Goal: Task Accomplishment & Management: Use online tool/utility

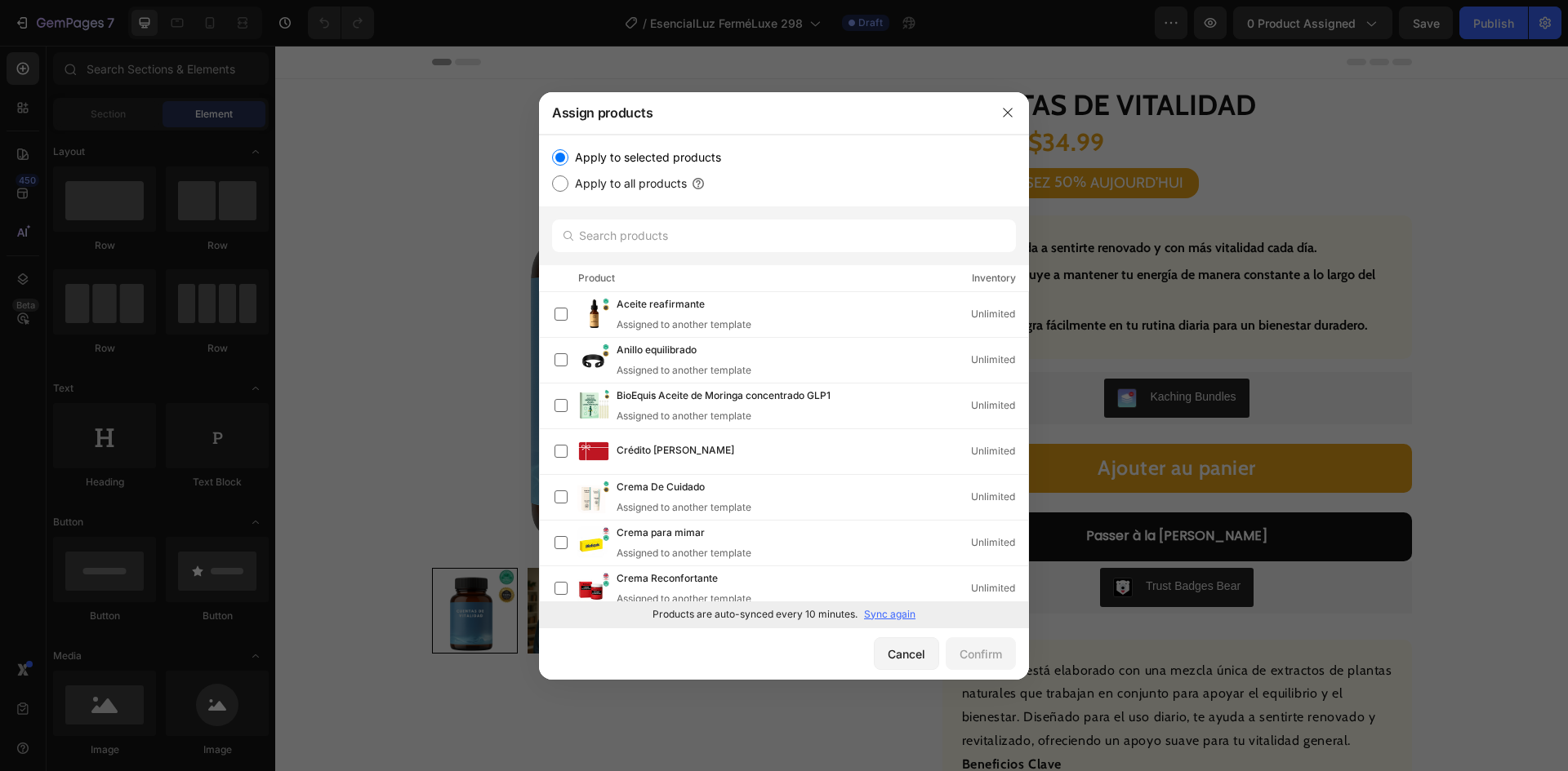
click at [876, 615] on p "Sync again" at bounding box center [889, 614] width 51 height 15
click at [641, 232] on input "text" at bounding box center [783, 235] width 464 height 32
paste input "Suero aclarador de manchas"
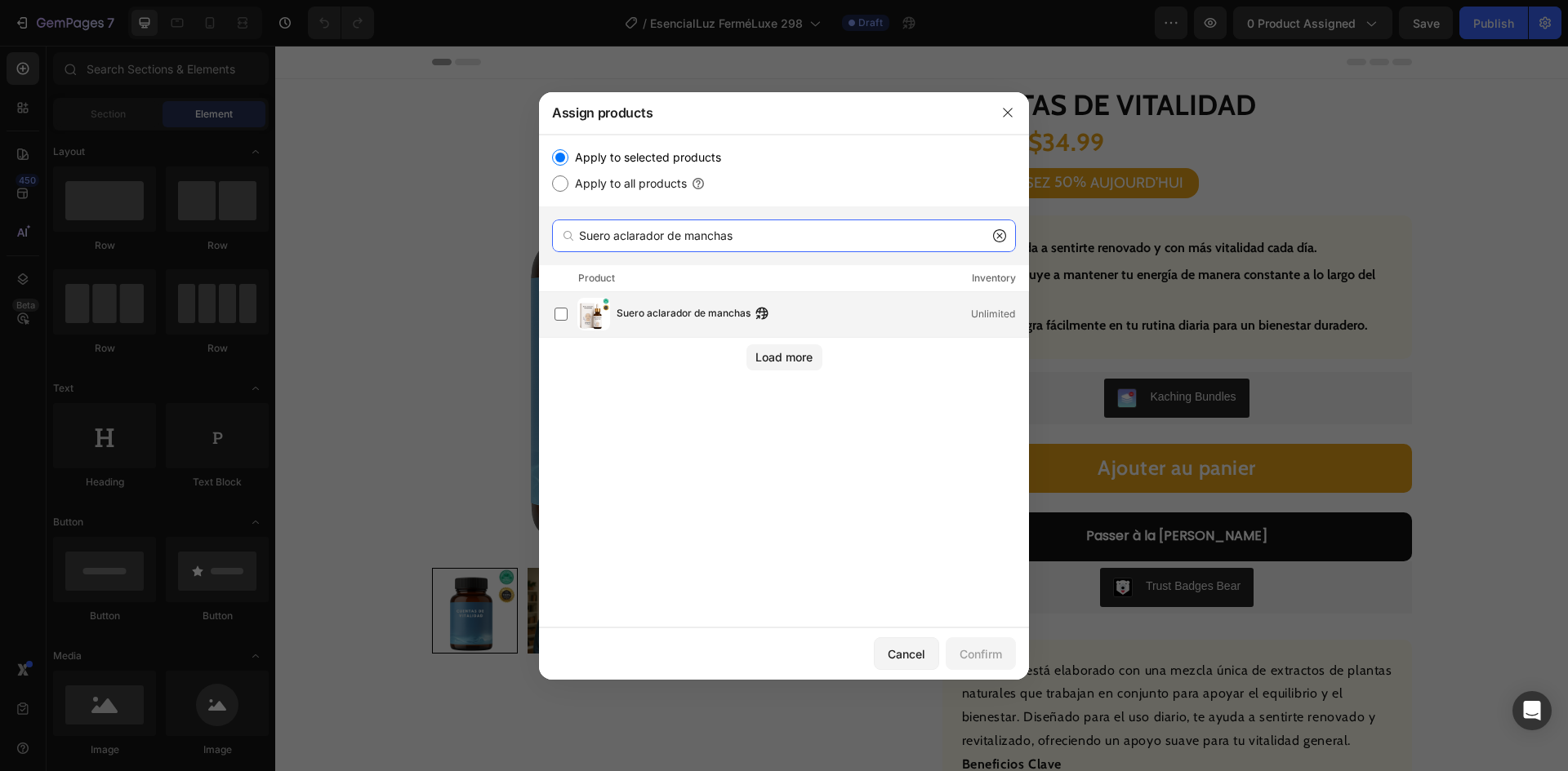
type input "Suero aclarador de manchas"
click at [665, 303] on div "Suero aclarador de manchas Unlimited" at bounding box center [791, 314] width 474 height 32
click at [959, 648] on div "Confirm" at bounding box center [980, 654] width 42 height 17
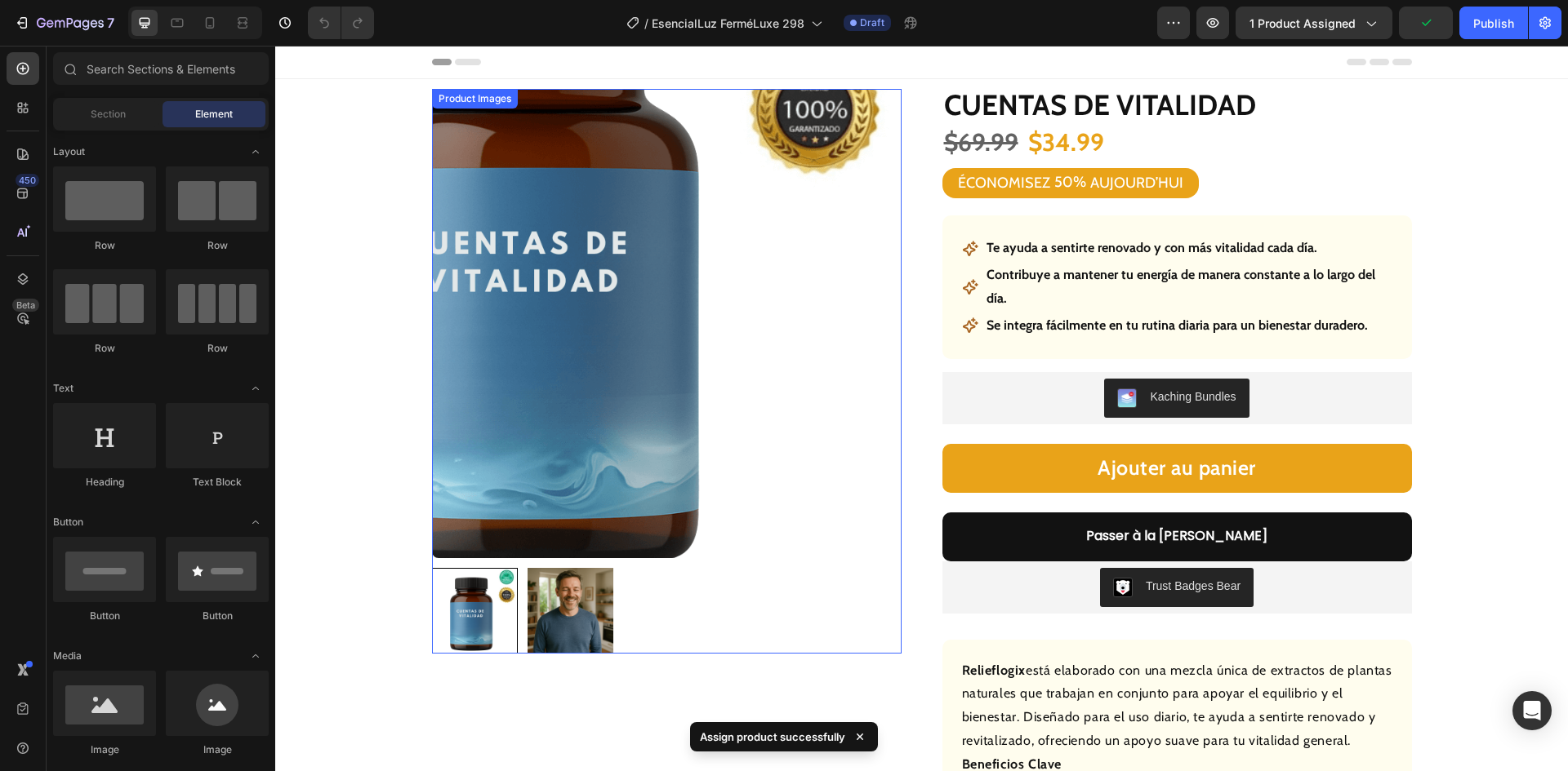
click at [627, 335] on img at bounding box center [667, 323] width 470 height 470
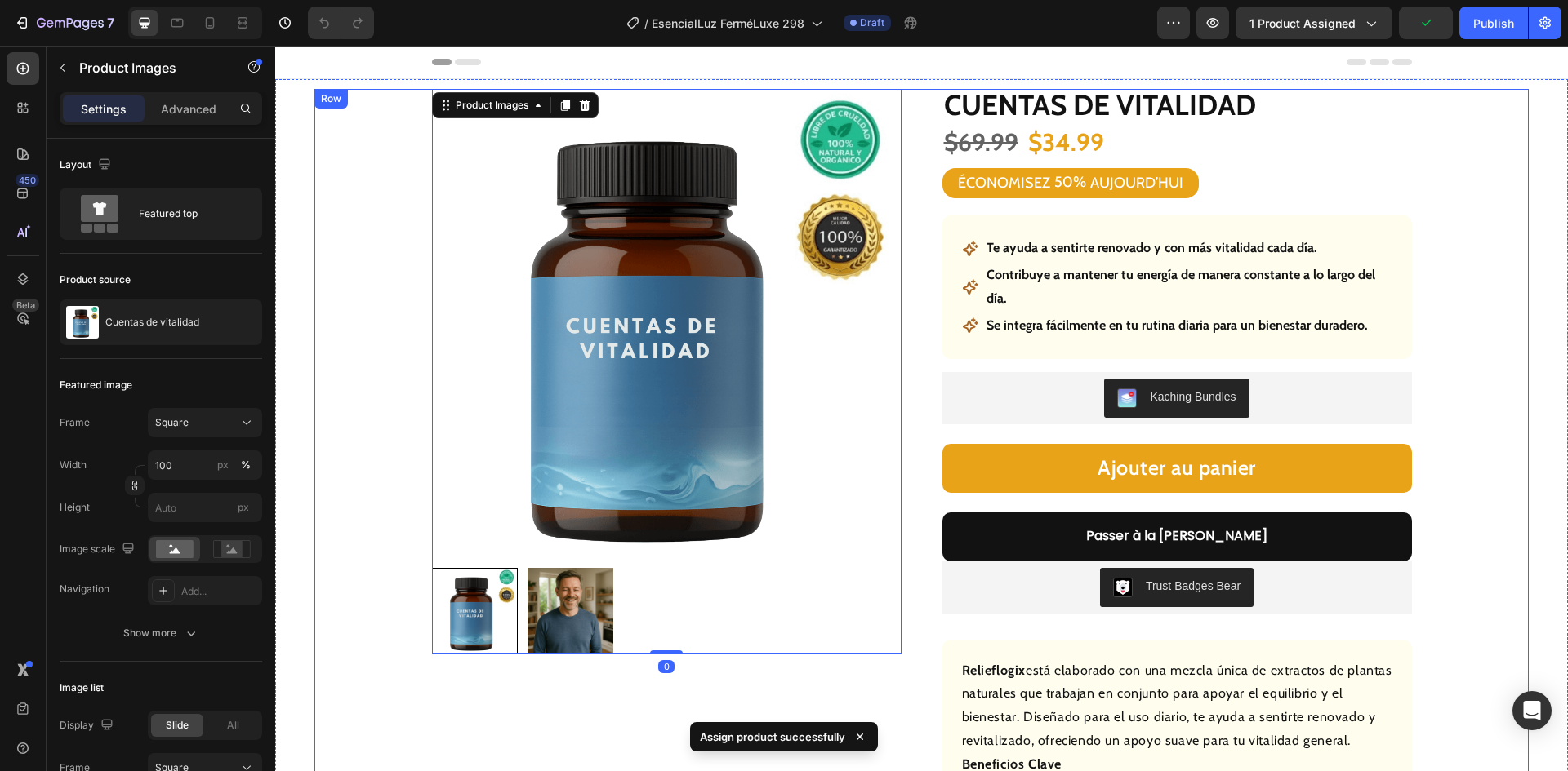
drag, startPoint x: 561, startPoint y: 311, endPoint x: 496, endPoint y: 313, distance: 65.0
click at [562, 309] on img at bounding box center [667, 323] width 470 height 470
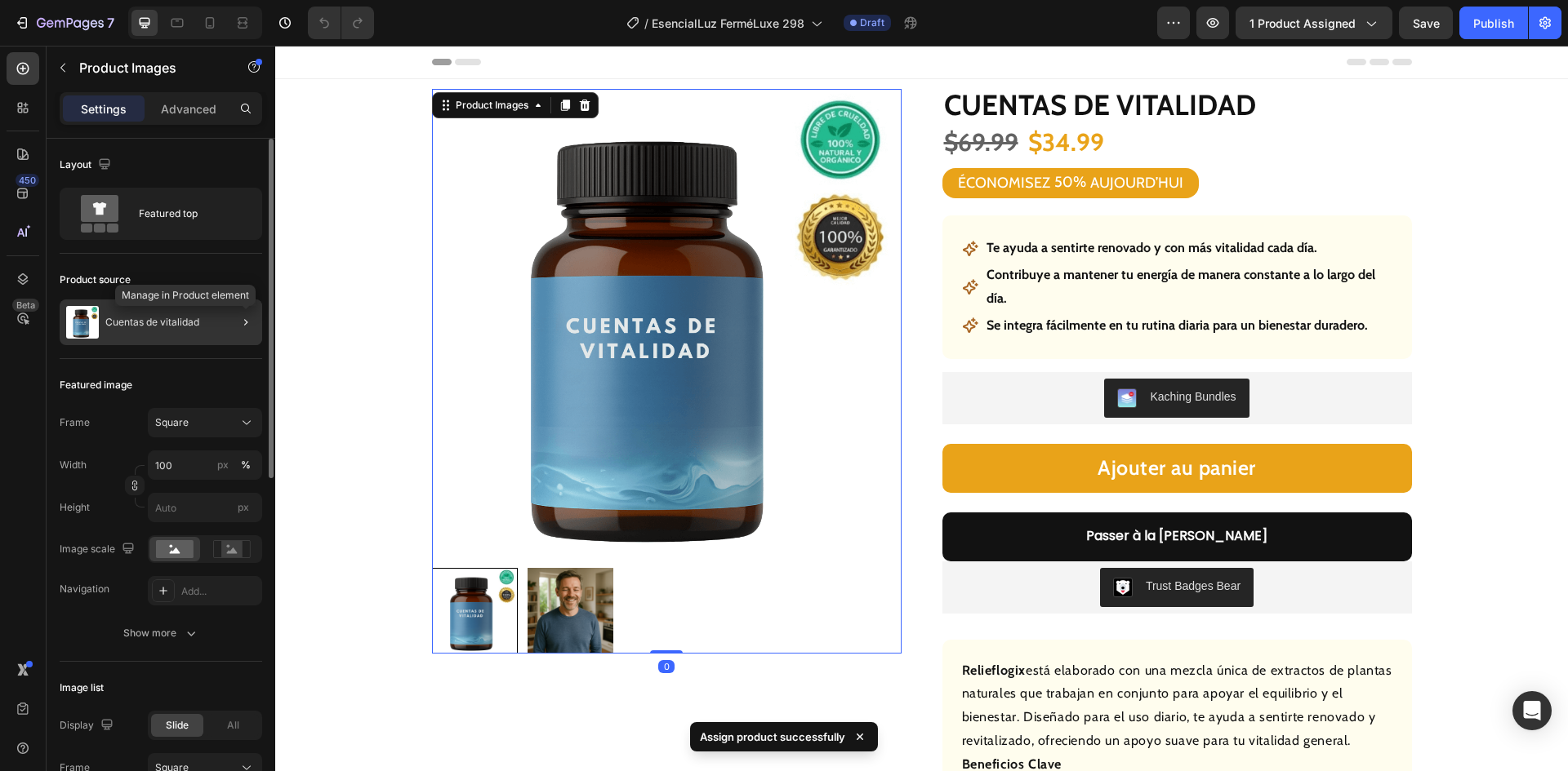
click at [219, 322] on div at bounding box center [239, 322] width 45 height 45
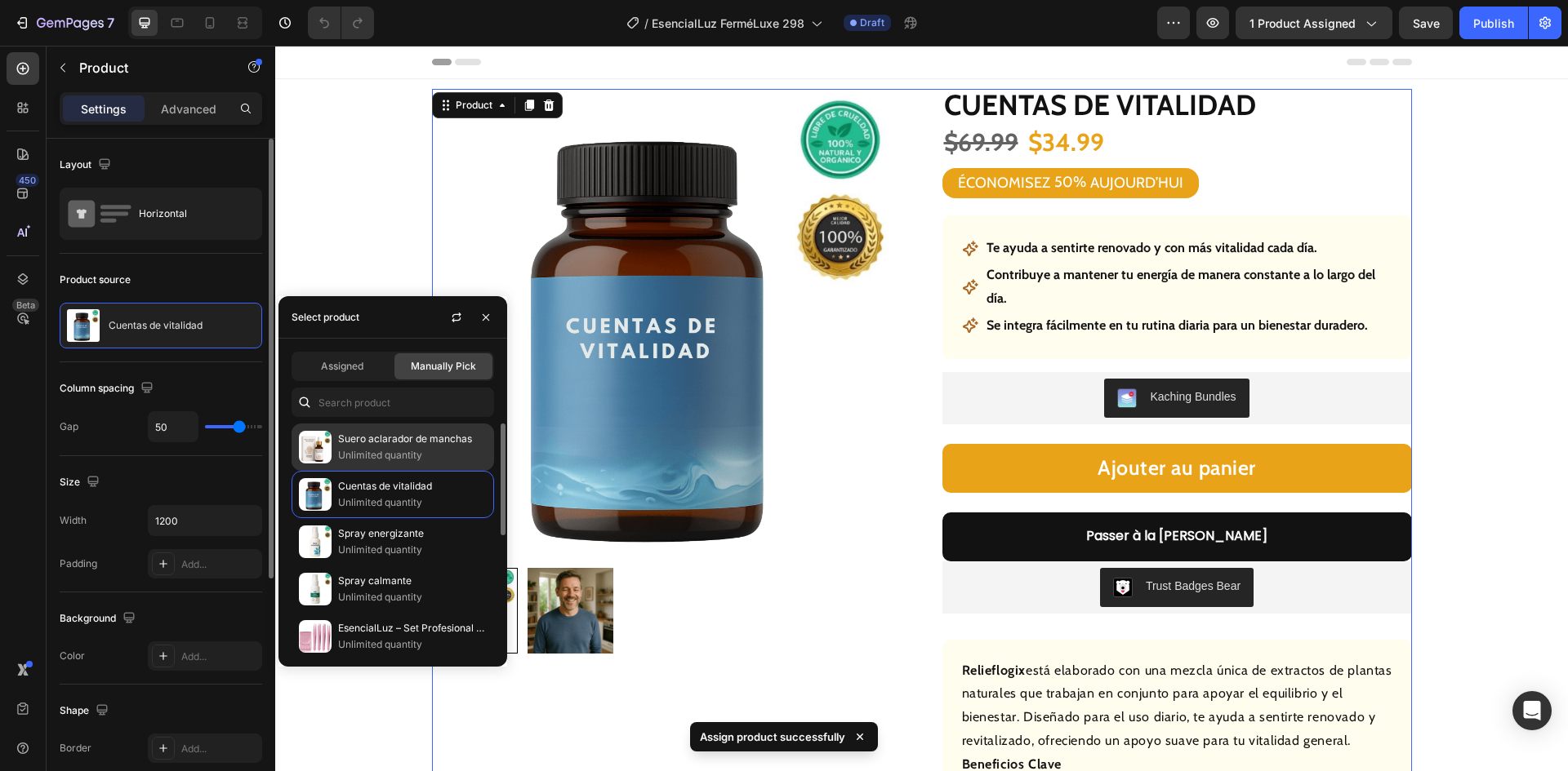
click at [355, 442] on p "Suero aclarador de manchas" at bounding box center [412, 439] width 149 height 17
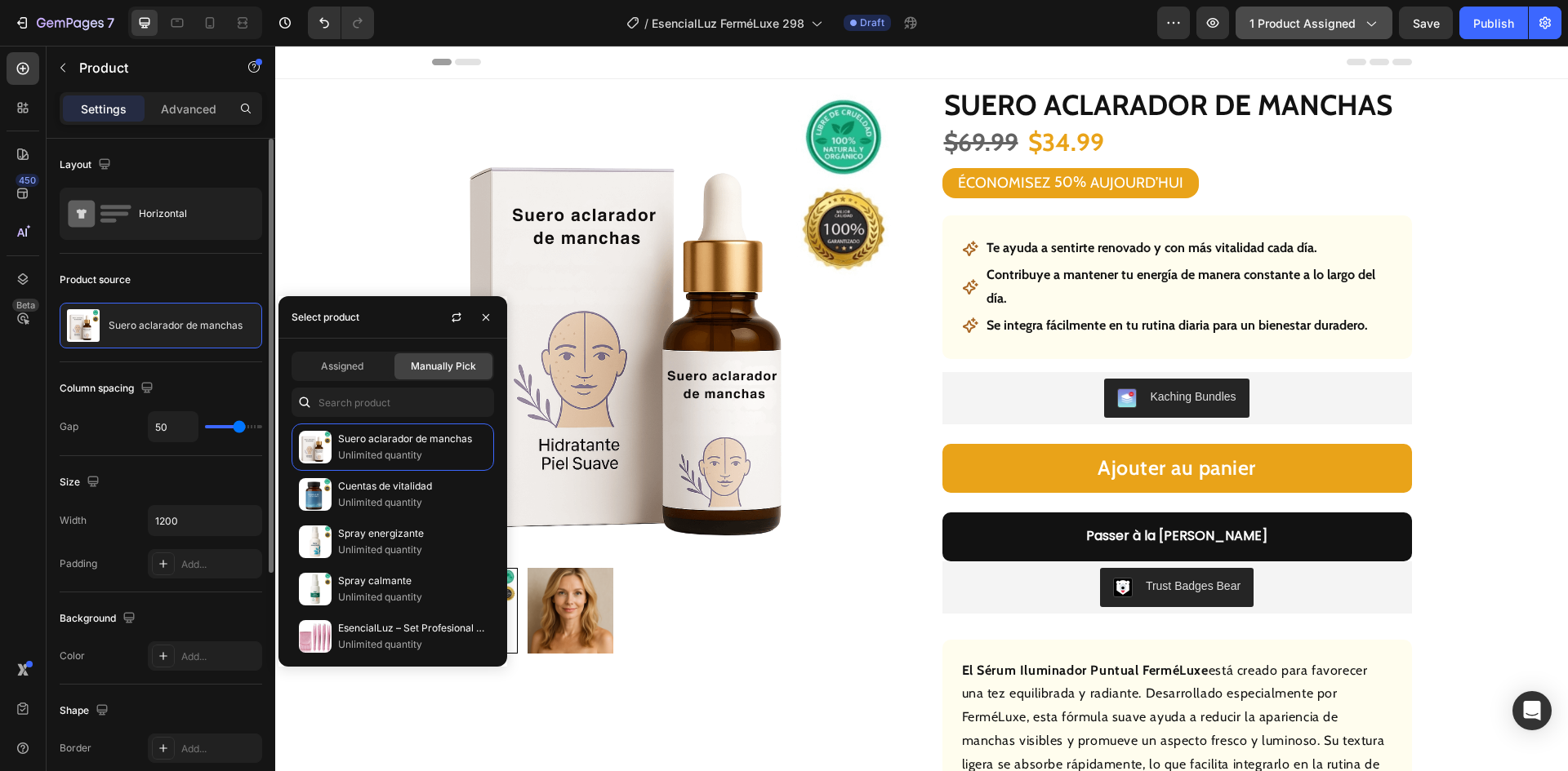
click at [1284, 28] on span "1 product assigned" at bounding box center [1302, 23] width 106 height 17
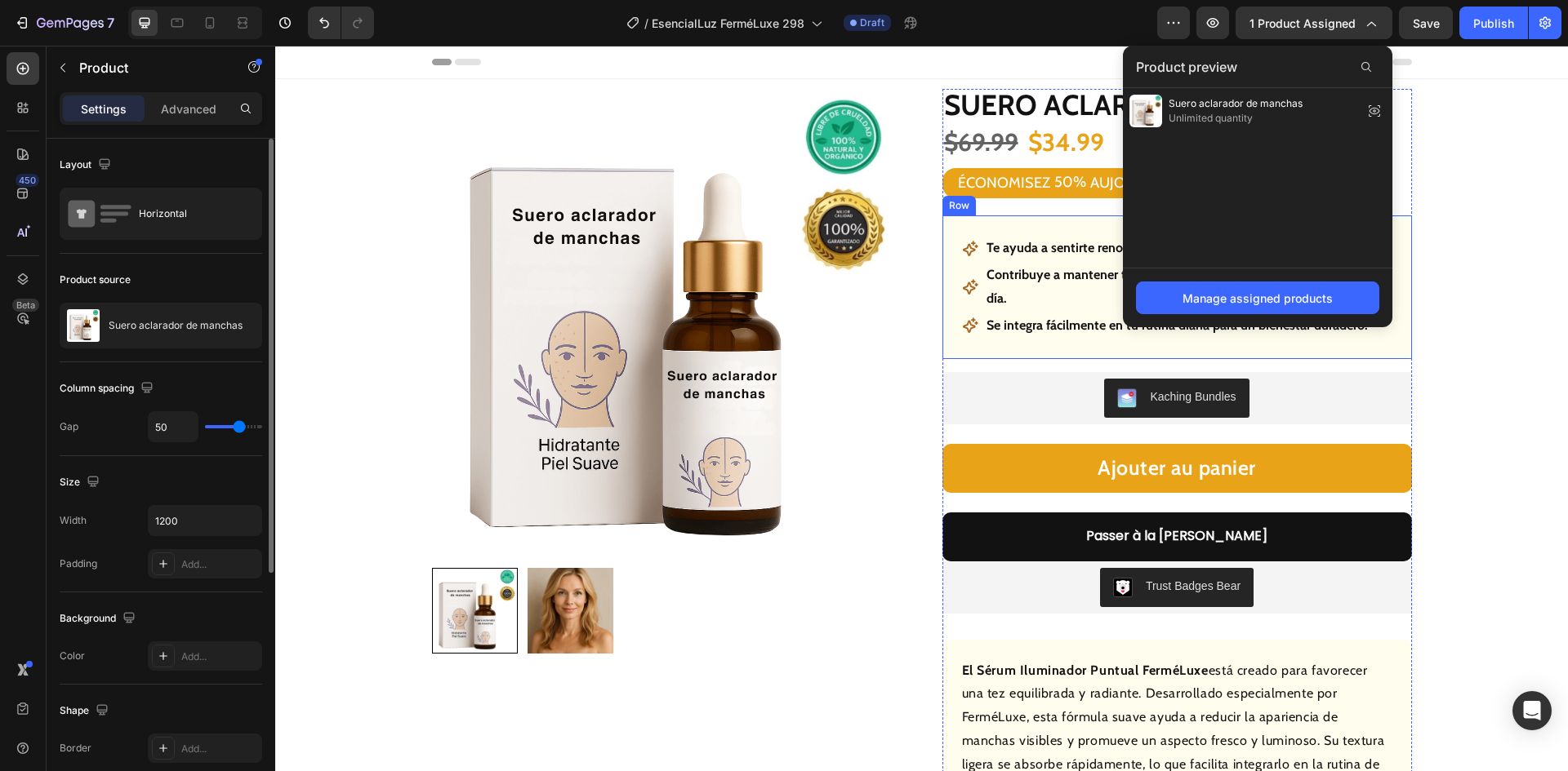
click at [1025, 253] on p "Te ayuda a sentirte renovado y con más vitalidad cada día." at bounding box center [1151, 248] width 331 height 24
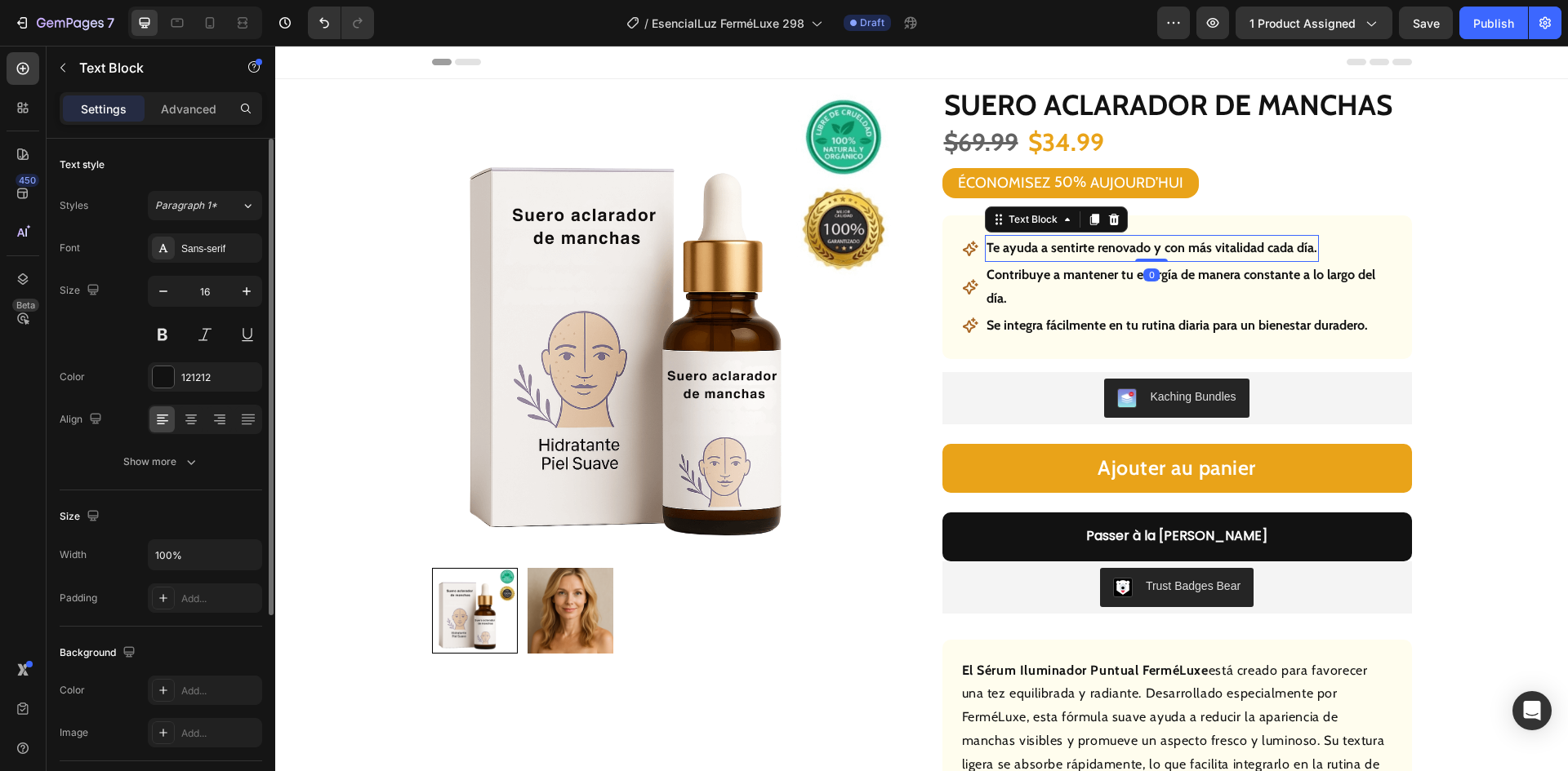
click at [1030, 250] on p "Te ayuda a sentirte renovado y con más vitalidad cada día." at bounding box center [1151, 248] width 331 height 24
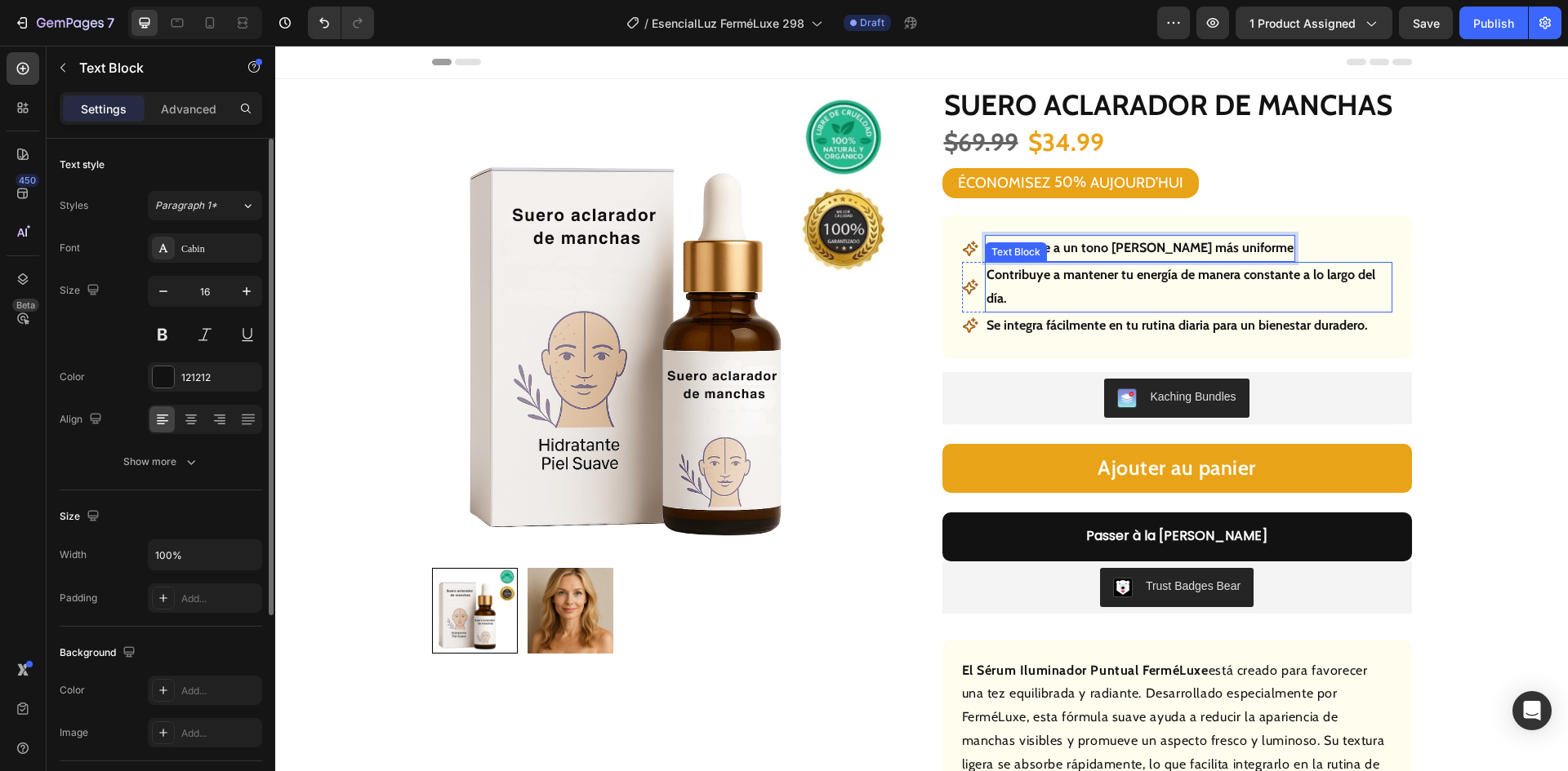
click at [1086, 277] on p "Contribuye a mantener tu energía de manera constante a lo largo del día." at bounding box center [1188, 288] width 404 height 47
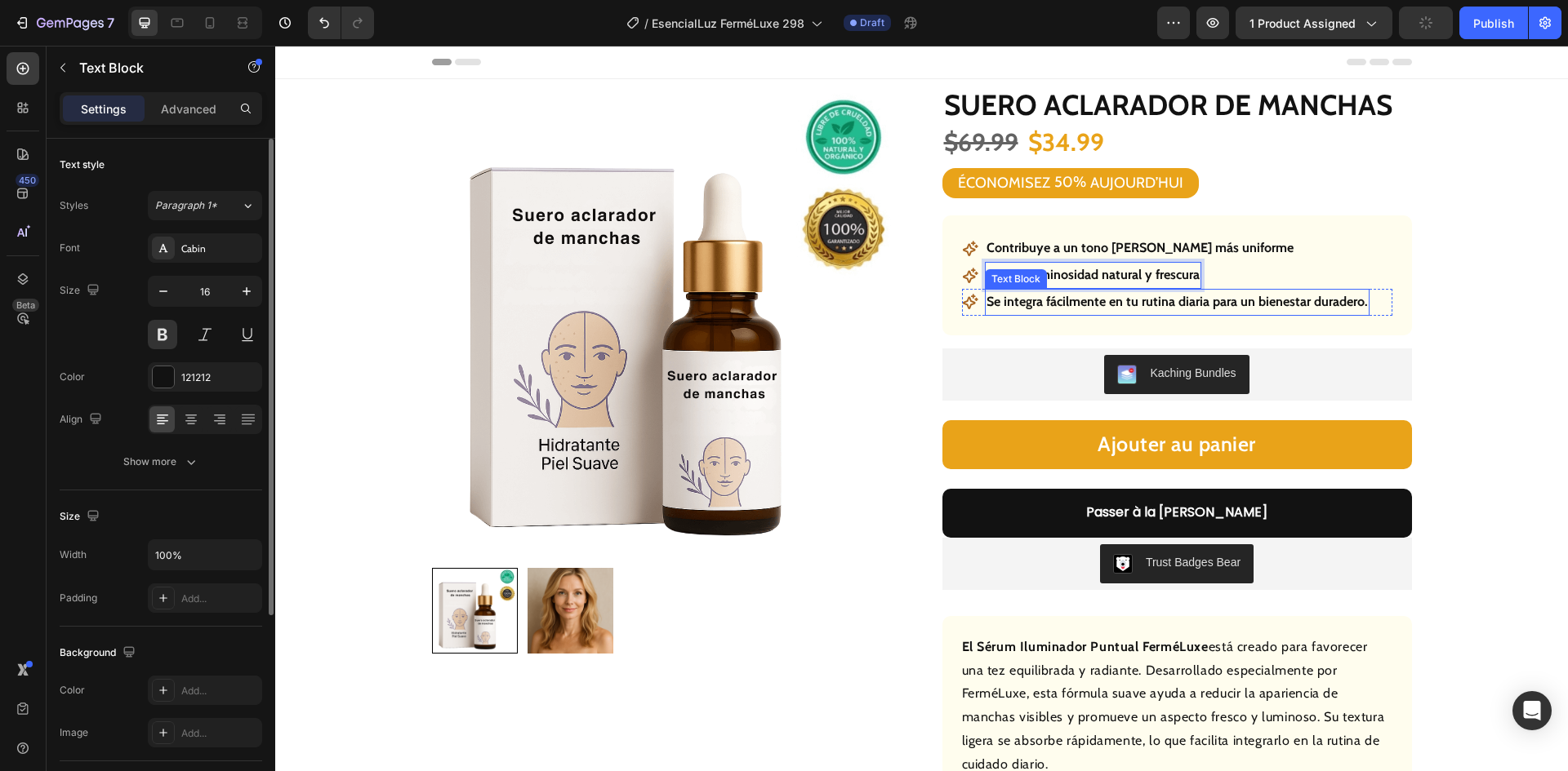
click at [1133, 306] on p "Se integra fácilmente en tu rutina diaria para un bienestar duradero." at bounding box center [1176, 302] width 381 height 24
click at [1133, 305] on p "Se integra fácilmente en tu rutina diaria para un bienestar duradero." at bounding box center [1176, 302] width 381 height 24
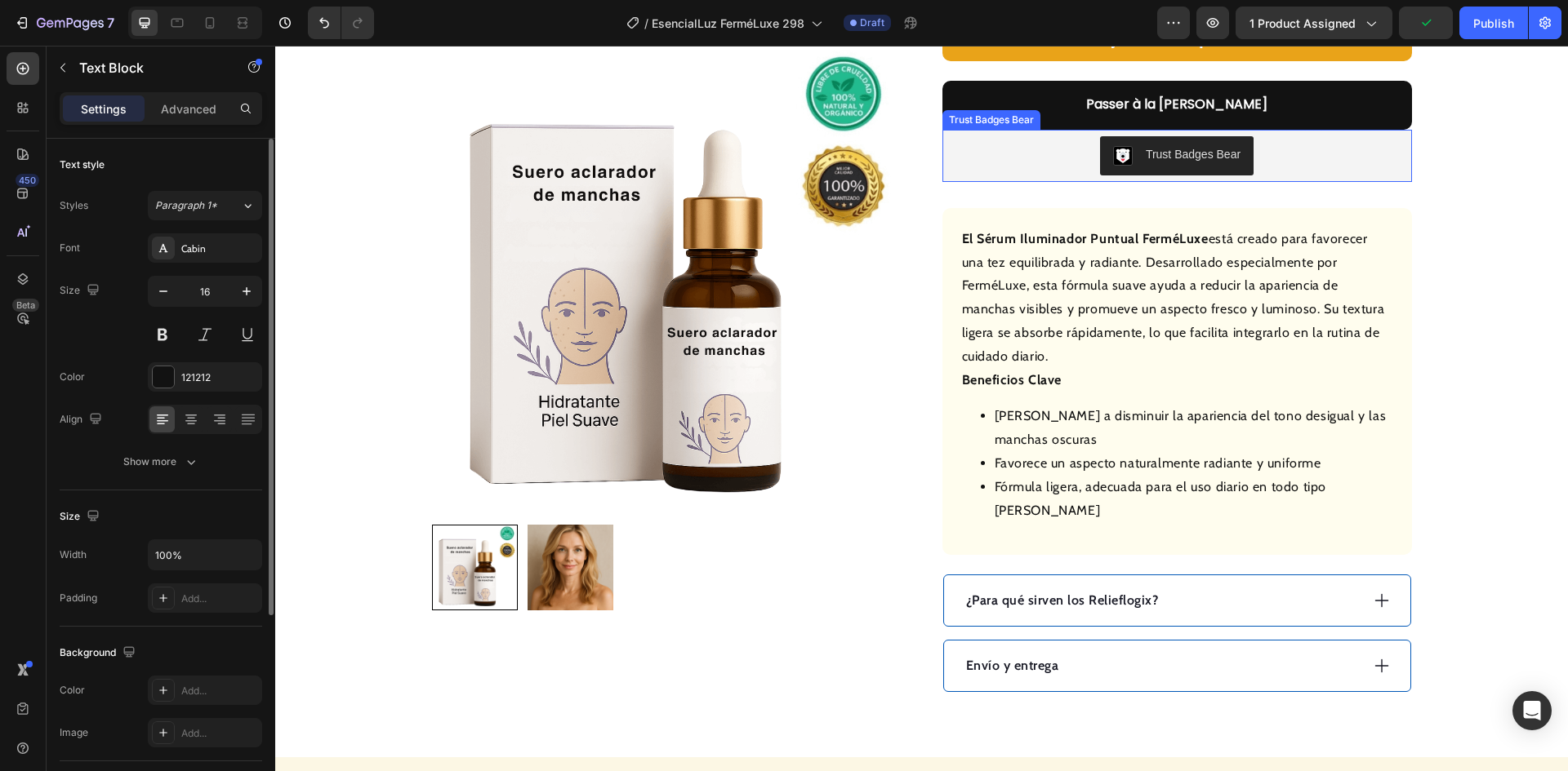
scroll to position [571, 0]
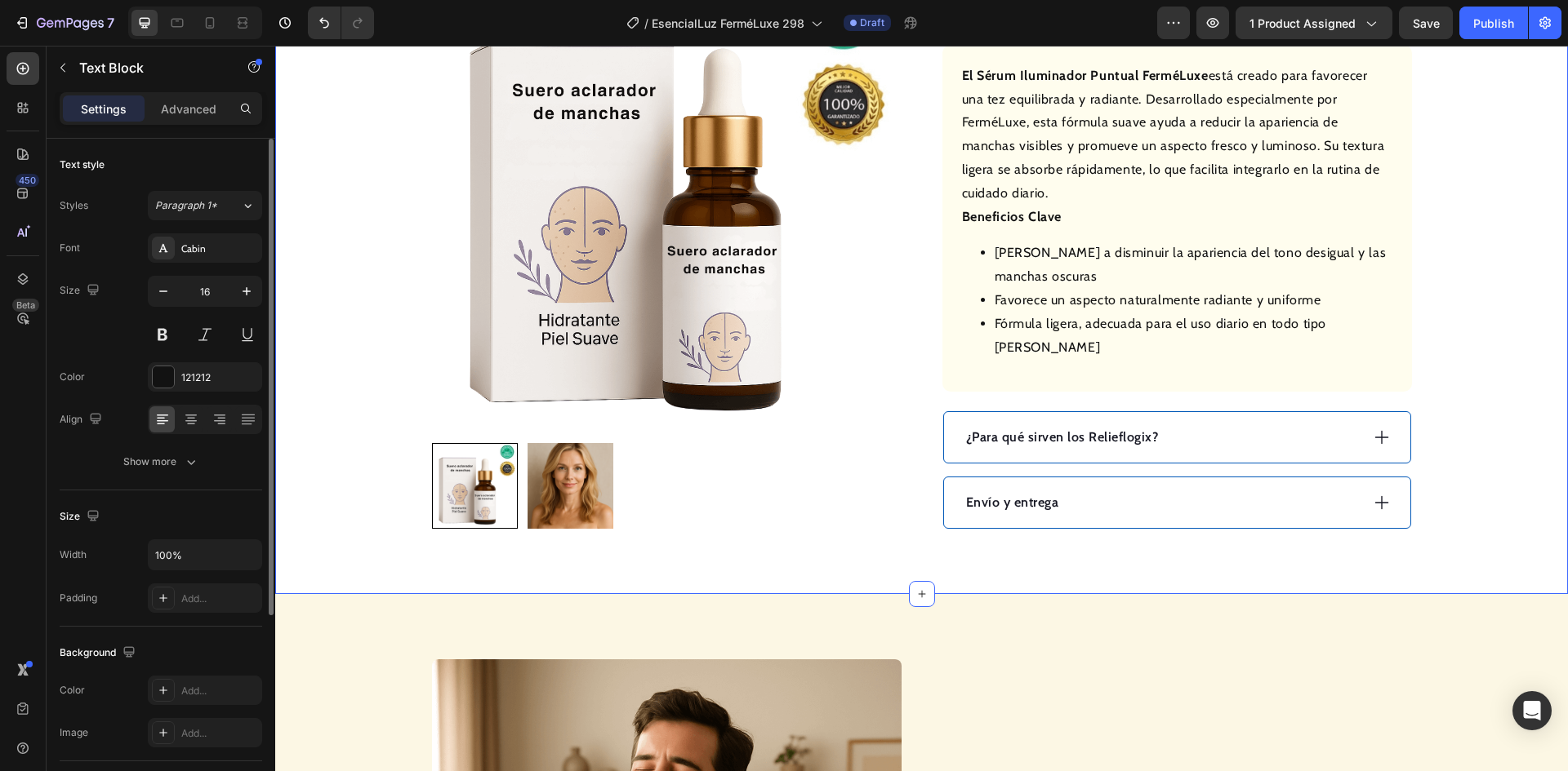
click at [1123, 490] on div "Envío y entrega" at bounding box center [1161, 502] width 396 height 25
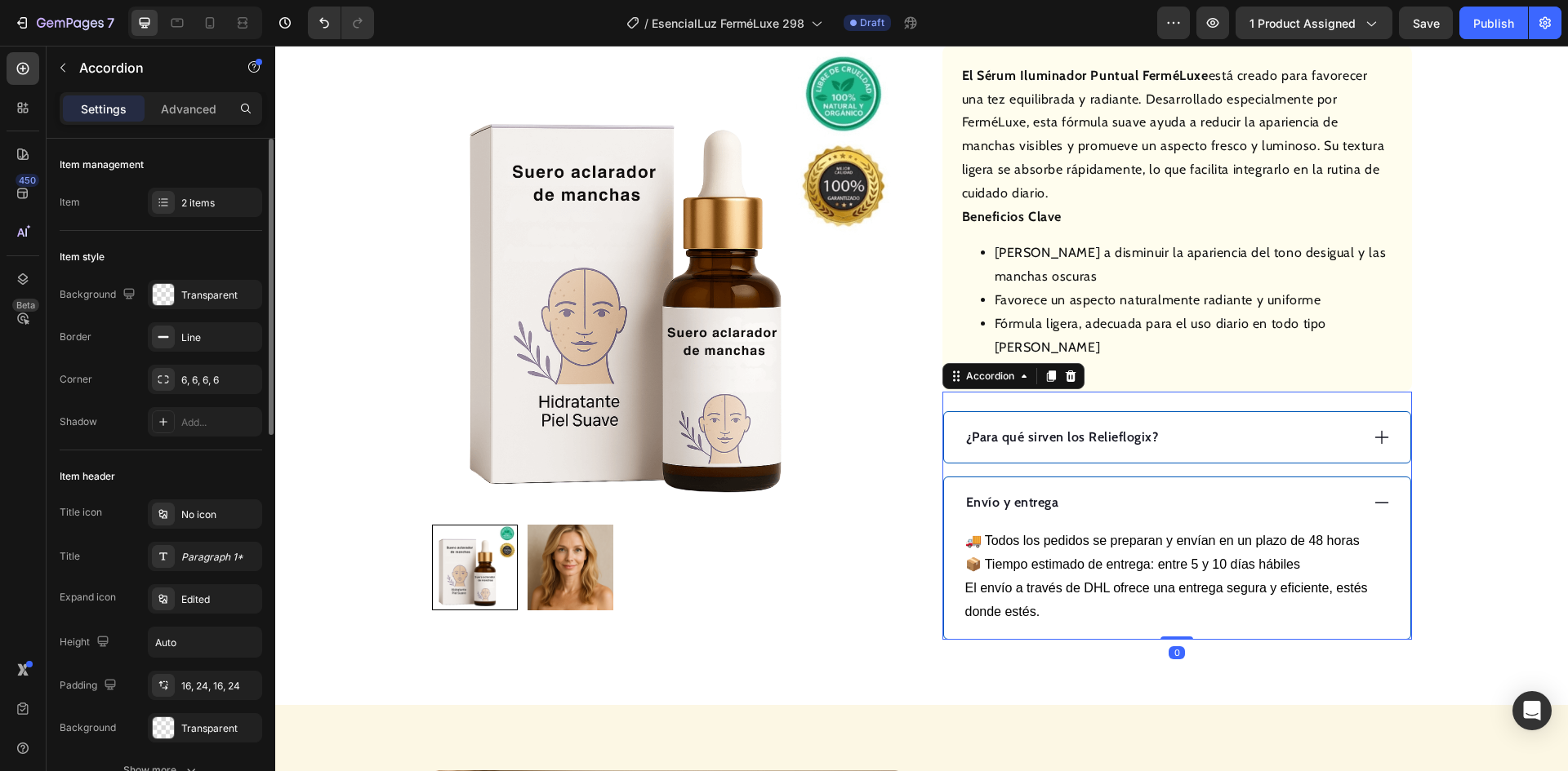
click at [1123, 490] on div "Envío y entrega" at bounding box center [1161, 502] width 396 height 25
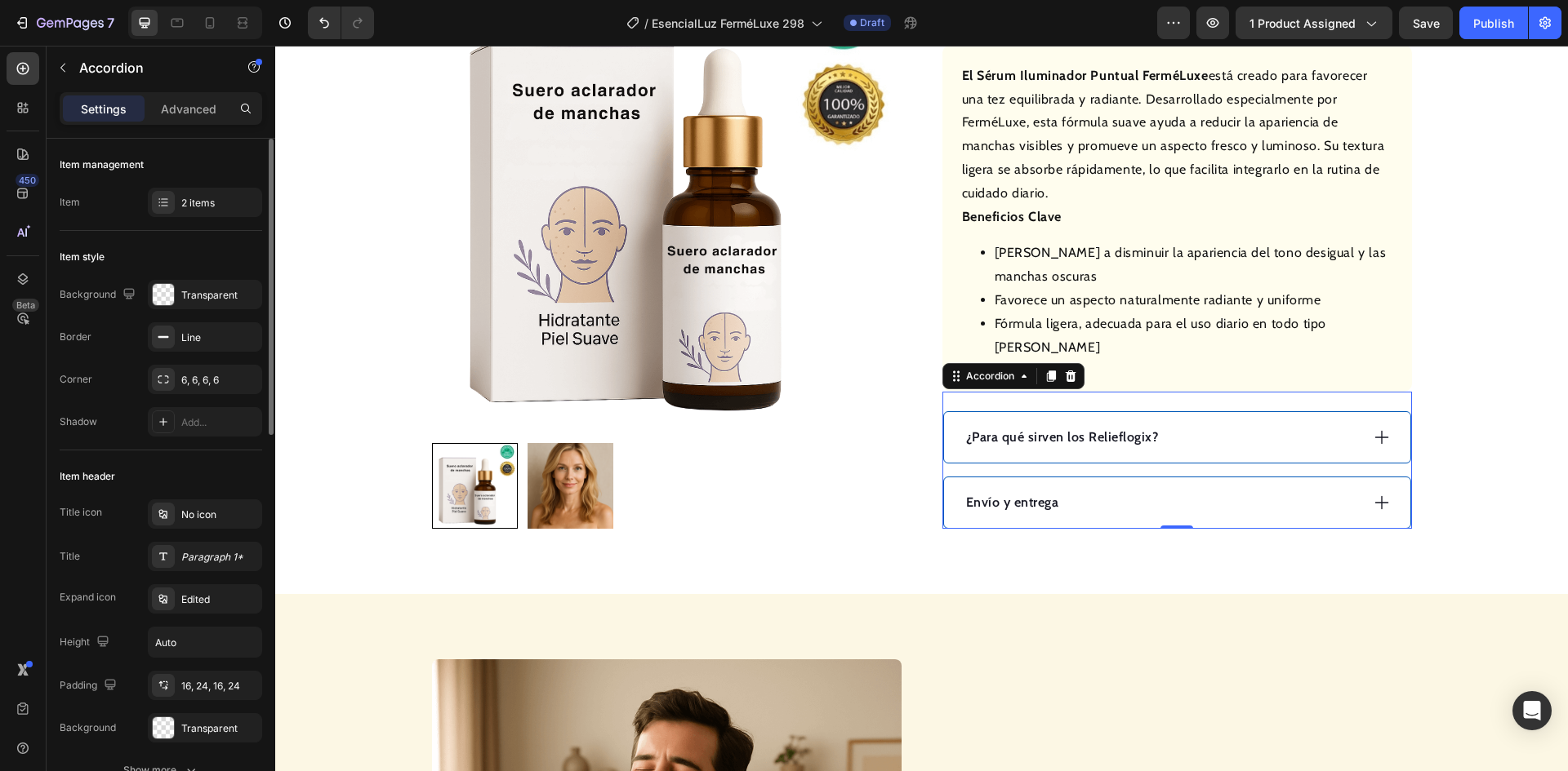
drag, startPoint x: 1214, startPoint y: 418, endPoint x: 1115, endPoint y: 426, distance: 99.3
click at [1214, 425] on div "¿Para qué sirven los Relieflogix?" at bounding box center [1161, 437] width 396 height 25
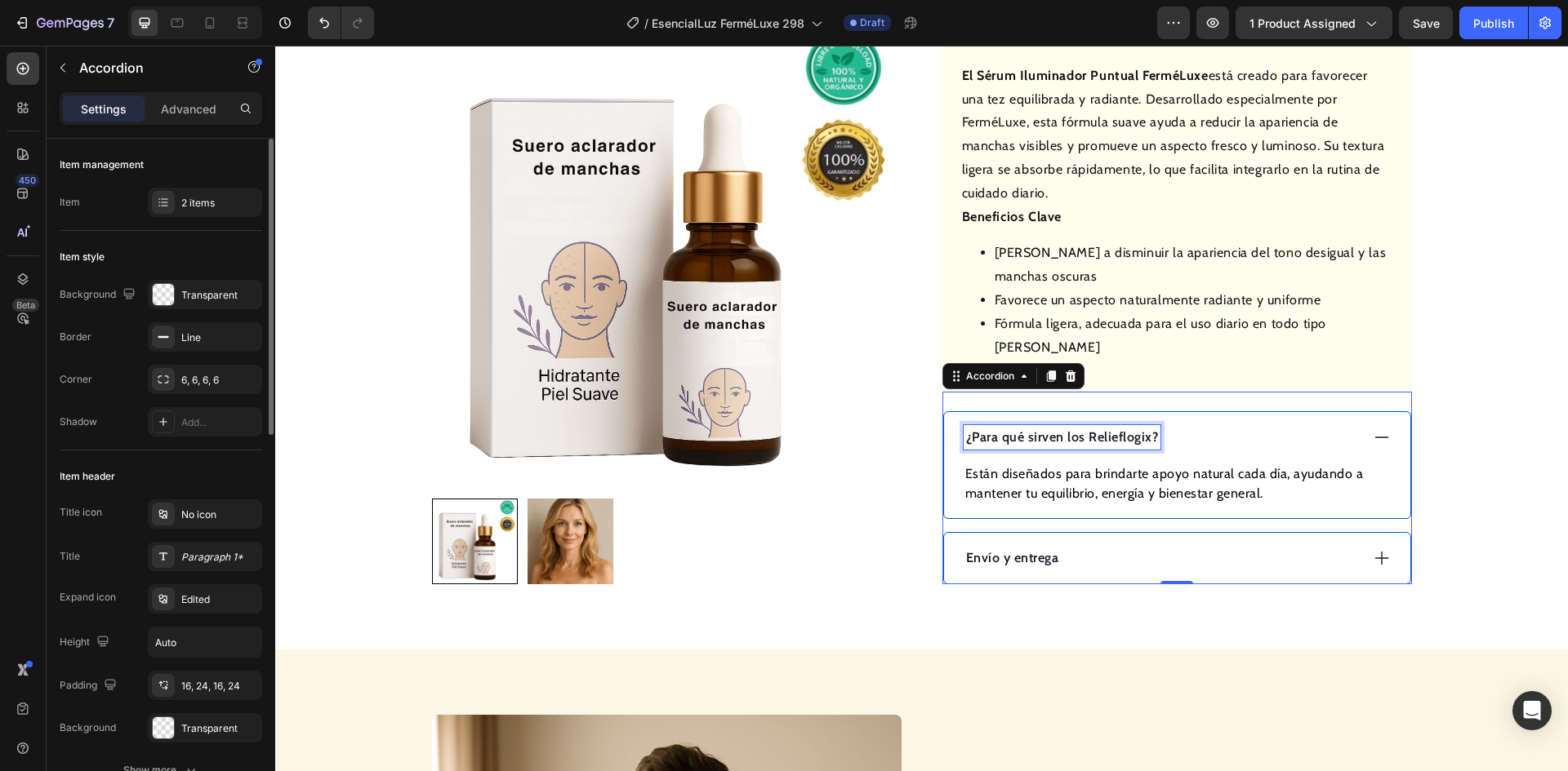
click at [1068, 427] on p "¿Para qué sirven los Relieflogix?" at bounding box center [1063, 437] width 193 height 20
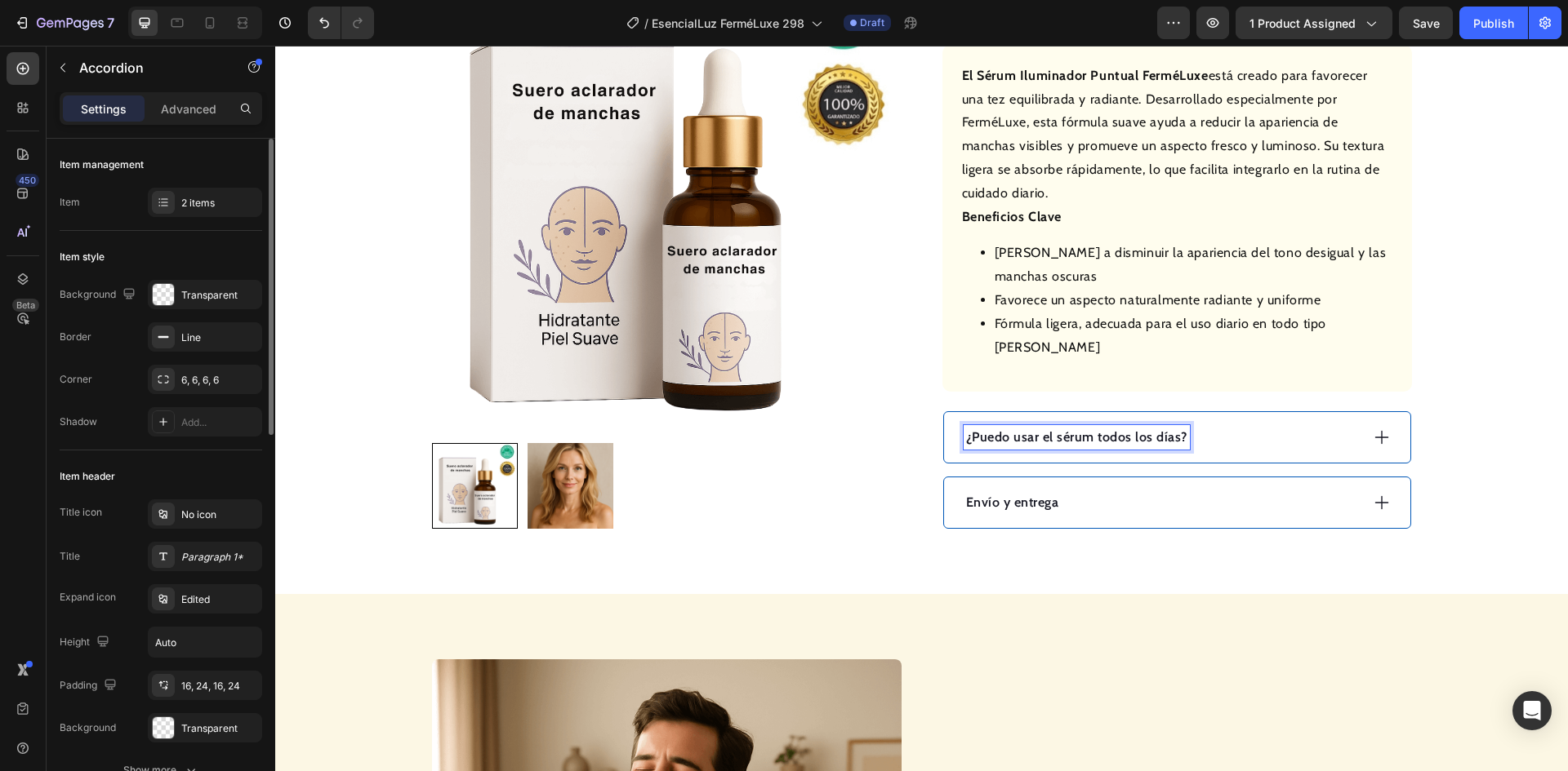
click at [1271, 425] on div "¿Puedo usar el sérum todos los días?" at bounding box center [1161, 437] width 396 height 25
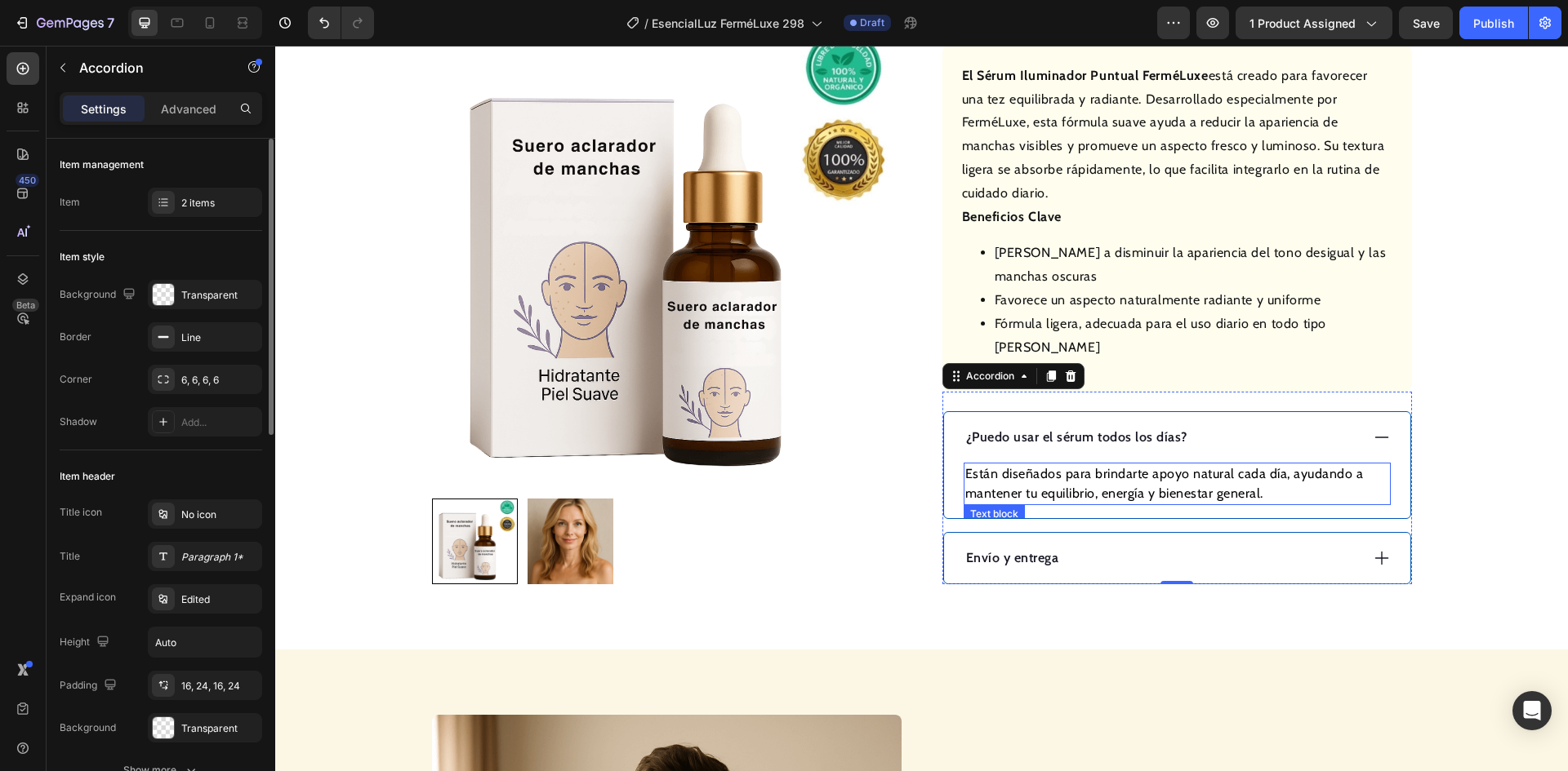
click at [1128, 465] on p "Están diseñados para brindarte apoyo natural cada día, ayudando a mantener tu e…" at bounding box center [1177, 484] width 424 height 39
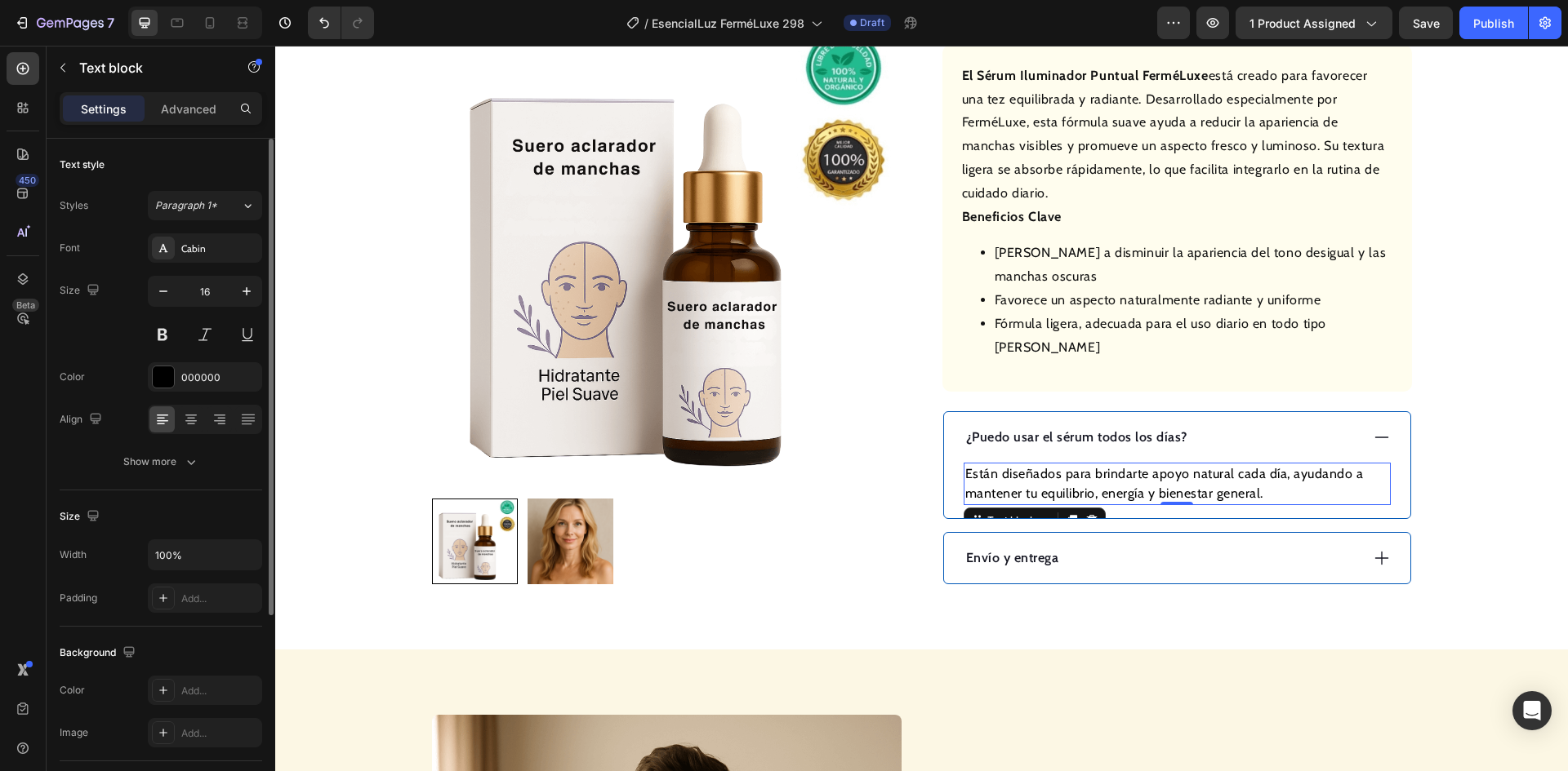
click at [1128, 465] on p "Están diseñados para brindarte apoyo natural cada día, ayudando a mantener tu e…" at bounding box center [1177, 484] width 424 height 39
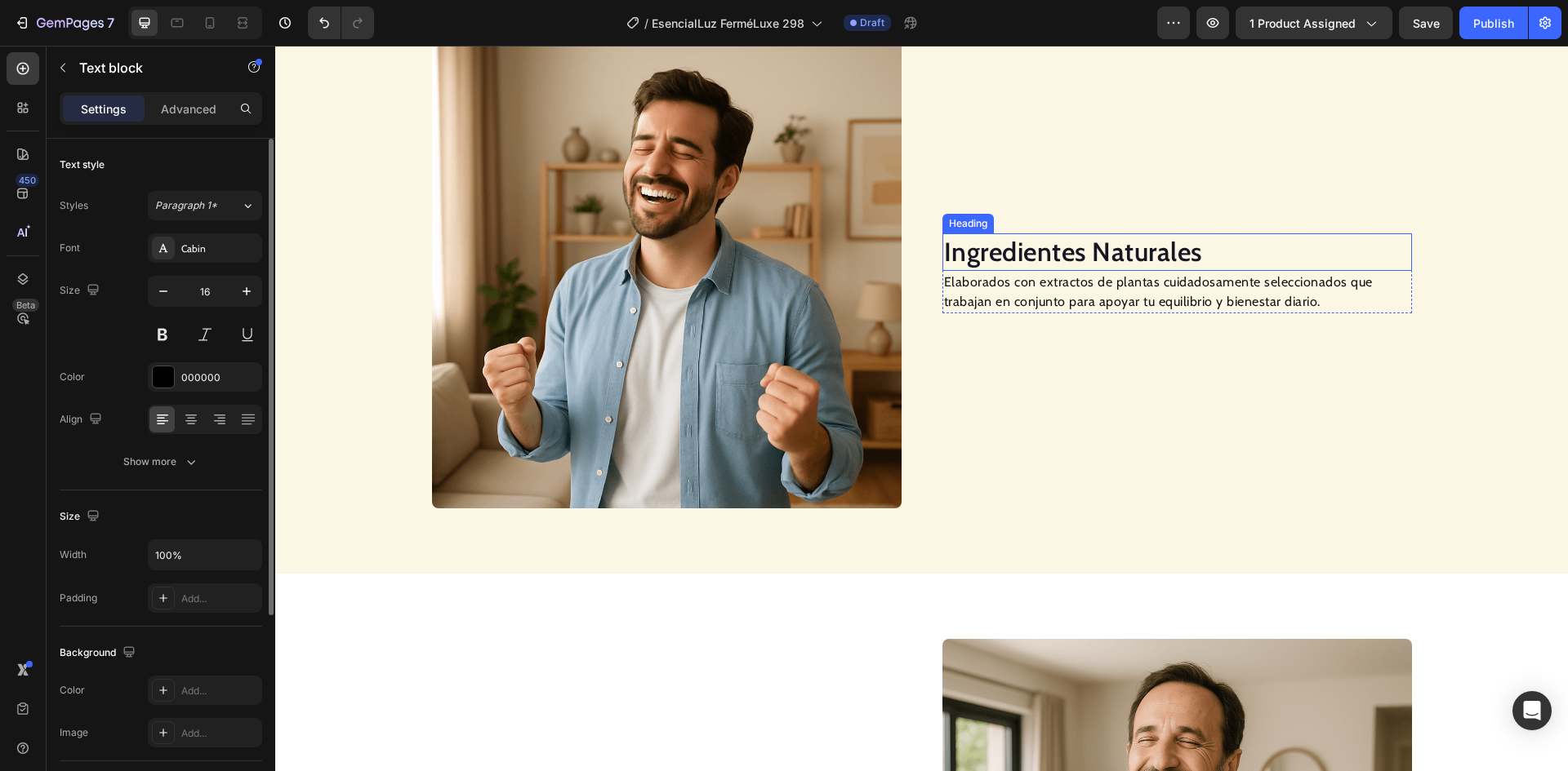
scroll to position [1061, 0]
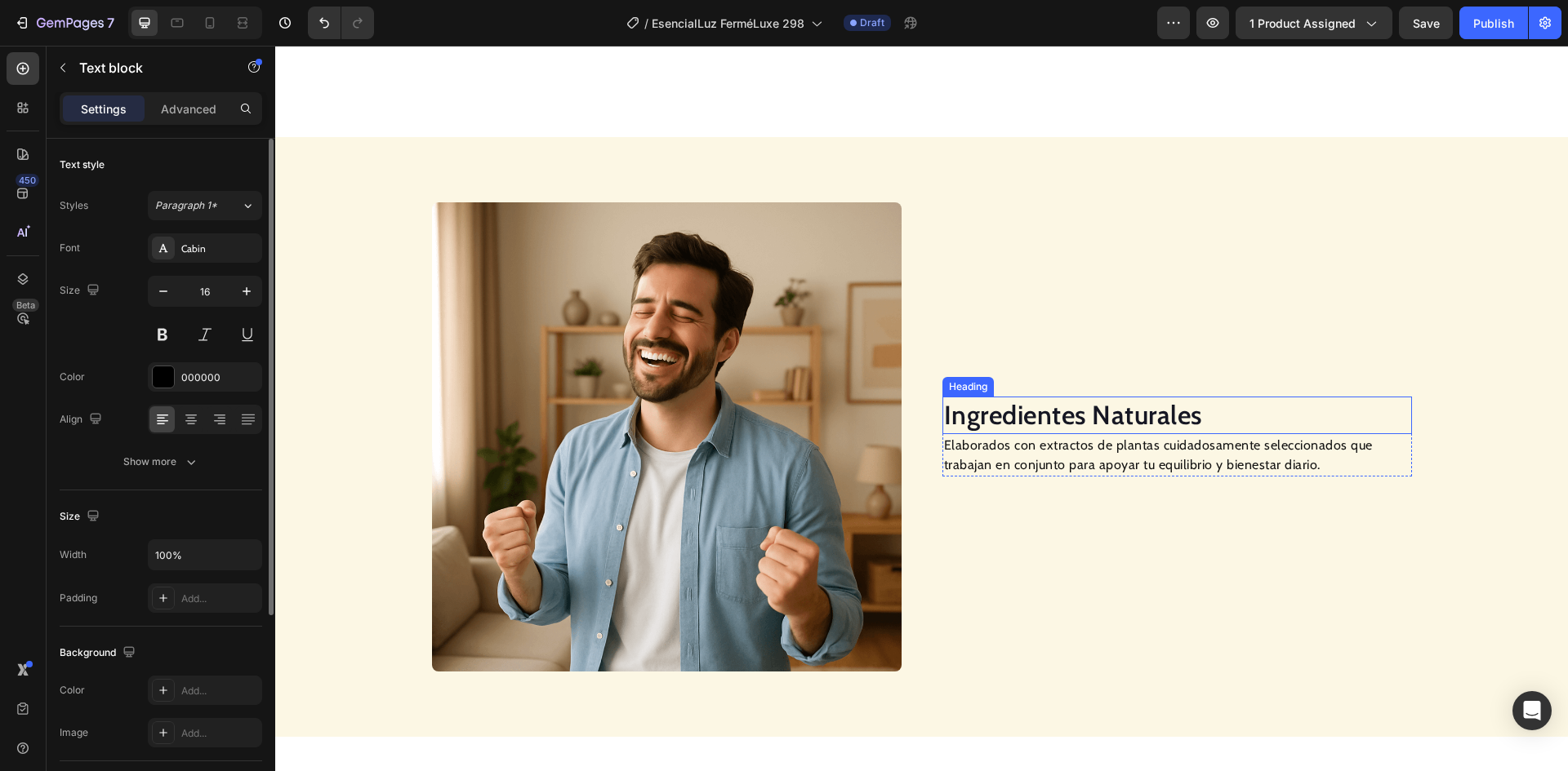
click at [1015, 417] on h2 "Ingredientes Naturales" at bounding box center [1177, 416] width 470 height 37
click at [1015, 418] on h2 "Ingredientes Naturales" at bounding box center [1177, 416] width 470 height 37
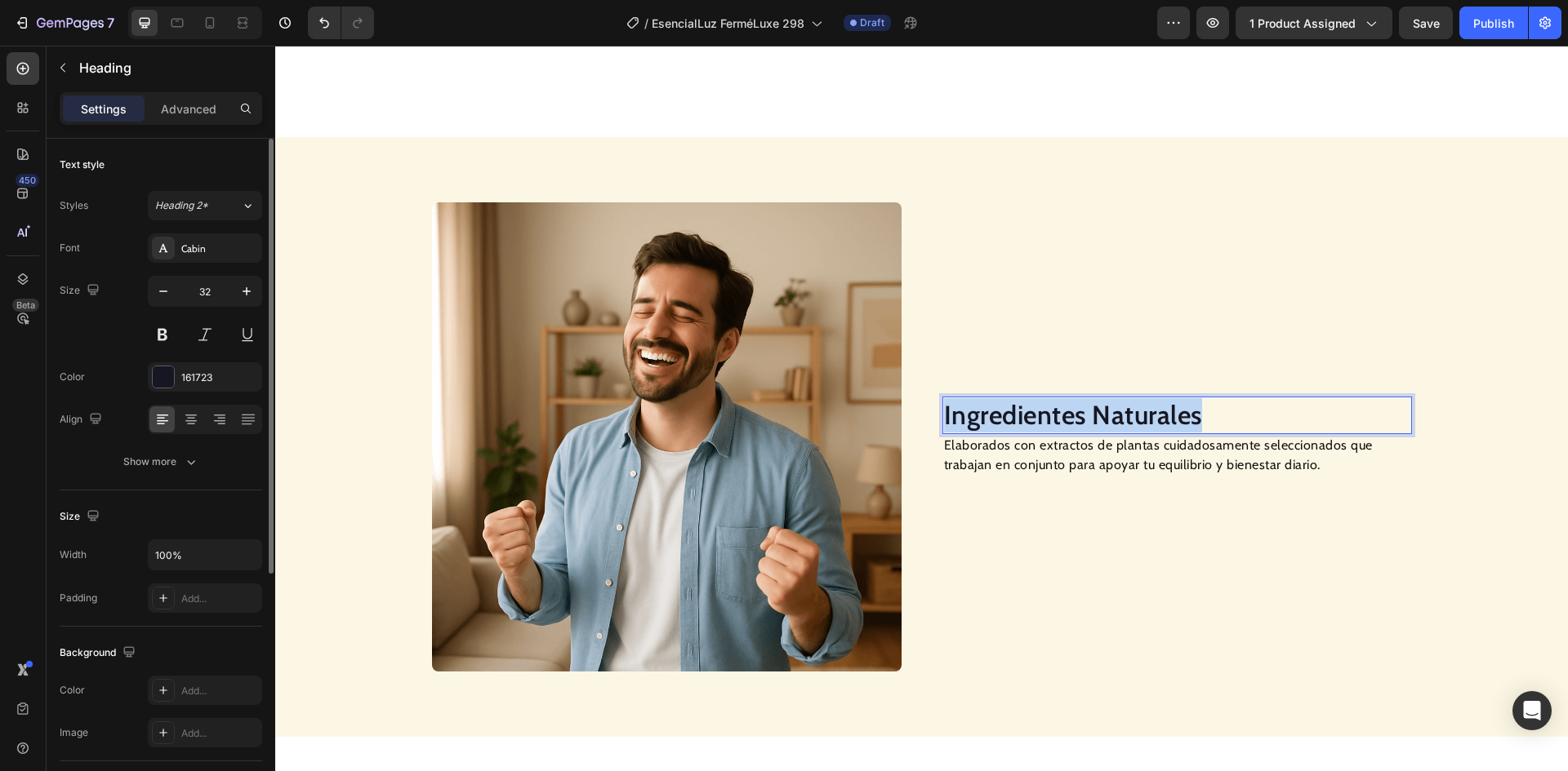
scroll to position [989, 0]
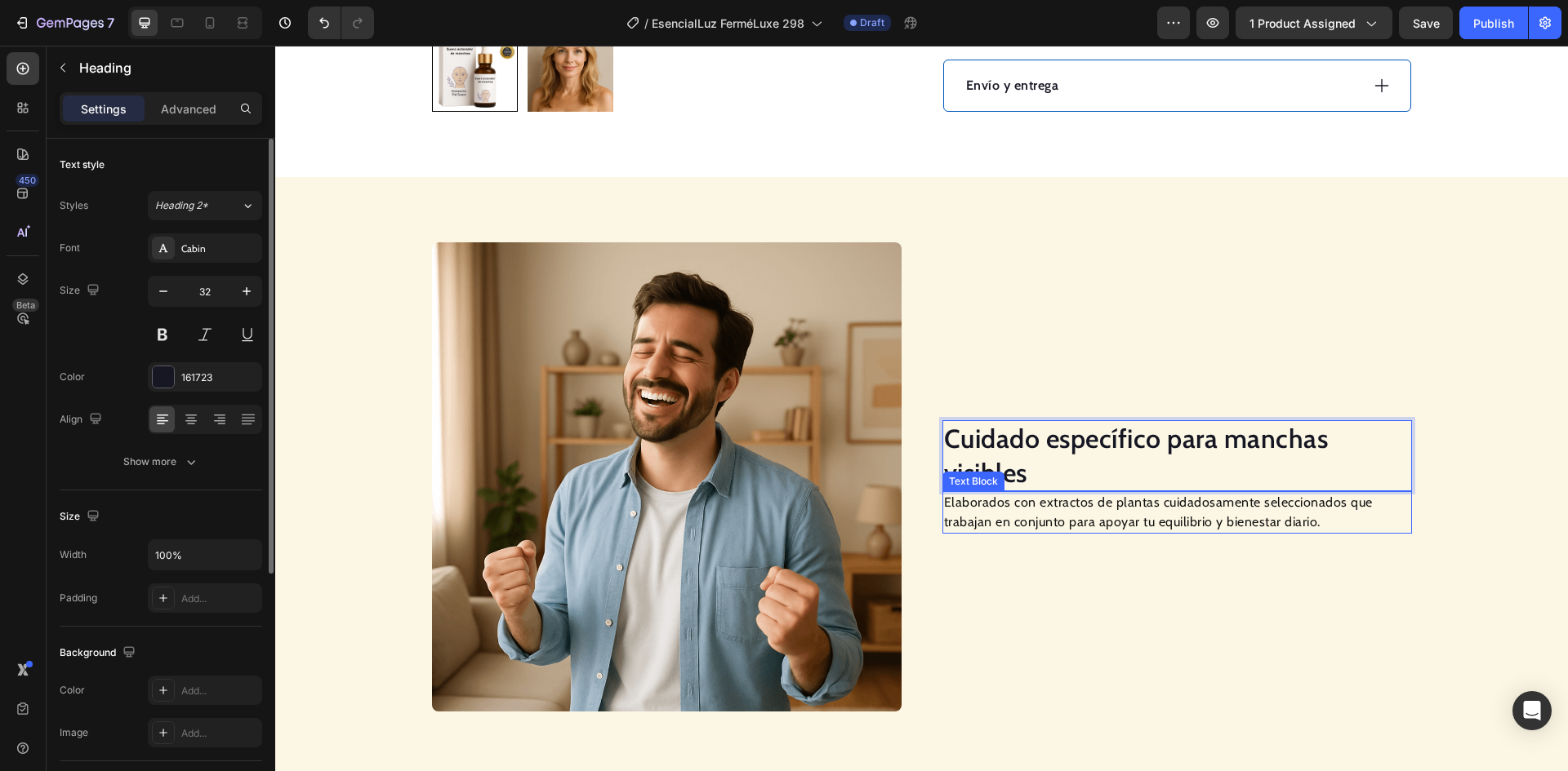
click at [1013, 493] on p "Elaborados con extractos de plantas cuidadosamente seleccionados que trabajan e…" at bounding box center [1176, 513] width 466 height 39
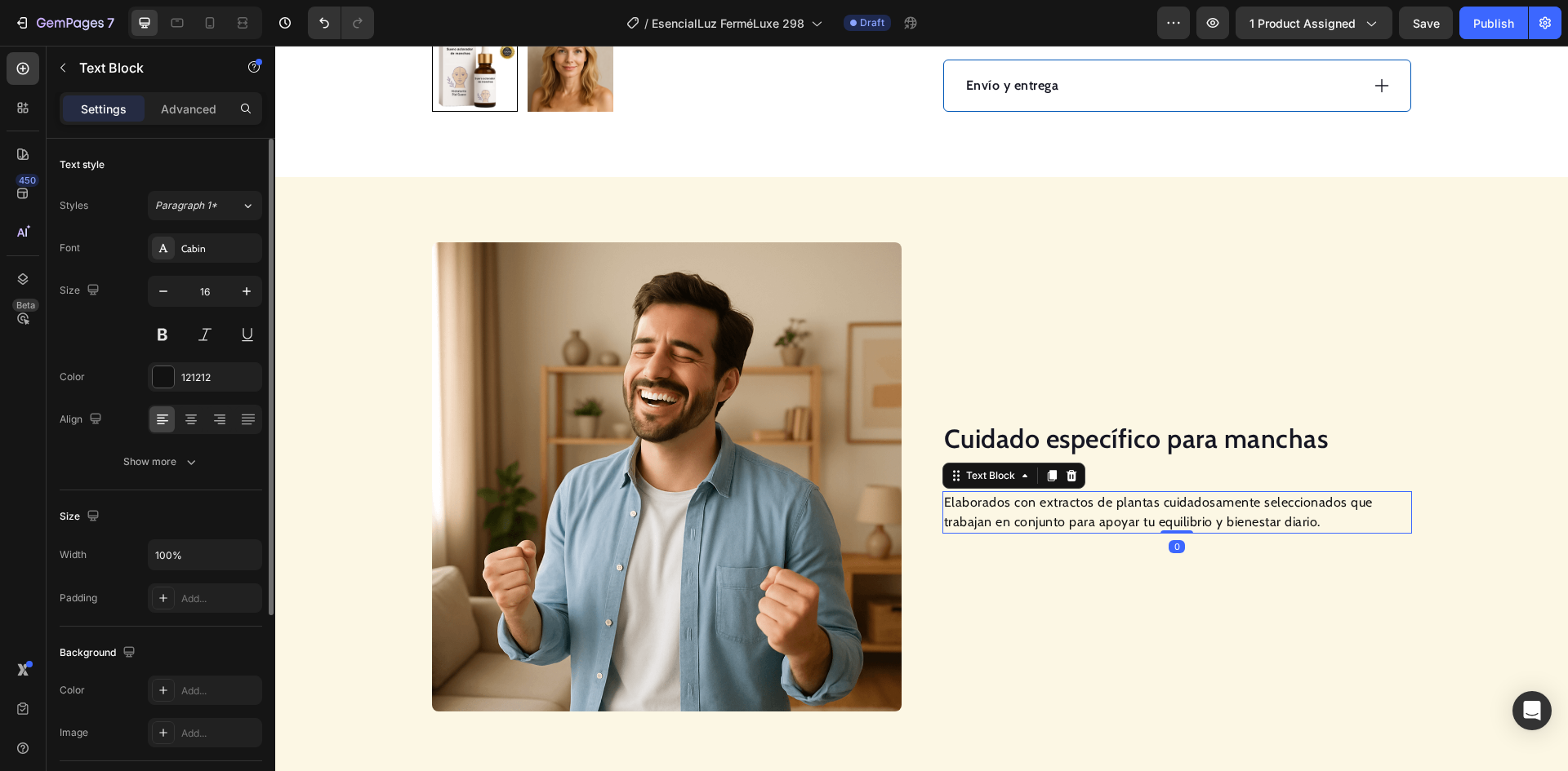
click at [1014, 493] on p "Elaborados con extractos de plantas cuidadosamente seleccionados que trabajan e…" at bounding box center [1176, 513] width 466 height 39
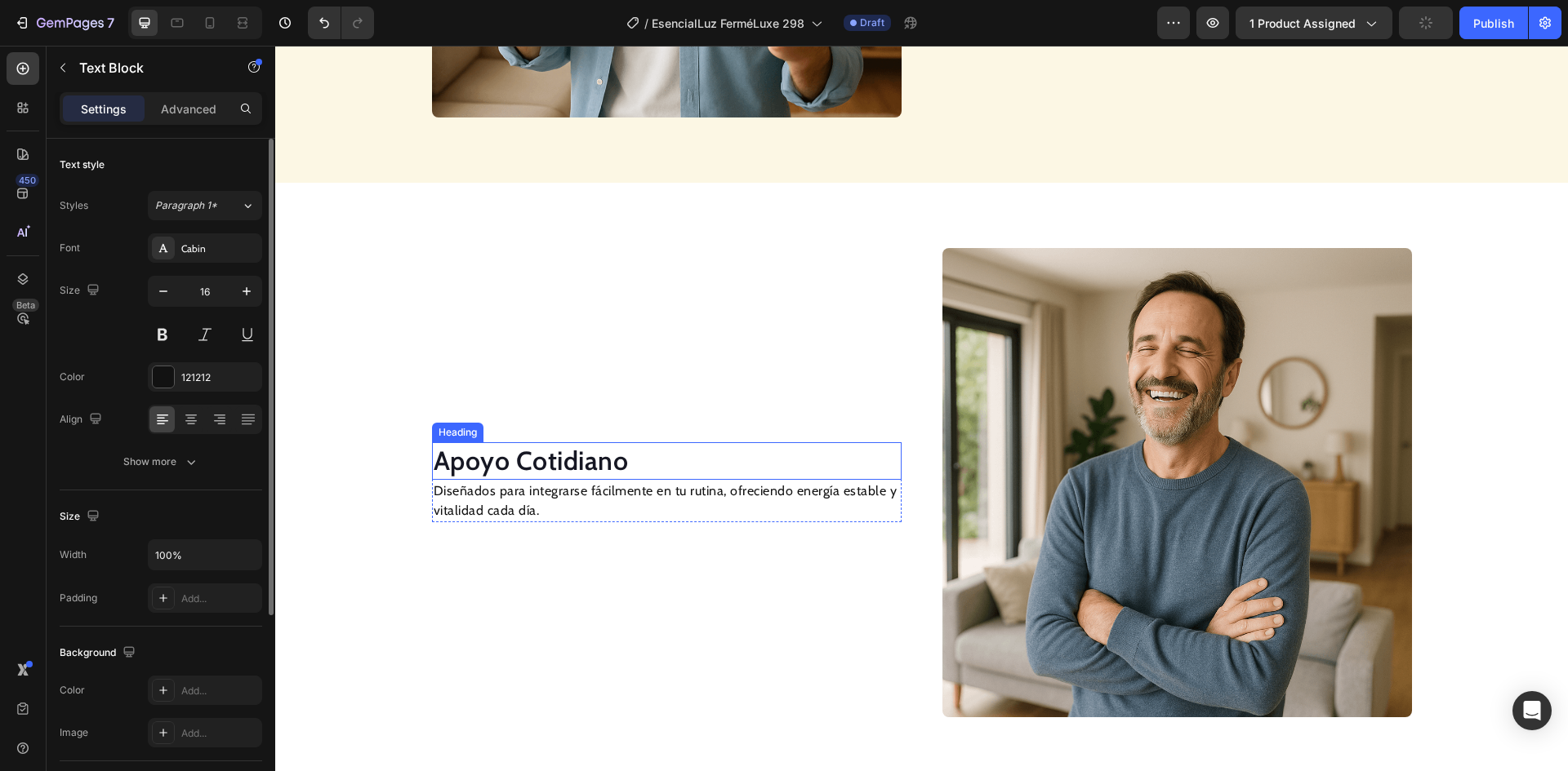
scroll to position [1641, 0]
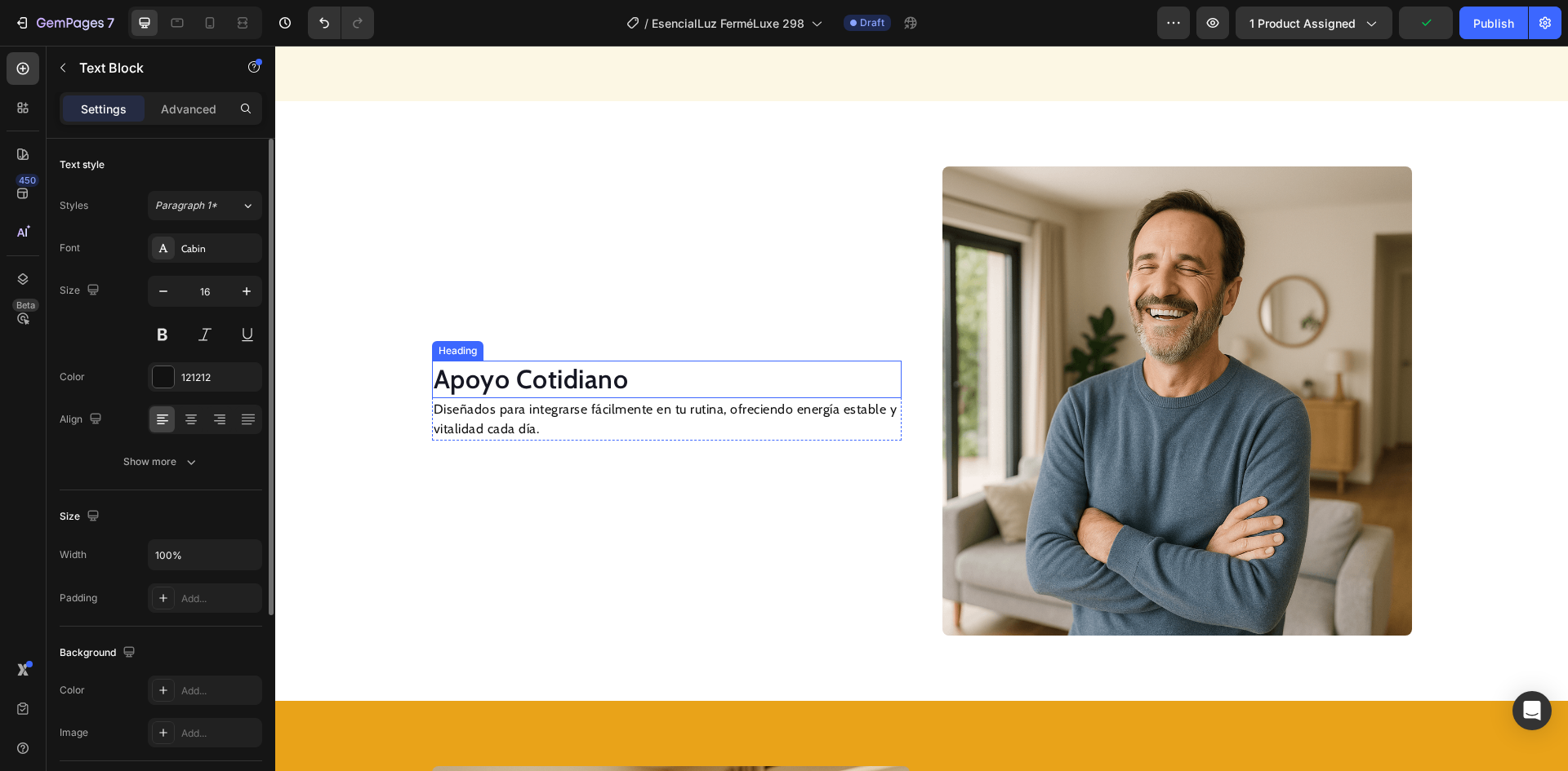
click at [566, 380] on h2 "Apoyo Cotidiano" at bounding box center [667, 379] width 470 height 37
click at [565, 380] on h2 "Apoyo Cotidiano" at bounding box center [667, 379] width 470 height 37
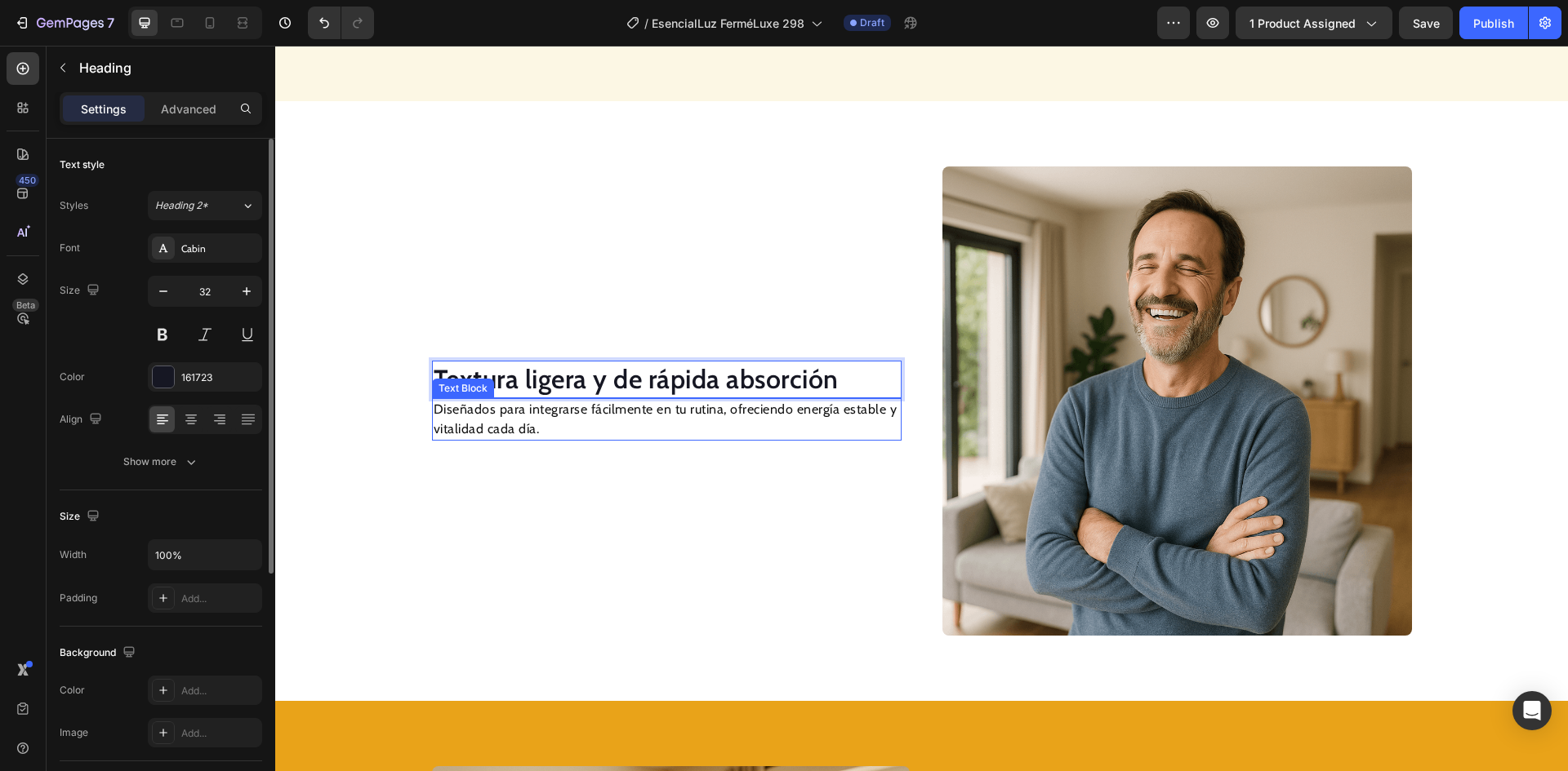
click at [515, 427] on p "Diseñados para integrarse fácilmente en tu rutina, ofreciendo energía estable y…" at bounding box center [666, 419] width 466 height 39
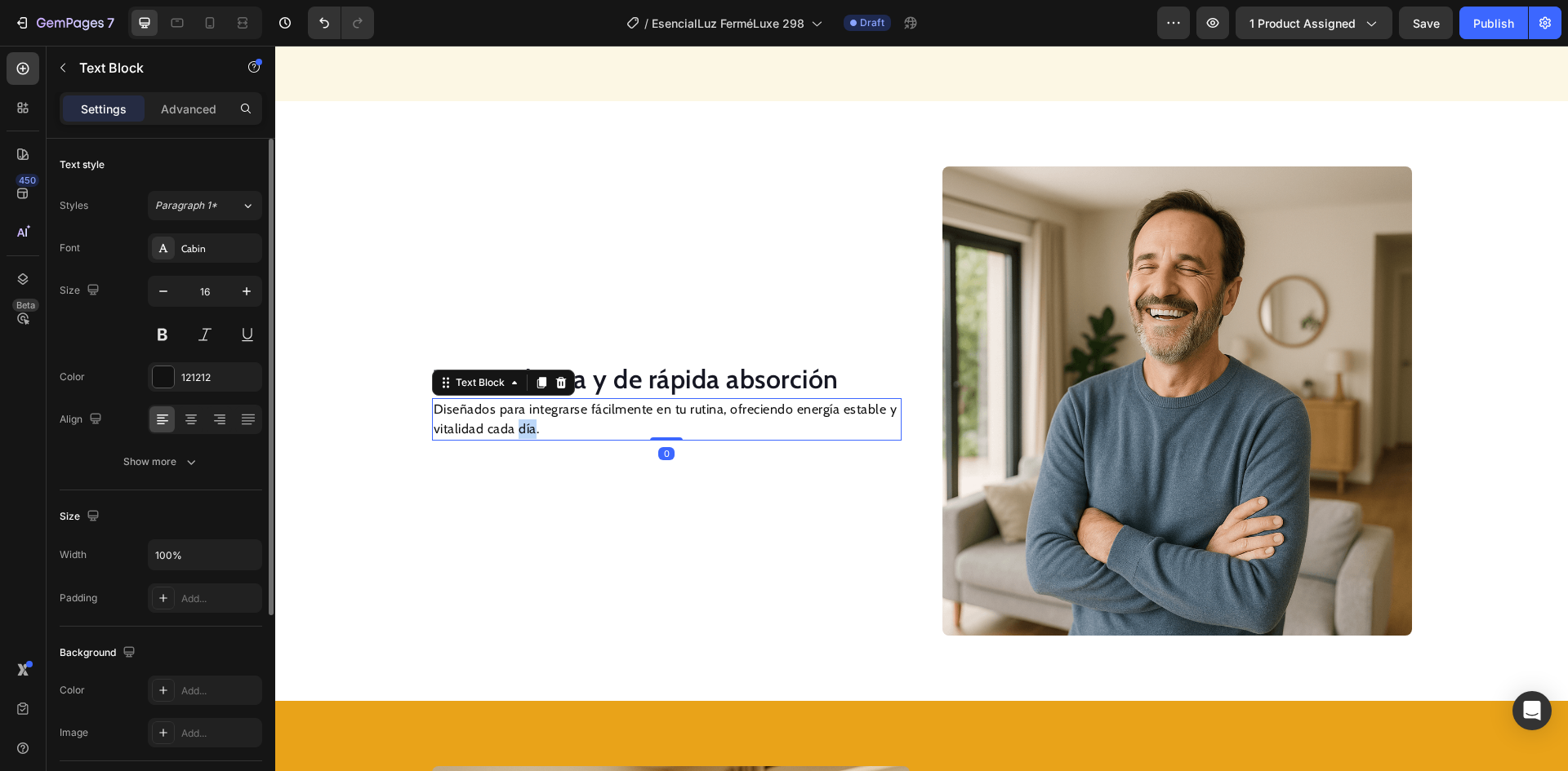
click at [515, 427] on p "Diseñados para integrarse fácilmente en tu rutina, ofreciendo energía estable y…" at bounding box center [666, 419] width 466 height 39
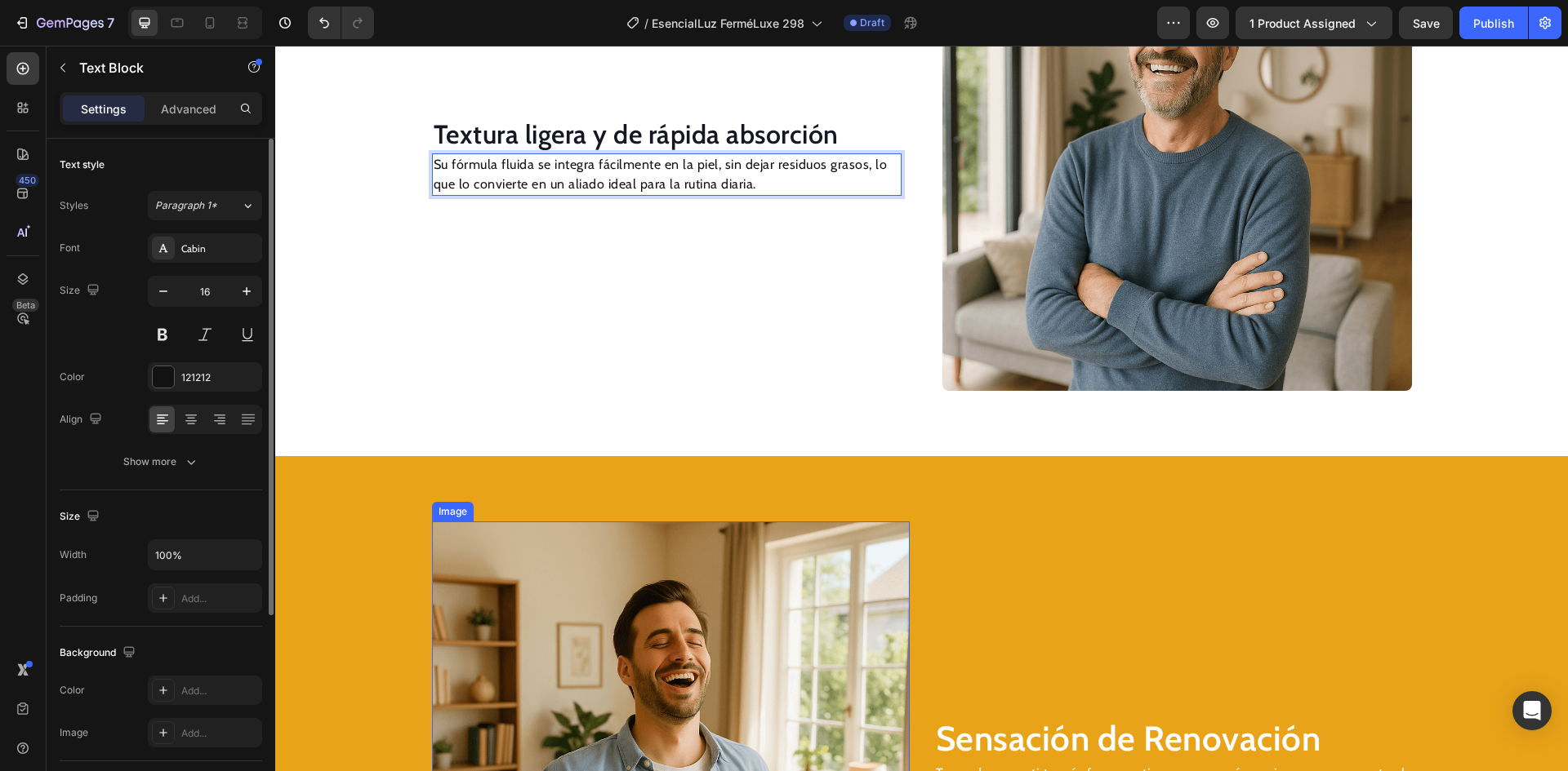
scroll to position [2131, 0]
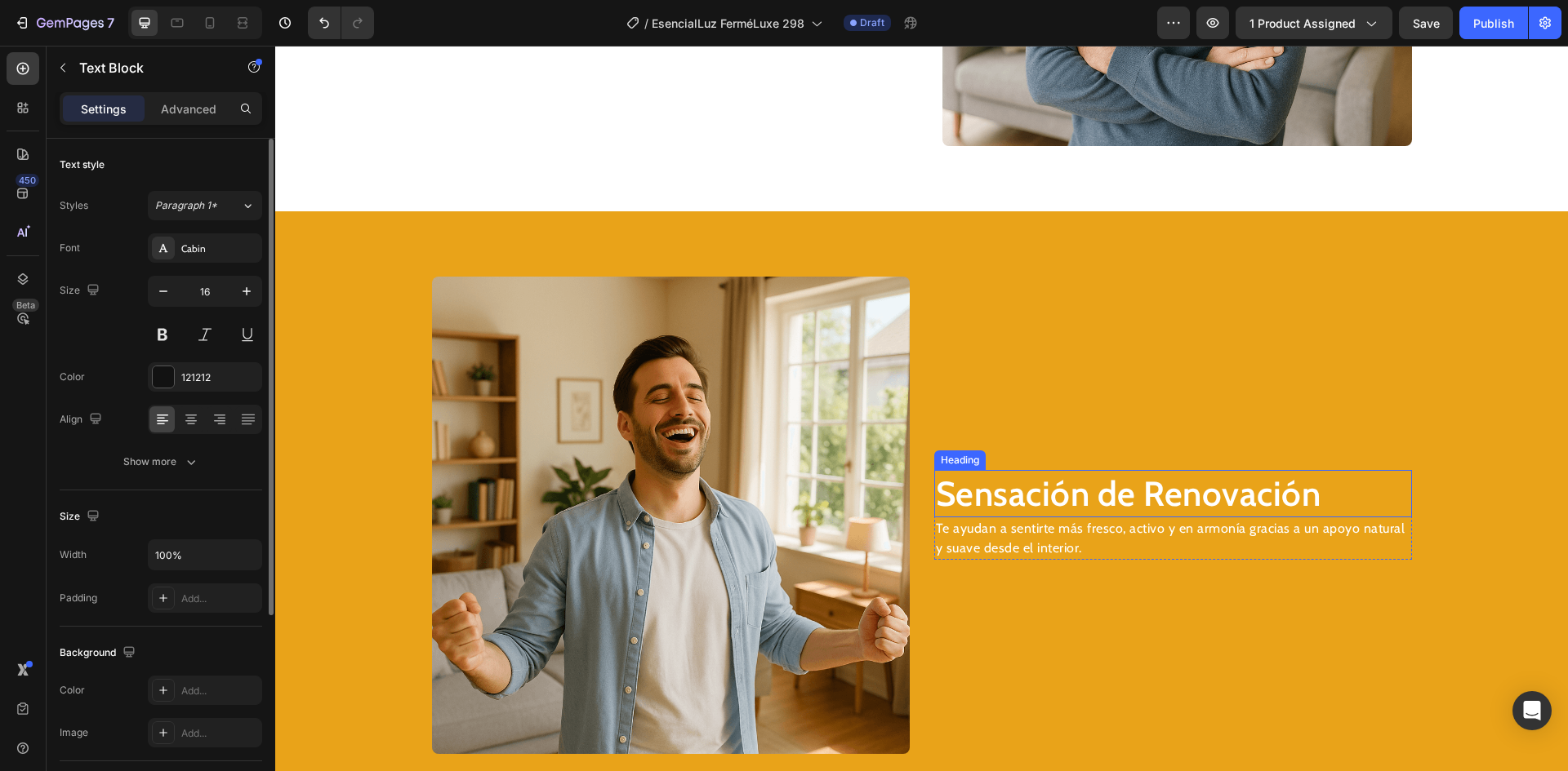
click at [997, 498] on h2 "Sensación de Renovación" at bounding box center [1172, 493] width 478 height 48
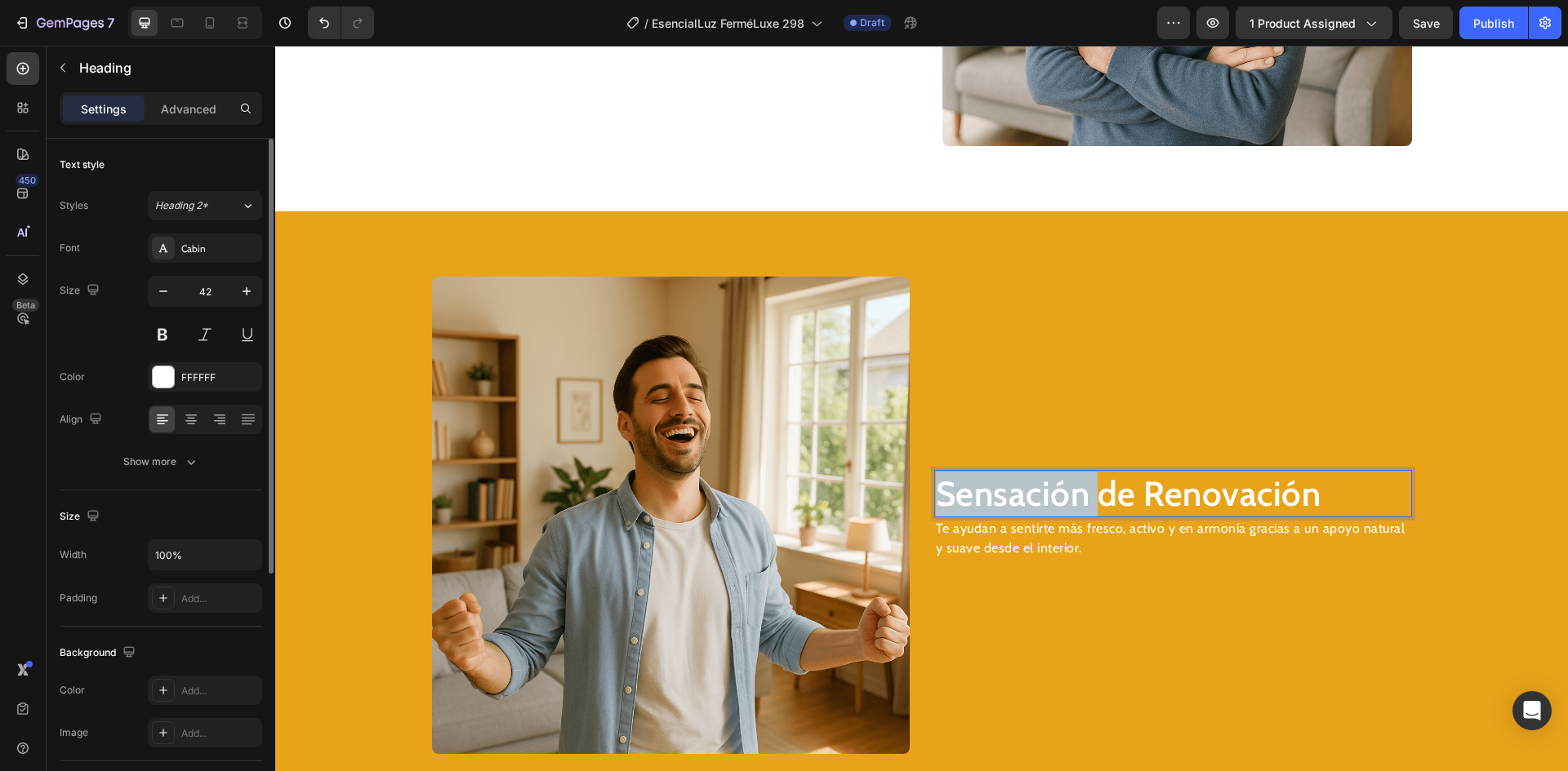
click at [997, 498] on h2 "Sensación de Renovación" at bounding box center [1172, 493] width 478 height 48
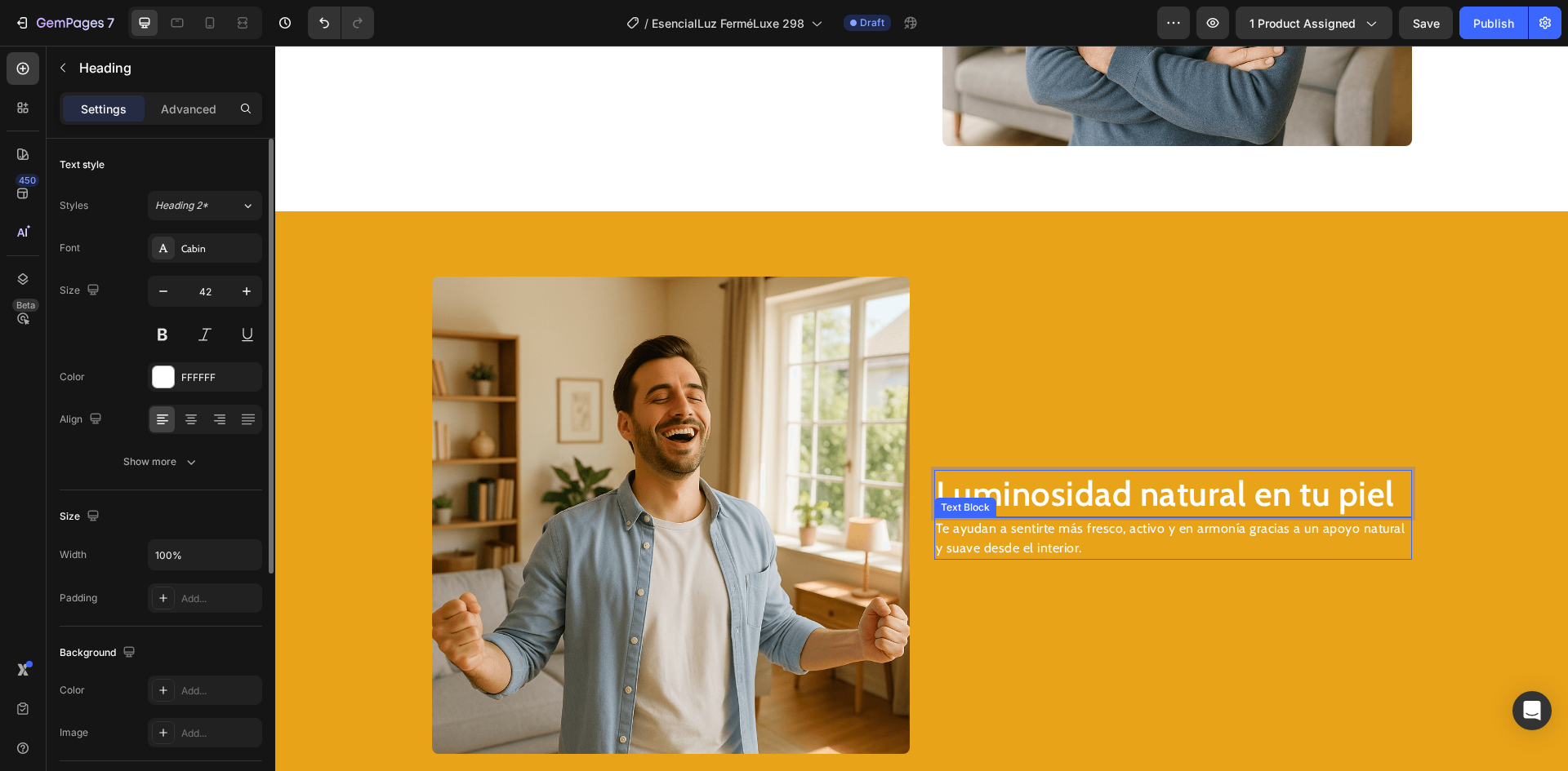
click at [987, 540] on p "Te ayudan a sentirte más fresco, activo y en armonía gracias a un apoyo natural…" at bounding box center [1173, 539] width 475 height 39
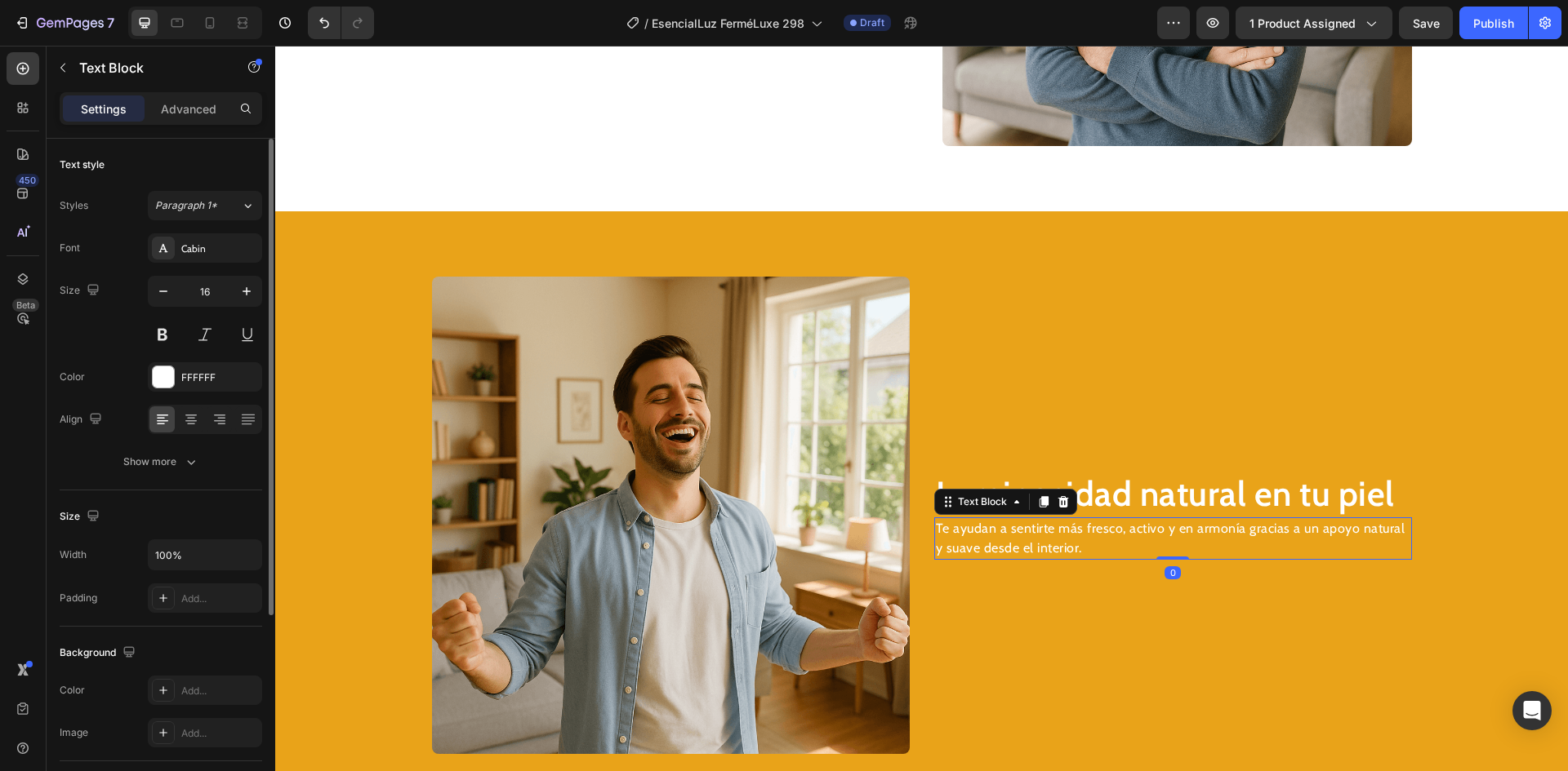
click at [989, 539] on p "Te ayudan a sentirte más fresco, activo y en armonía gracias a un apoyo natural…" at bounding box center [1173, 539] width 475 height 39
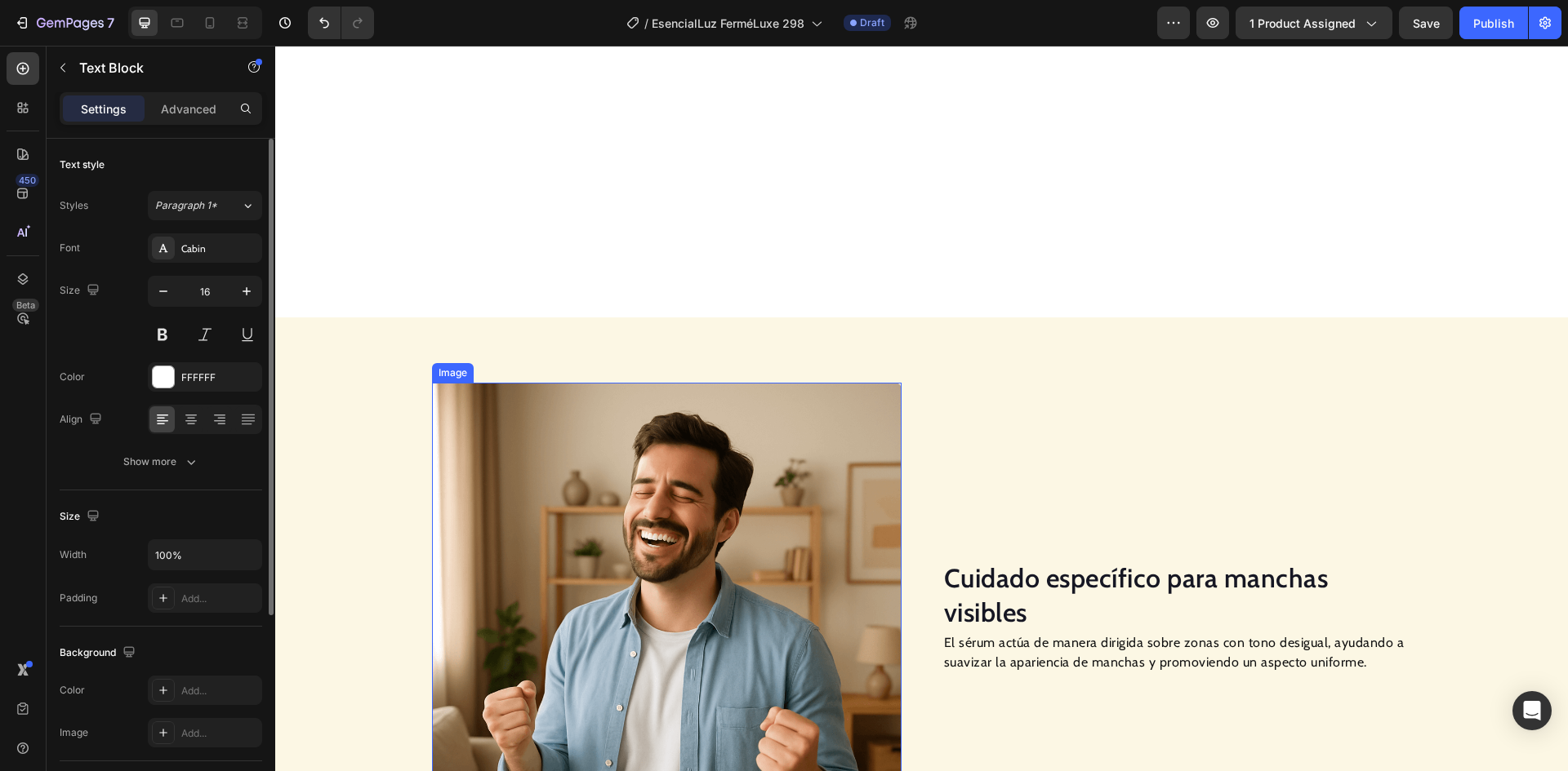
scroll to position [1152, 0]
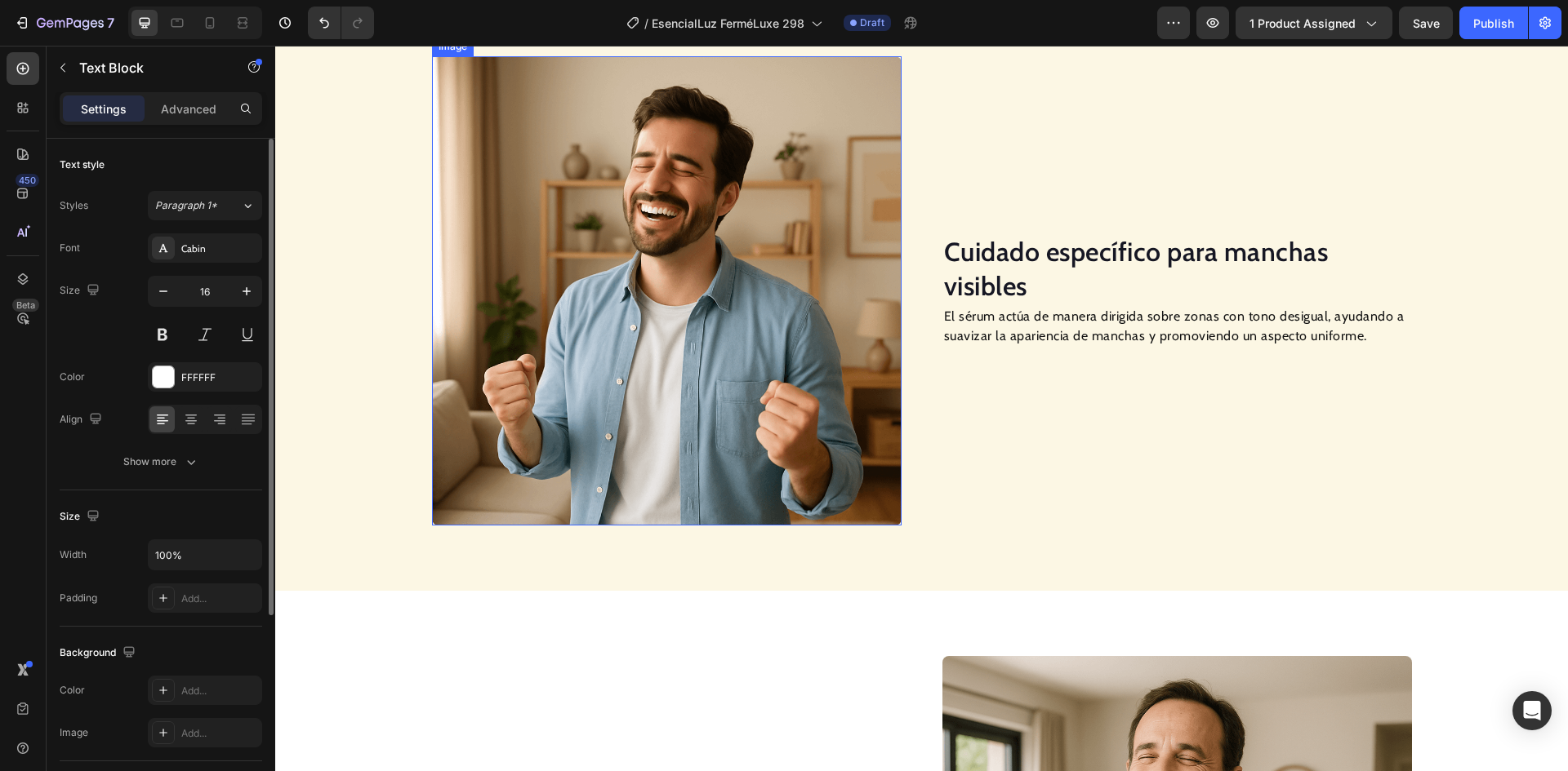
click at [679, 255] on img at bounding box center [667, 290] width 470 height 470
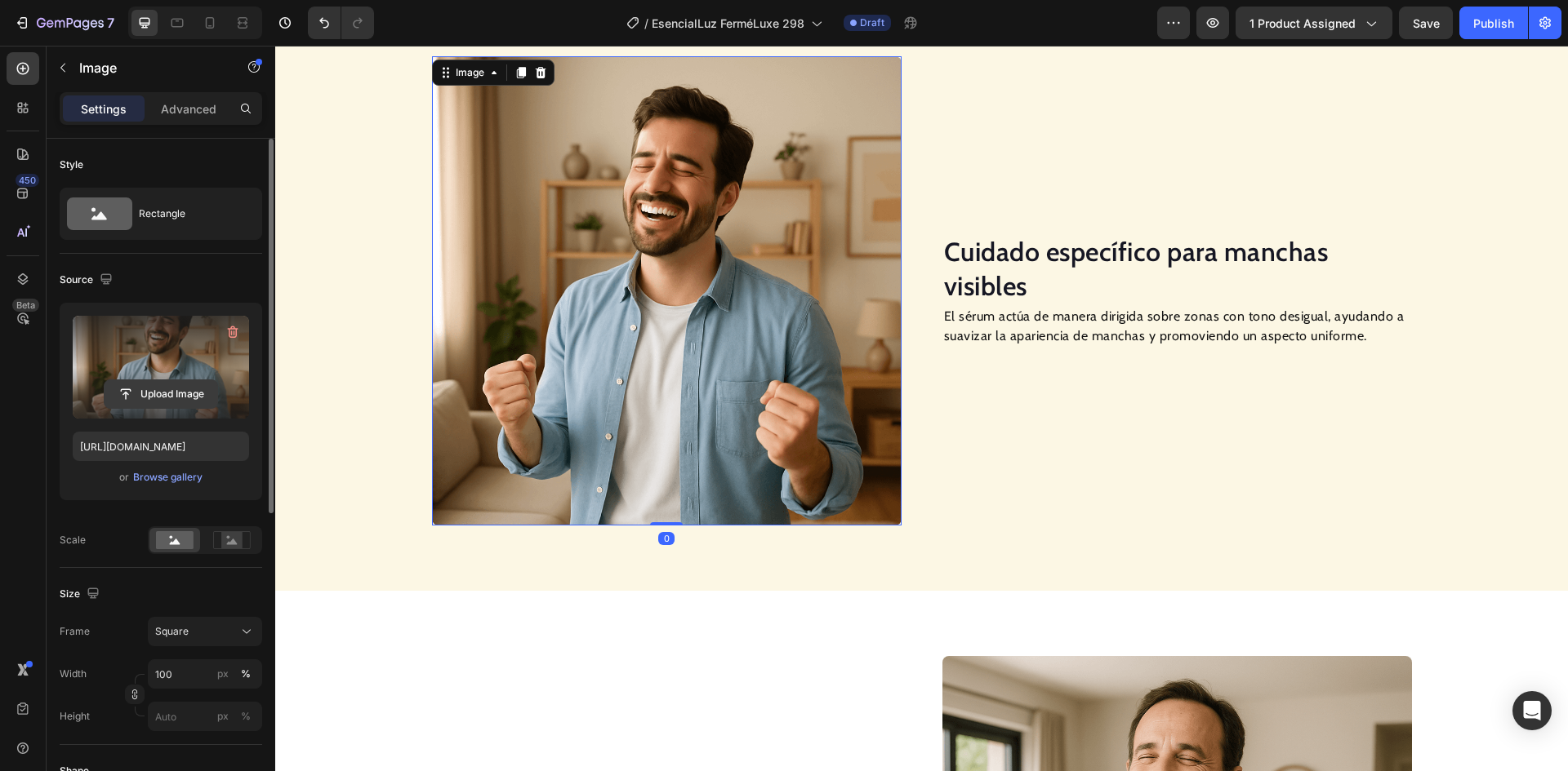
click at [186, 399] on input "file" at bounding box center [161, 394] width 112 height 28
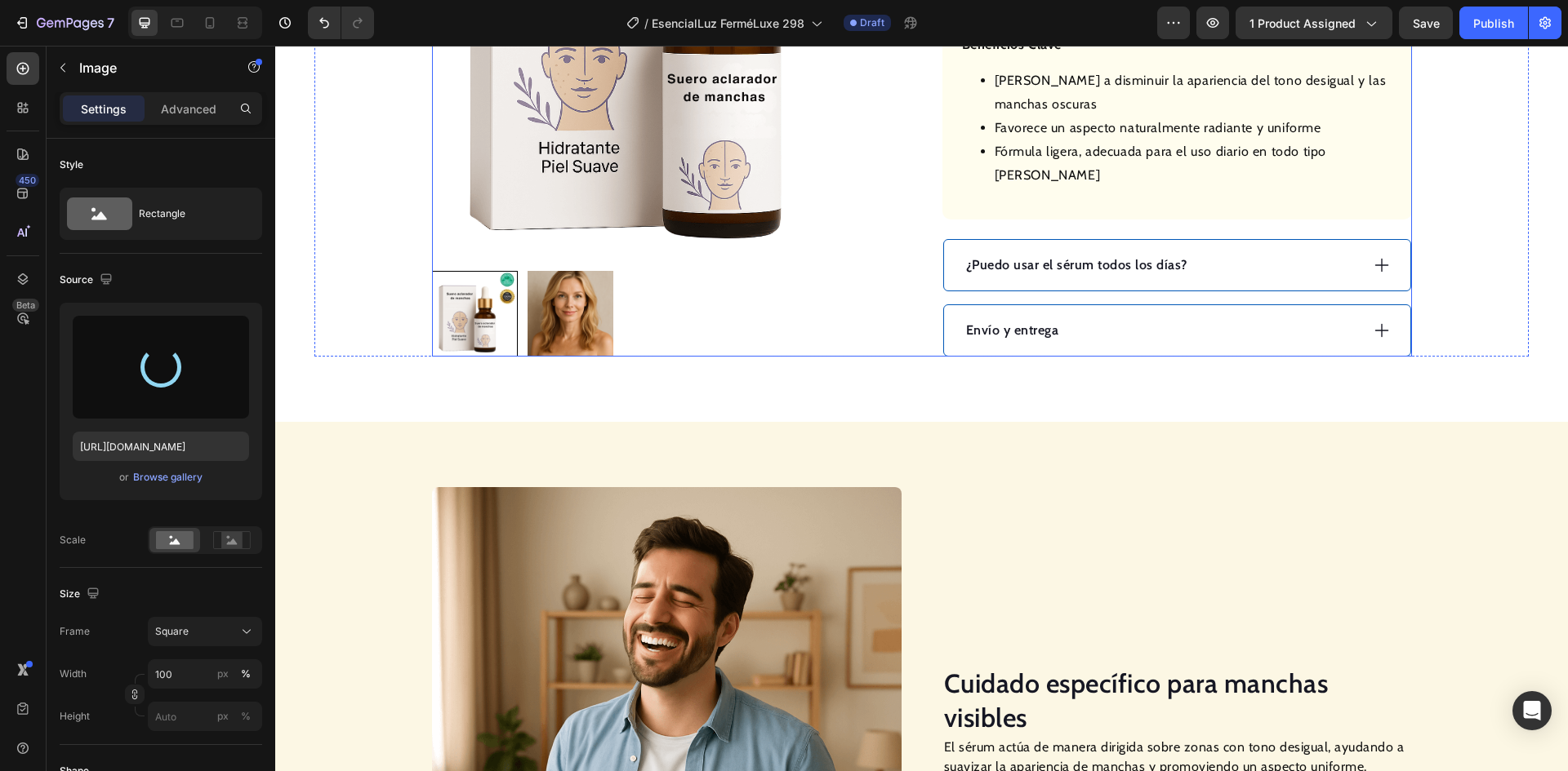
scroll to position [825, 0]
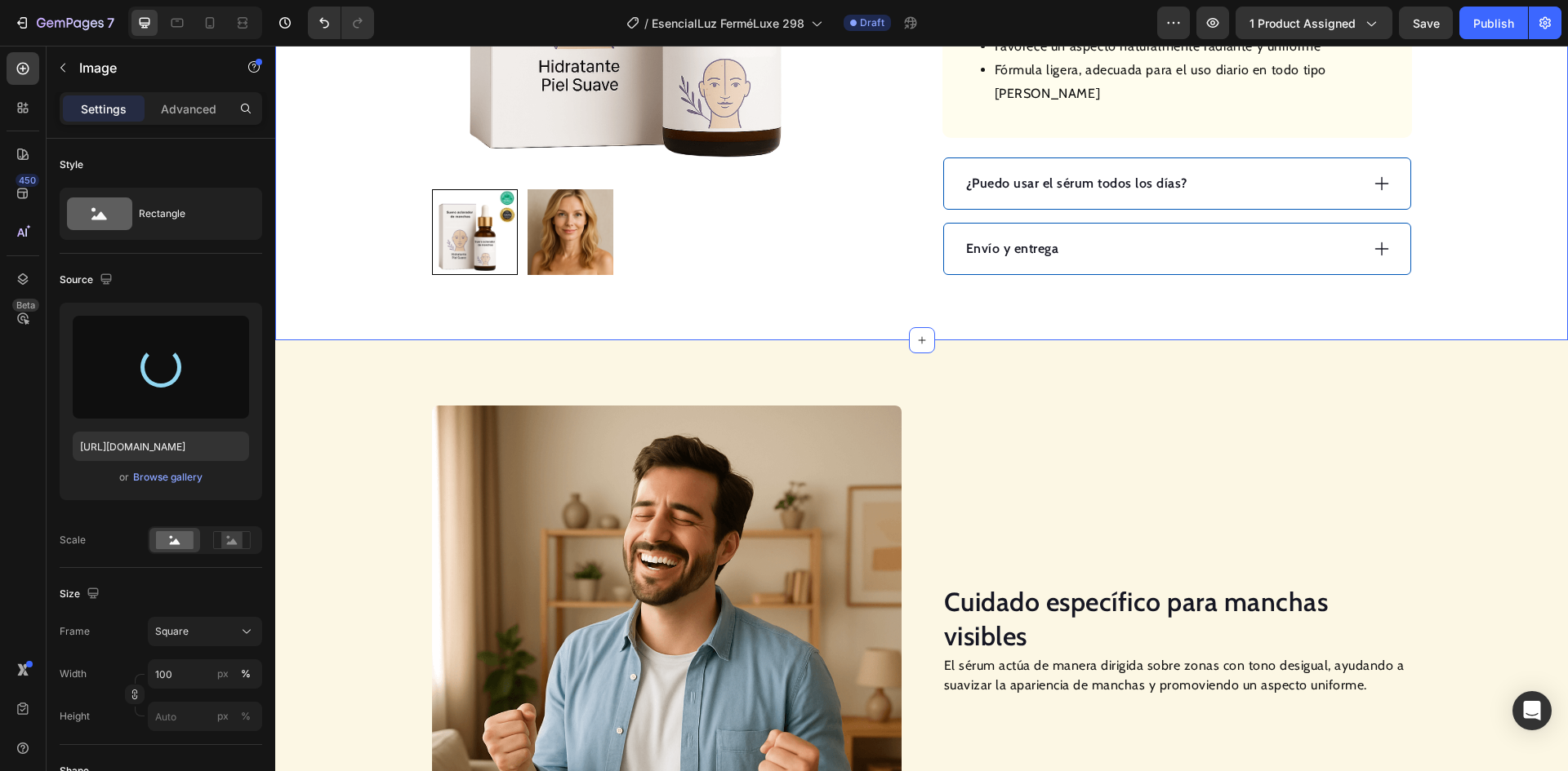
type input "[URL][DOMAIN_NAME]"
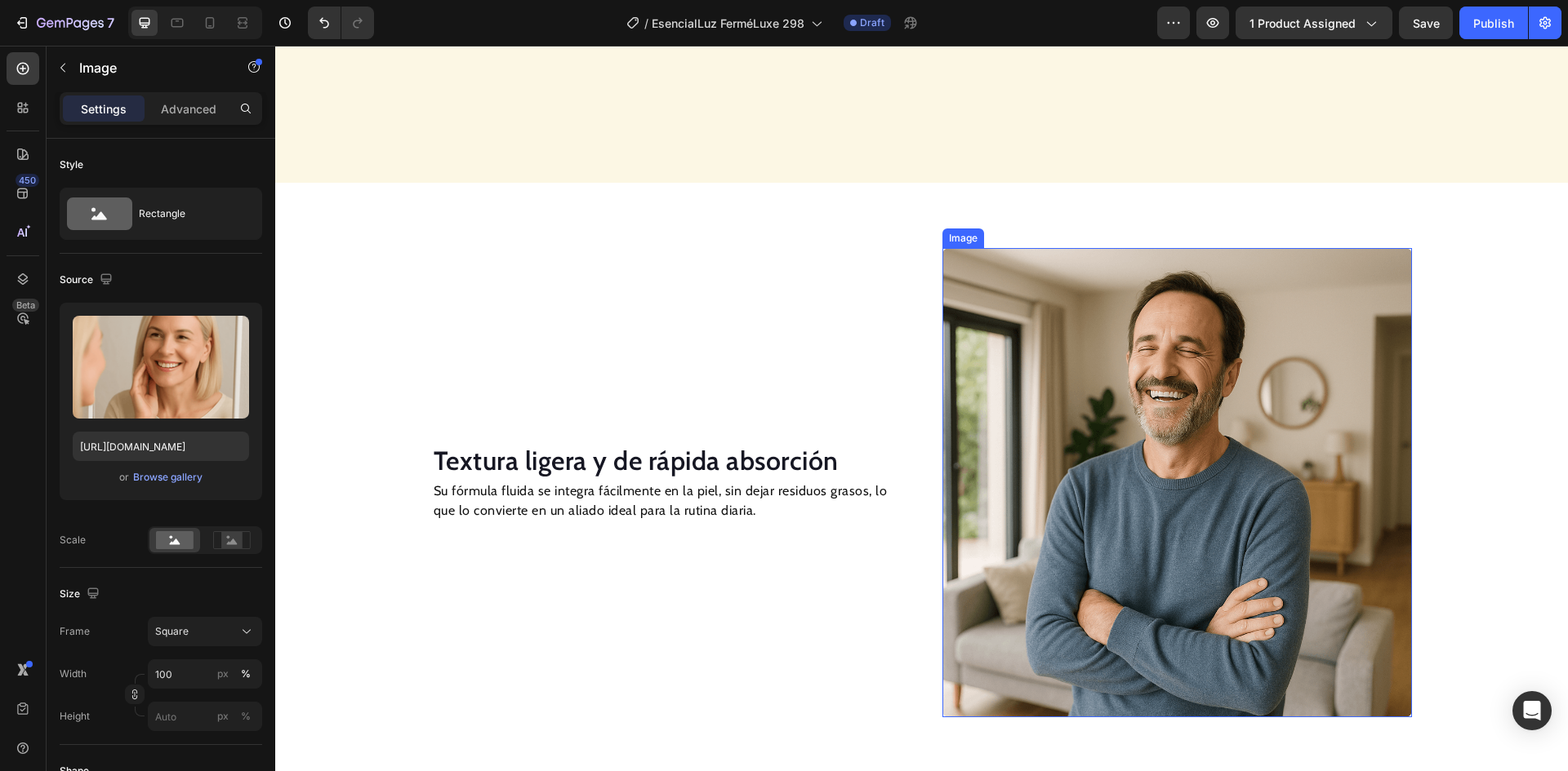
scroll to position [1805, 0]
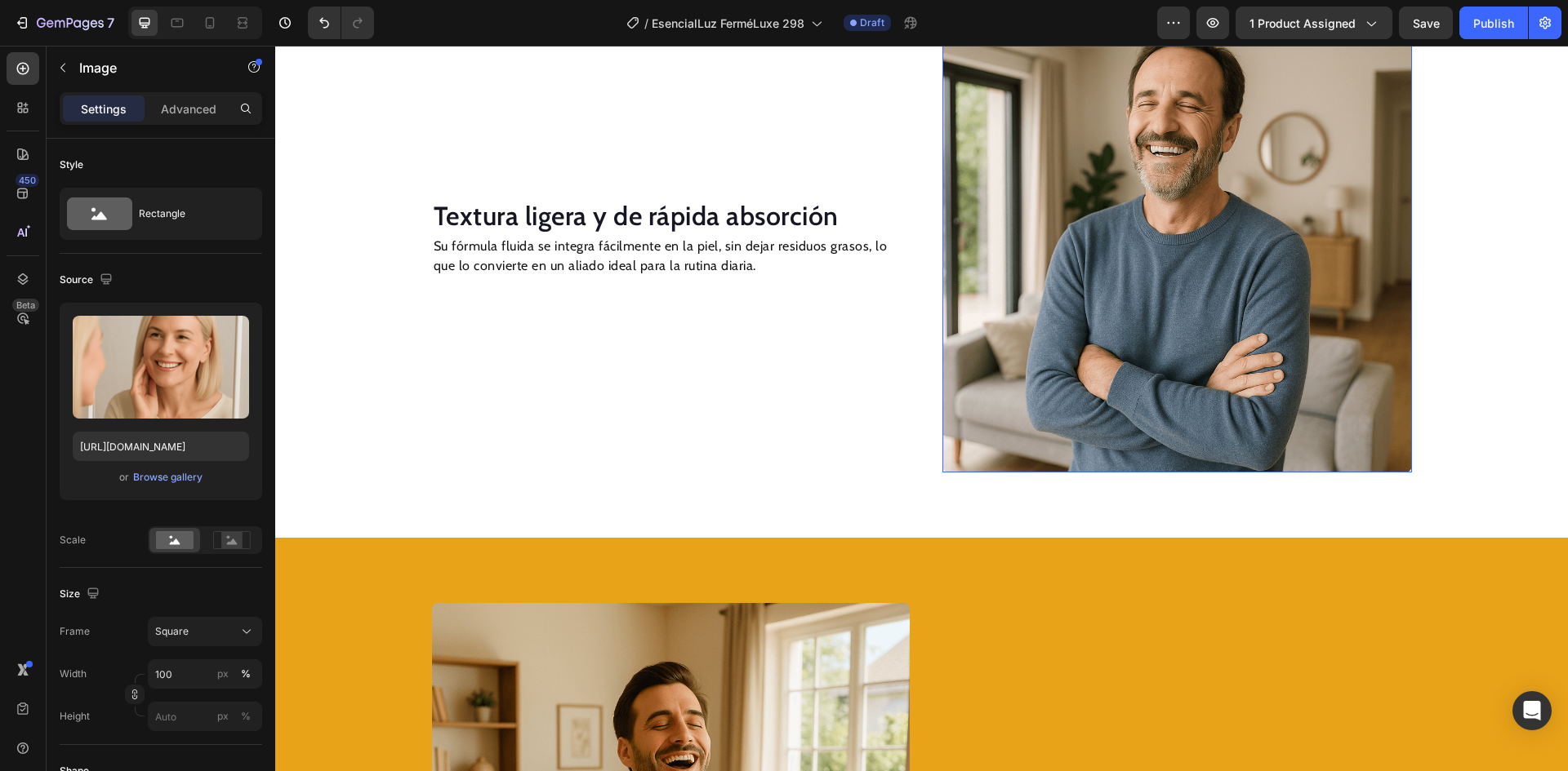
click at [1139, 259] on img at bounding box center [1177, 237] width 470 height 470
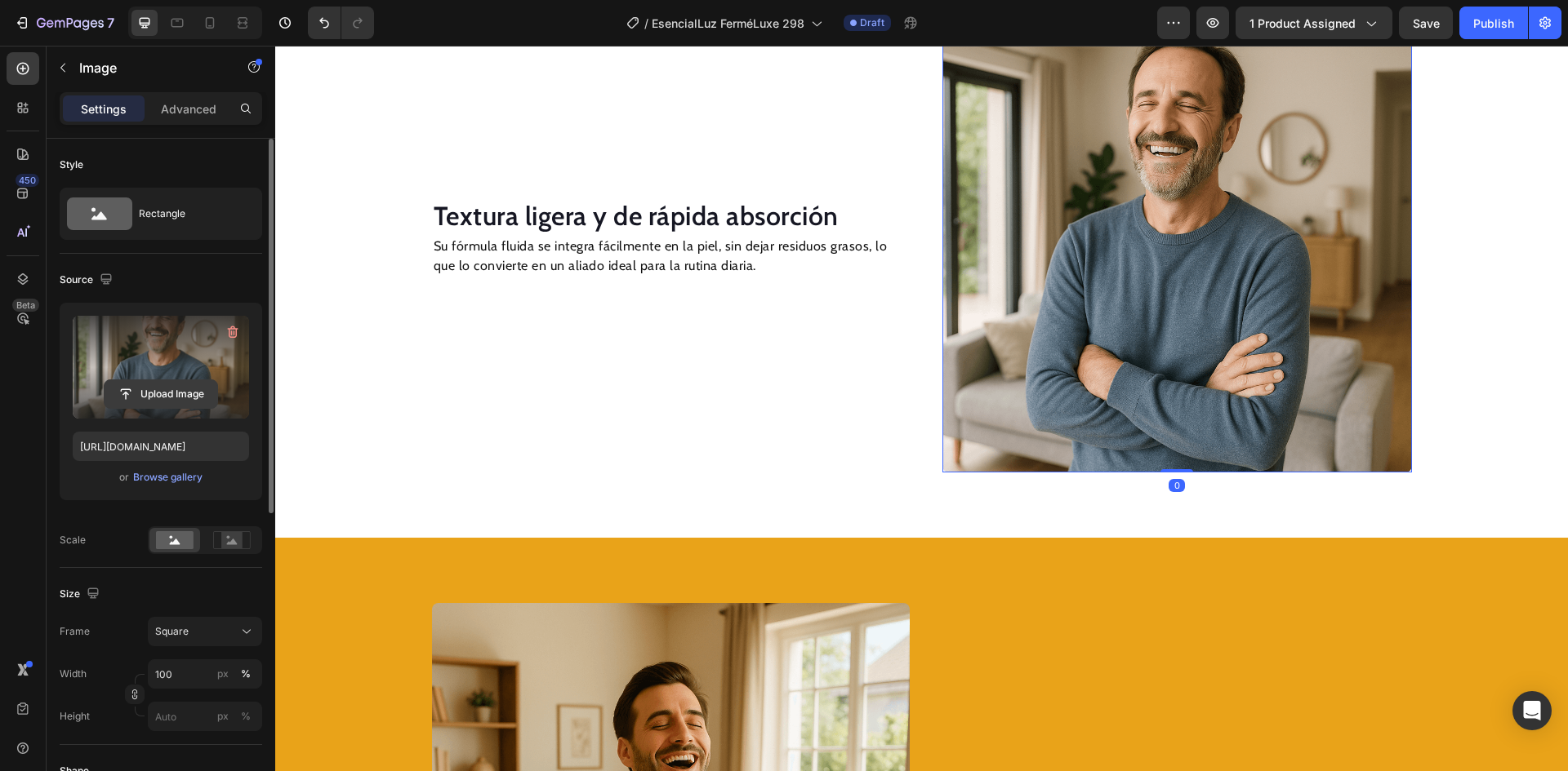
click at [163, 398] on input "file" at bounding box center [161, 394] width 112 height 28
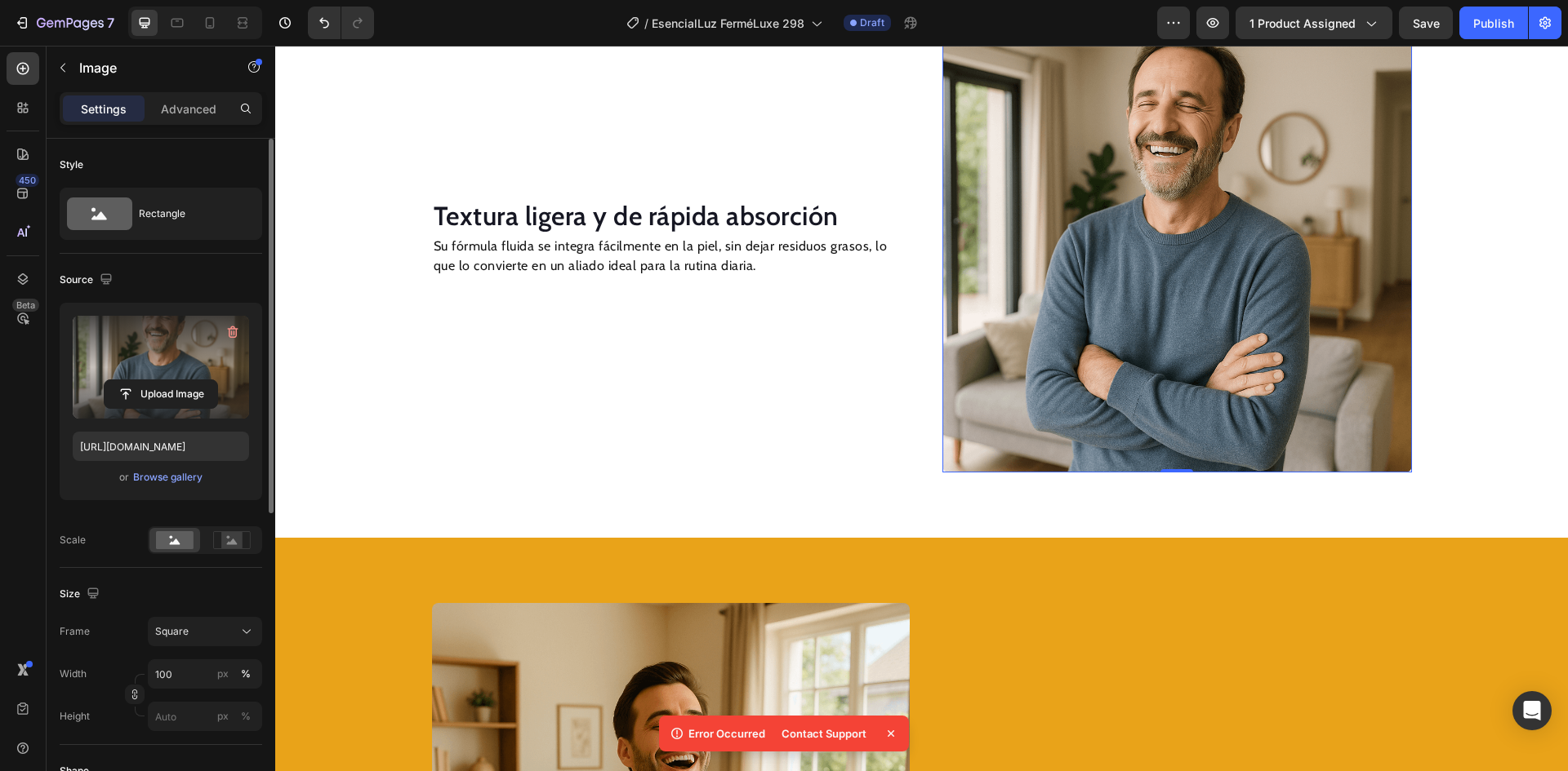
click at [1172, 228] on img at bounding box center [1177, 237] width 470 height 470
click at [169, 393] on input "file" at bounding box center [161, 394] width 112 height 28
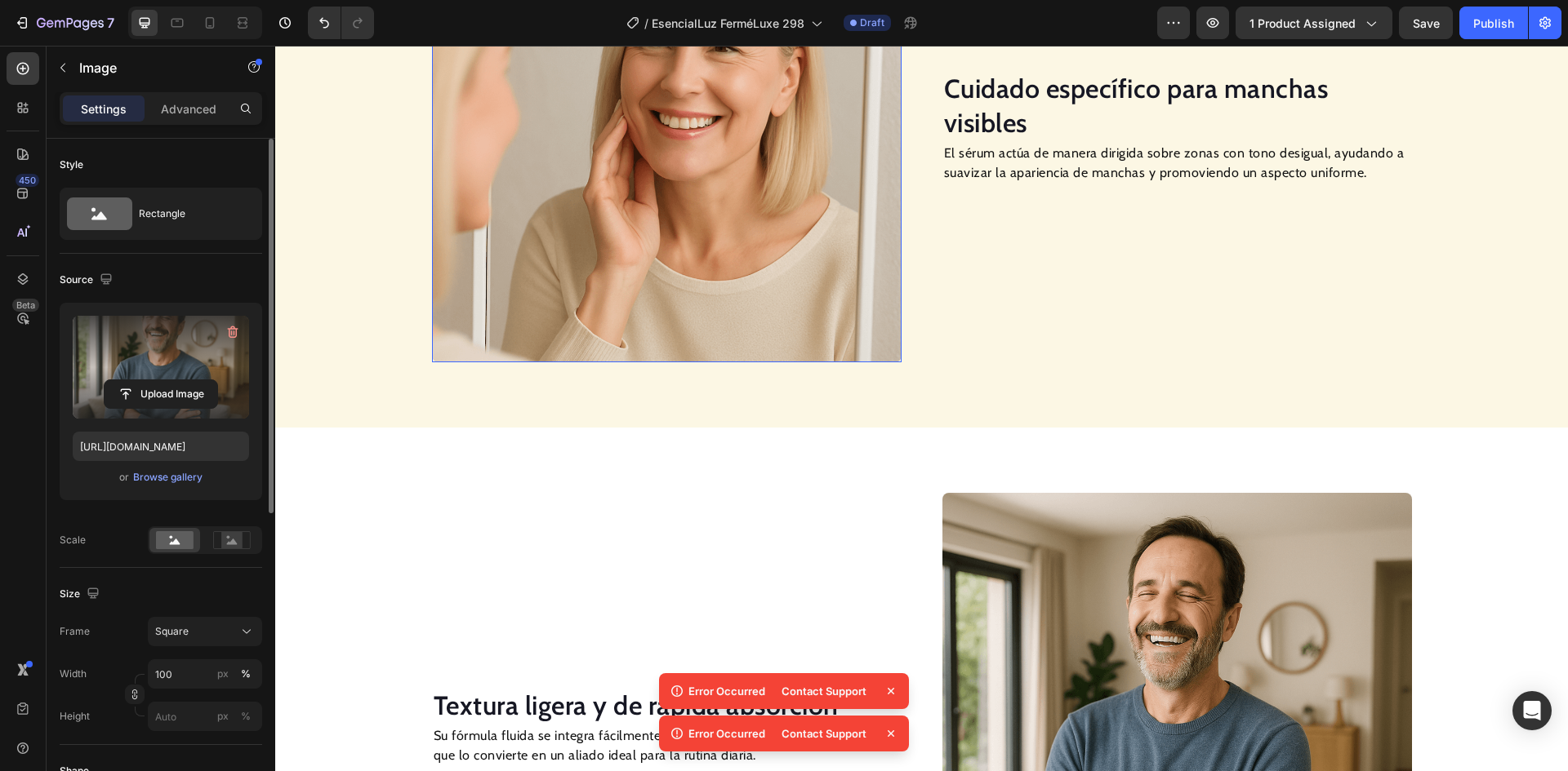
scroll to position [1641, 0]
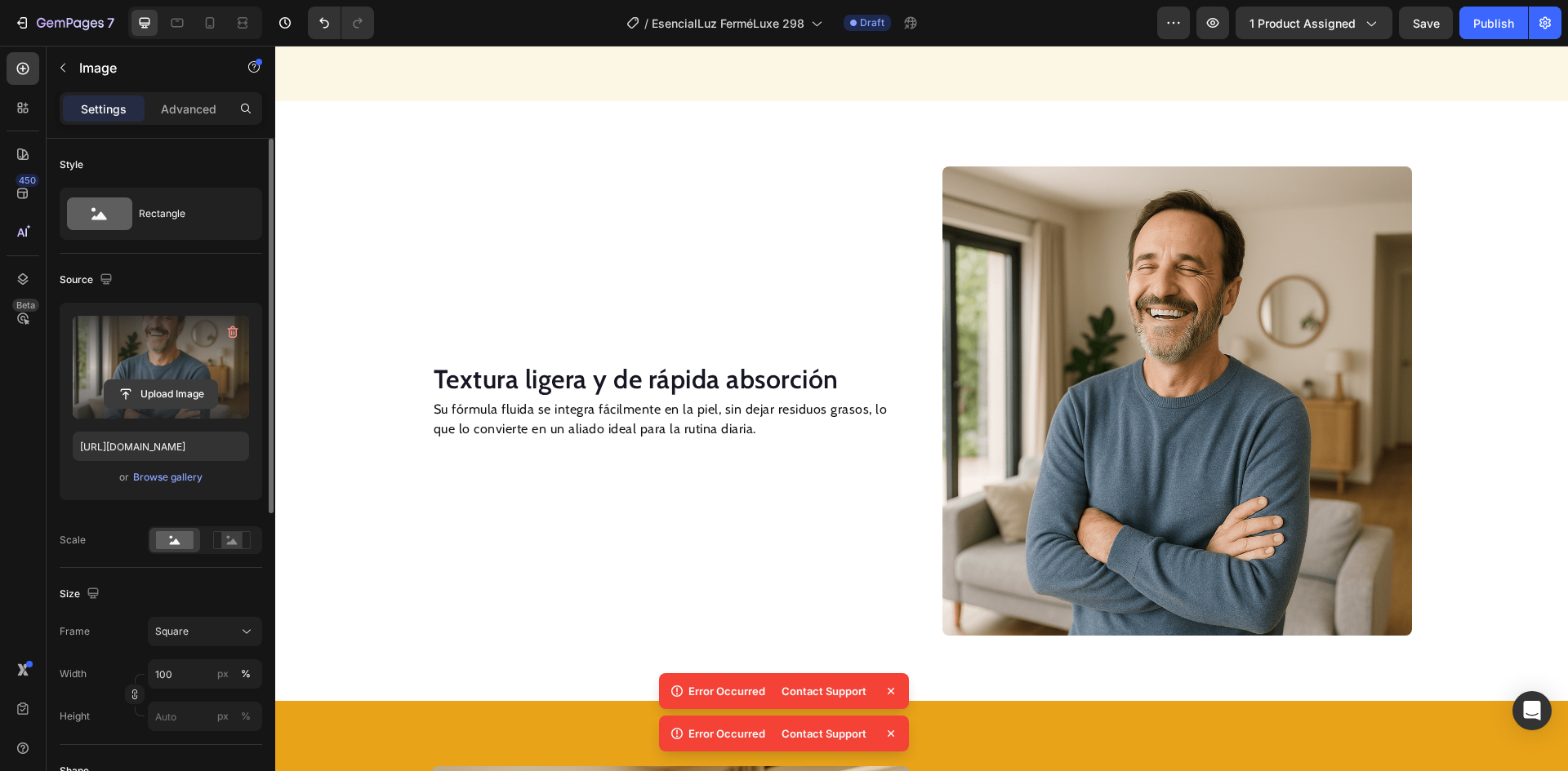
click at [156, 392] on input "file" at bounding box center [161, 394] width 112 height 28
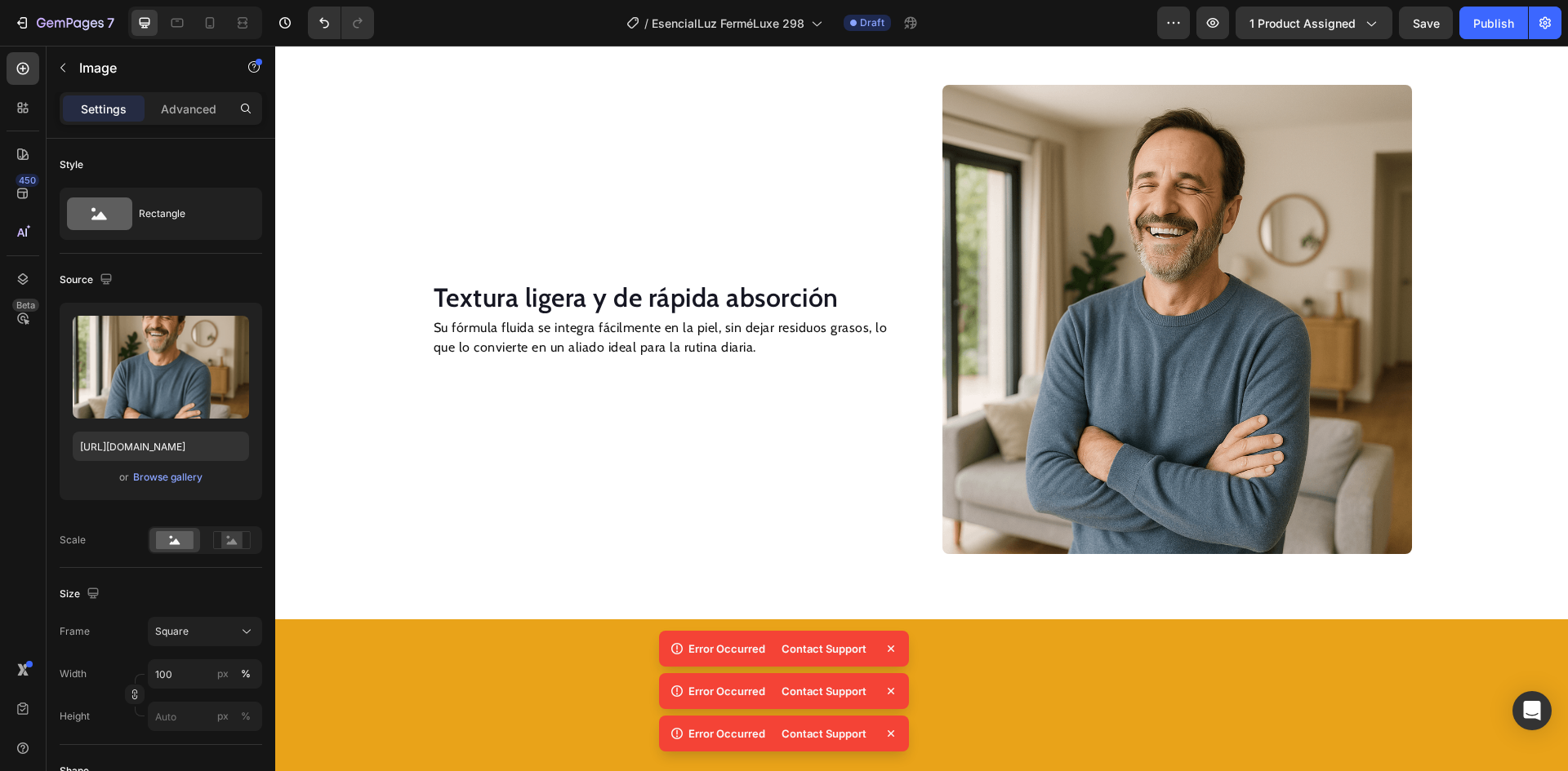
scroll to position [1315, 0]
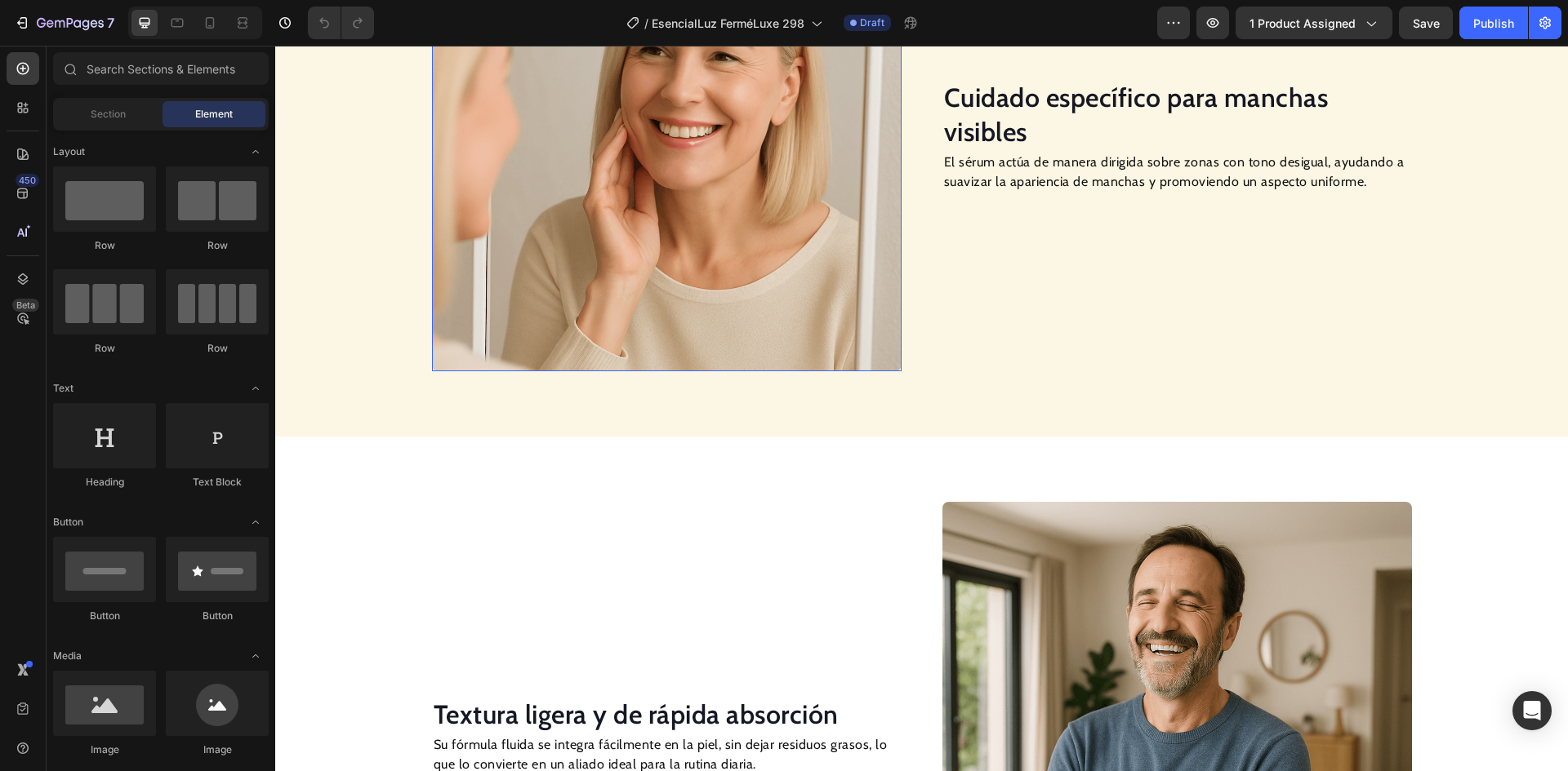
scroll to position [1714, 0]
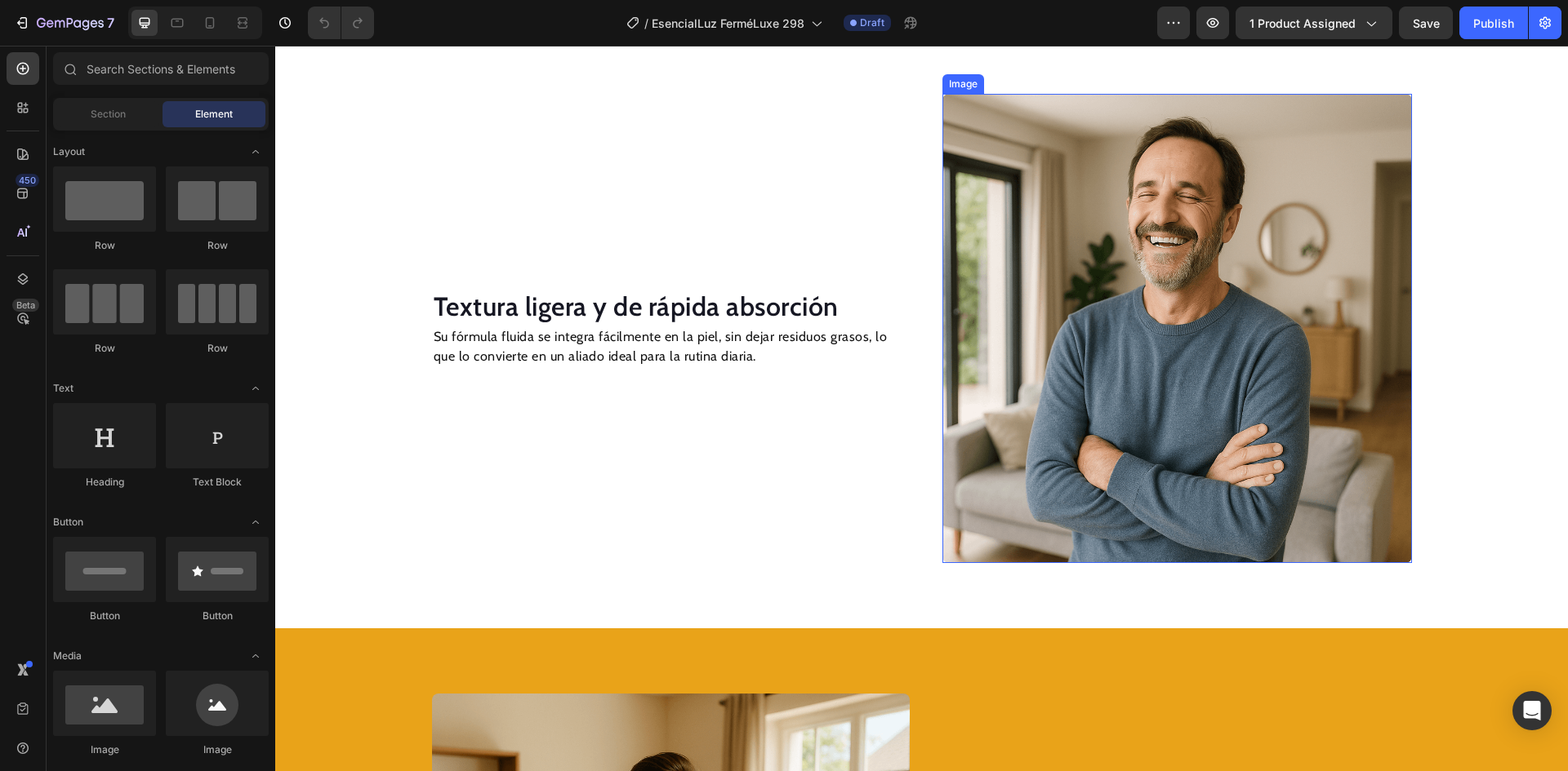
click at [1152, 341] on img at bounding box center [1177, 328] width 470 height 470
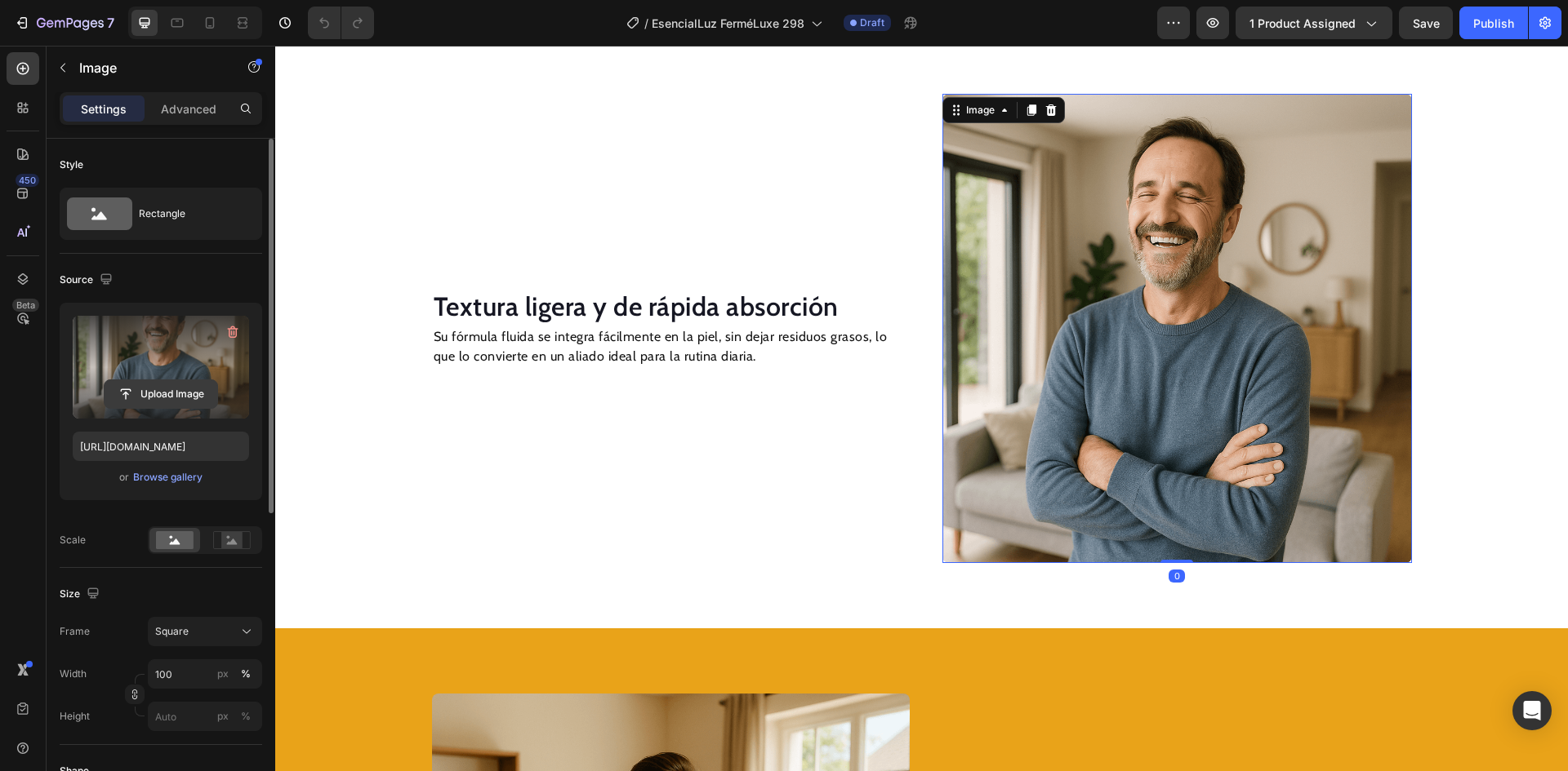
click at [156, 391] on input "file" at bounding box center [161, 394] width 112 height 28
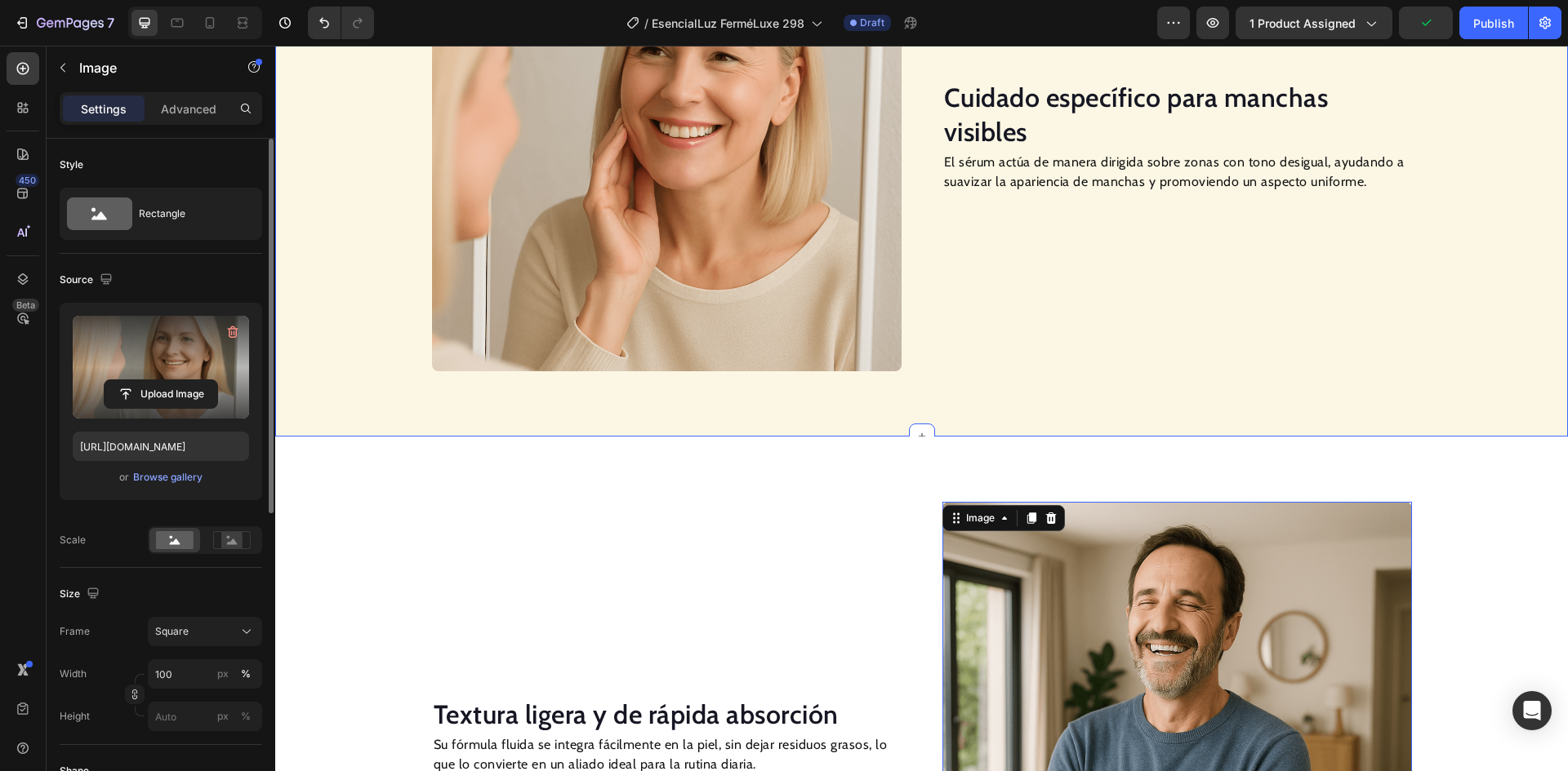
type input "[URL][DOMAIN_NAME]"
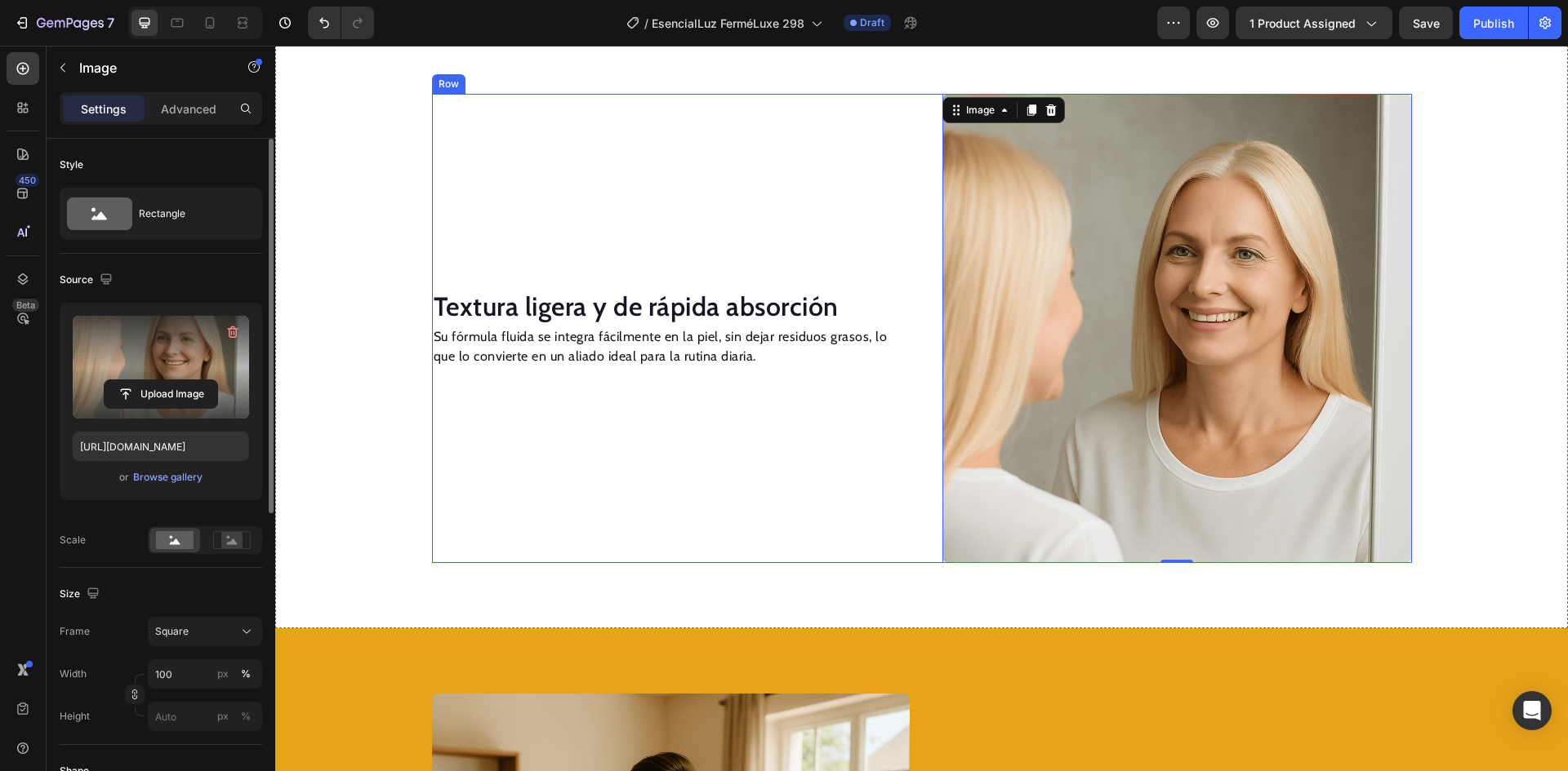
scroll to position [2122, 0]
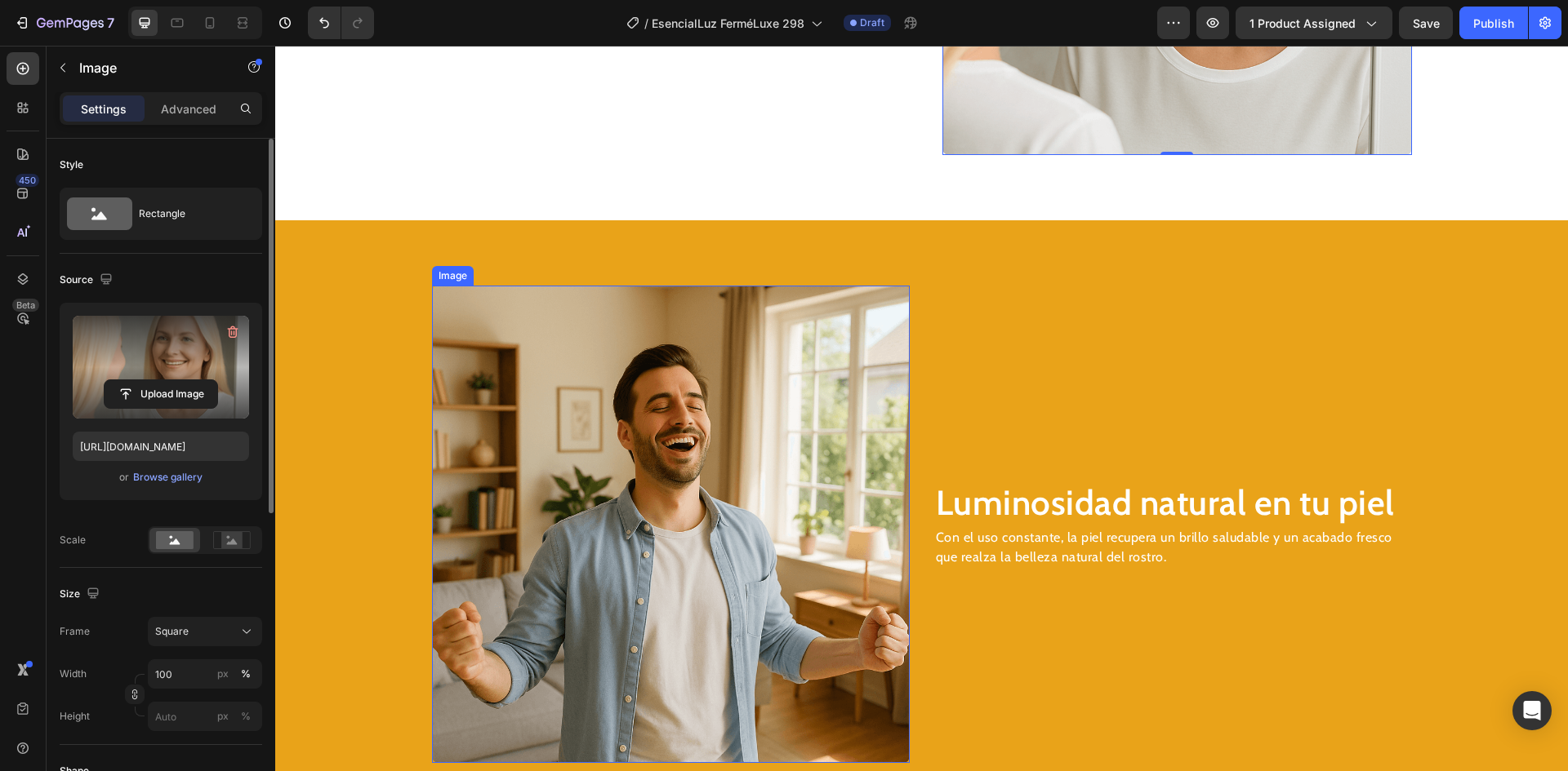
click at [683, 434] on img at bounding box center [671, 524] width 478 height 478
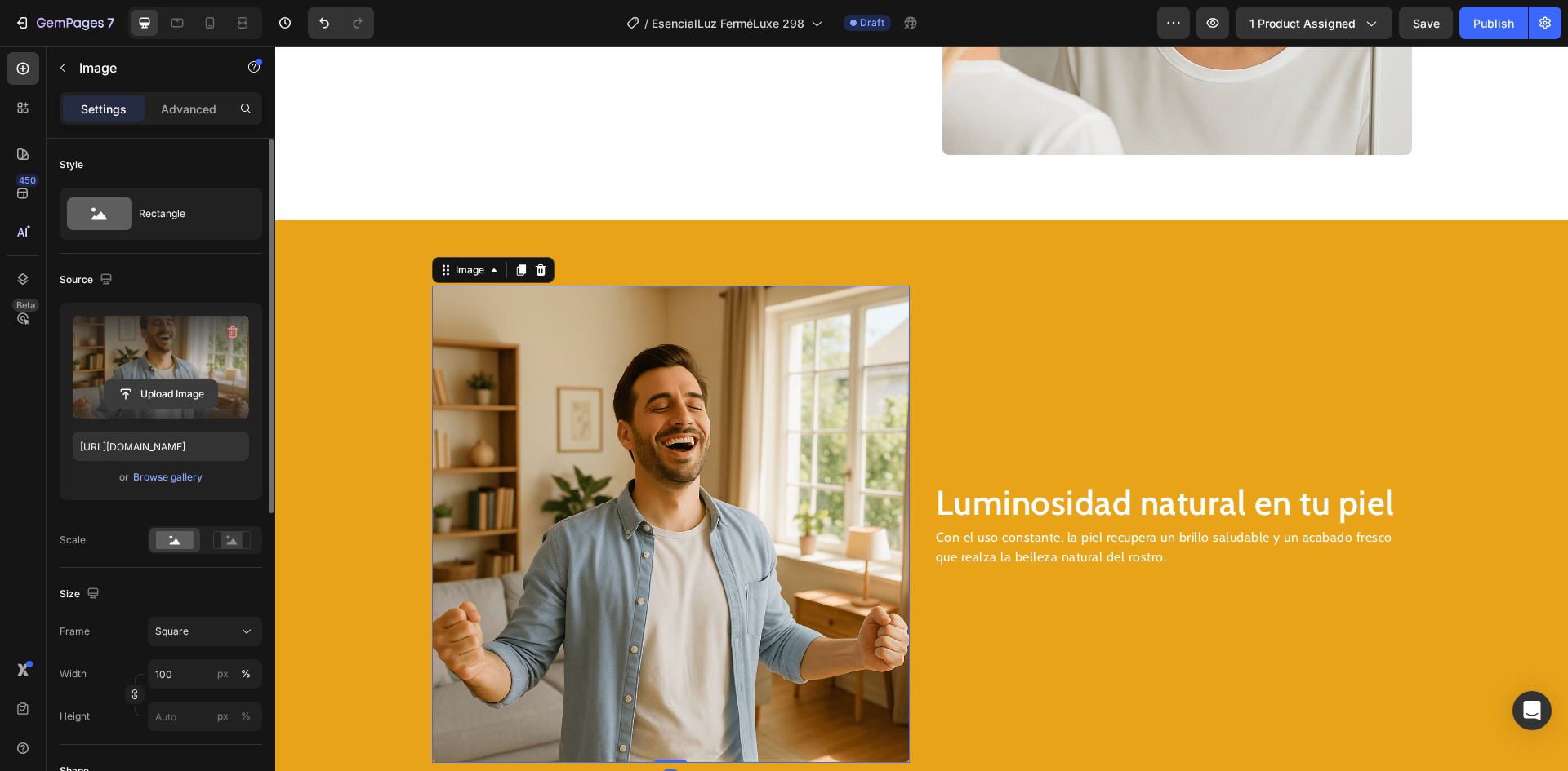
click at [151, 388] on input "file" at bounding box center [161, 394] width 112 height 28
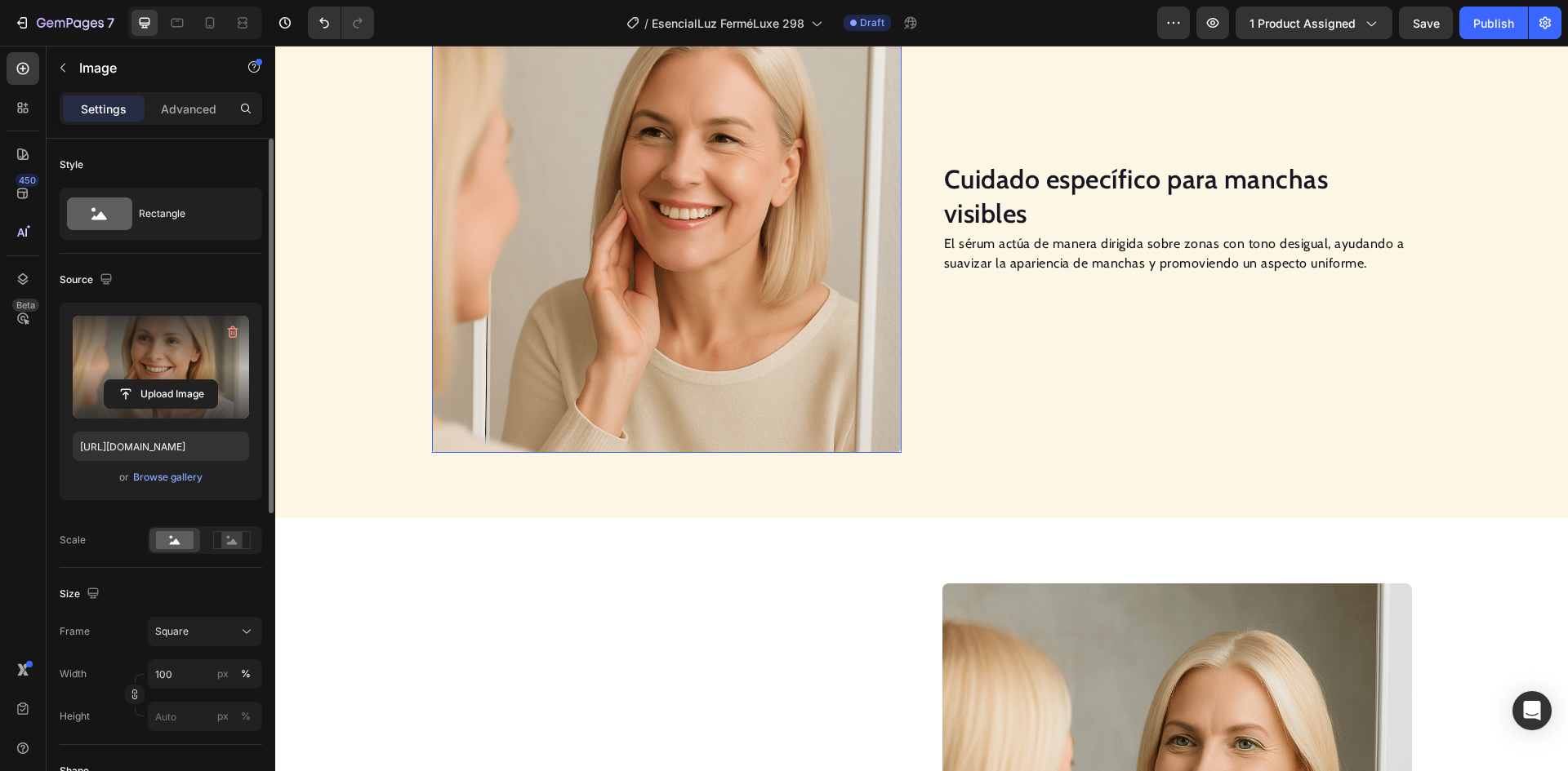
scroll to position [980, 0]
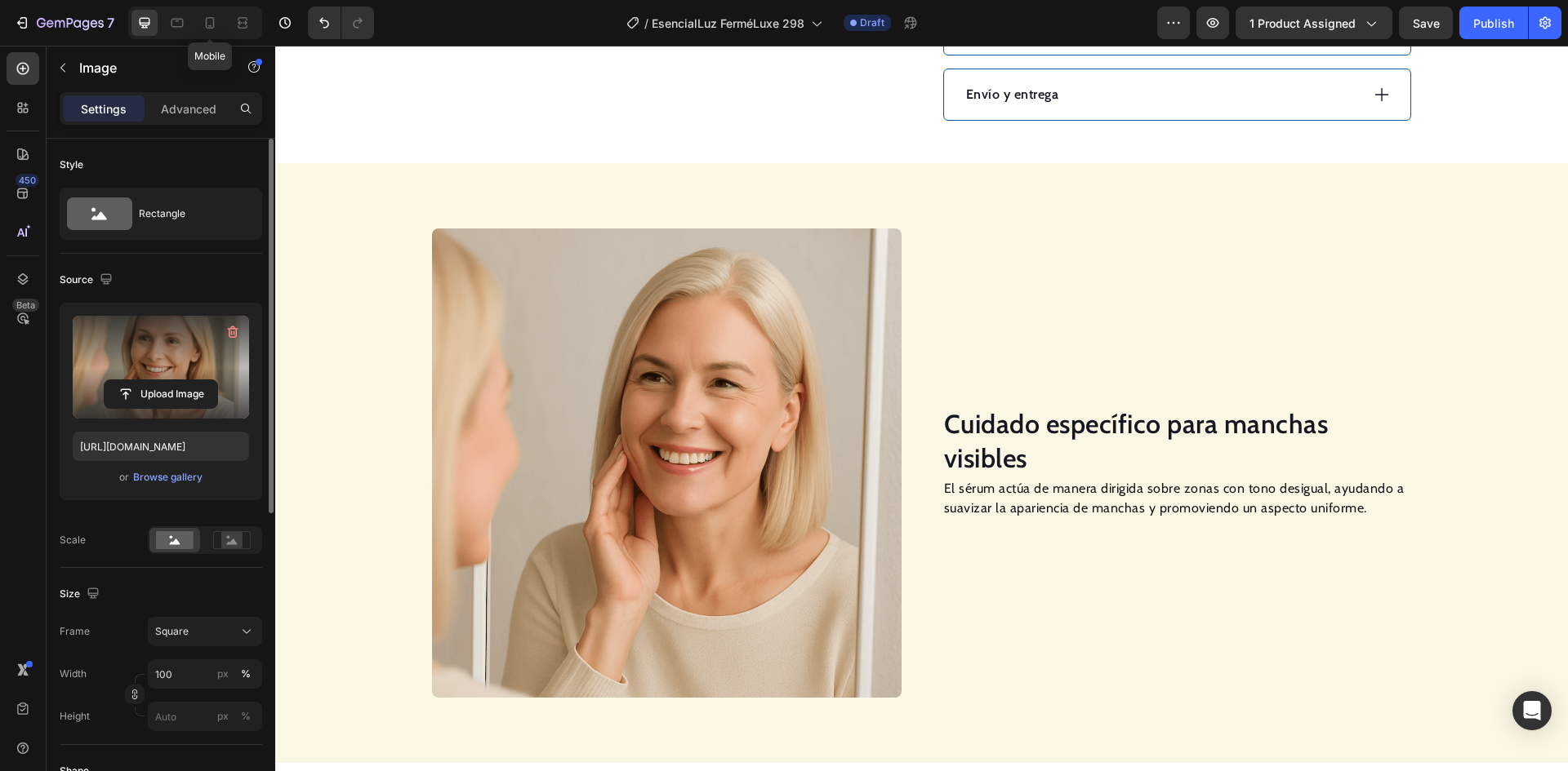
drag, startPoint x: 208, startPoint y: 22, endPoint x: 653, endPoint y: 215, distance: 485.1
click at [208, 21] on icon at bounding box center [210, 23] width 17 height 17
type input "[URL][DOMAIN_NAME]"
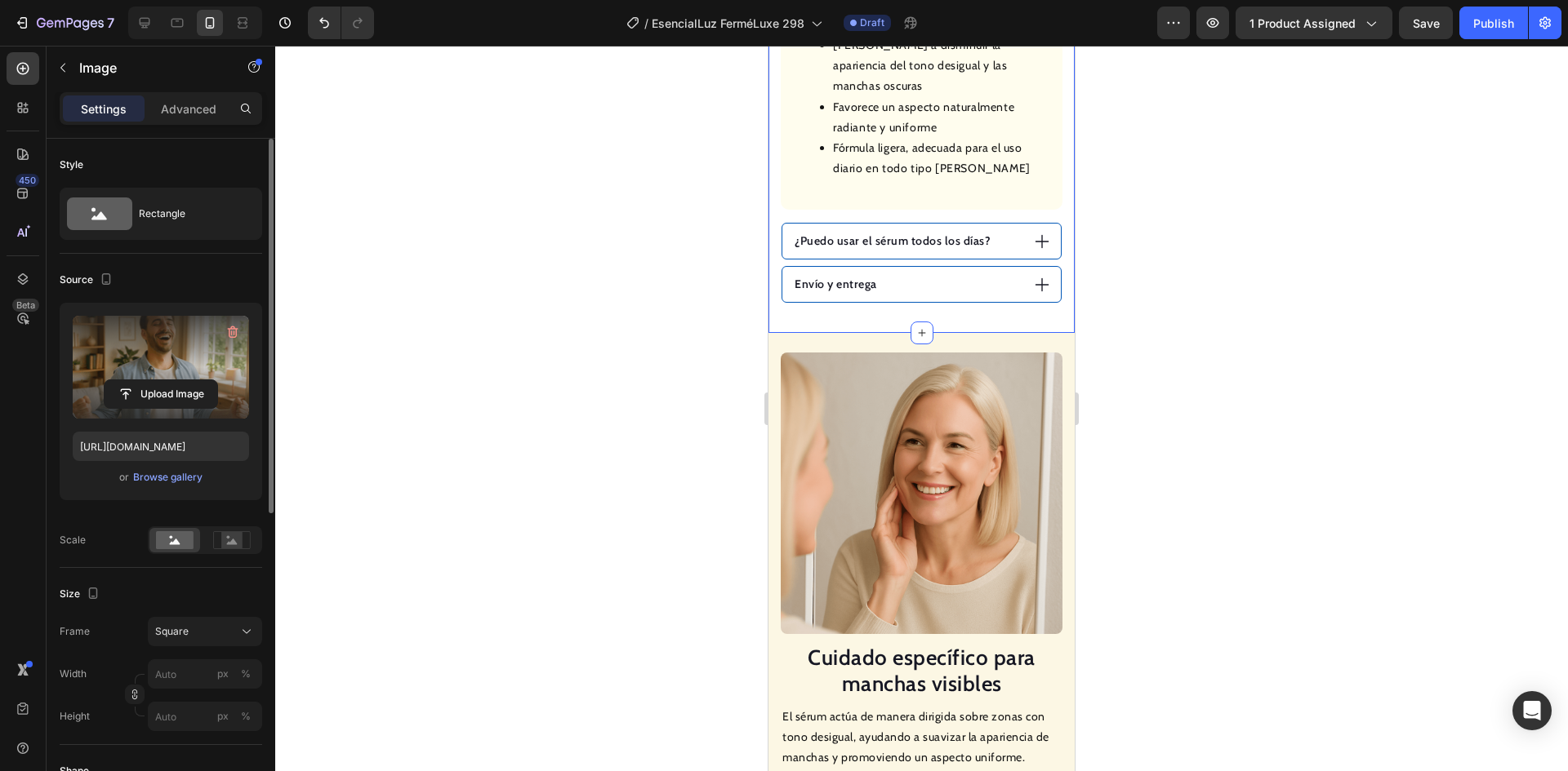
scroll to position [1449, 0]
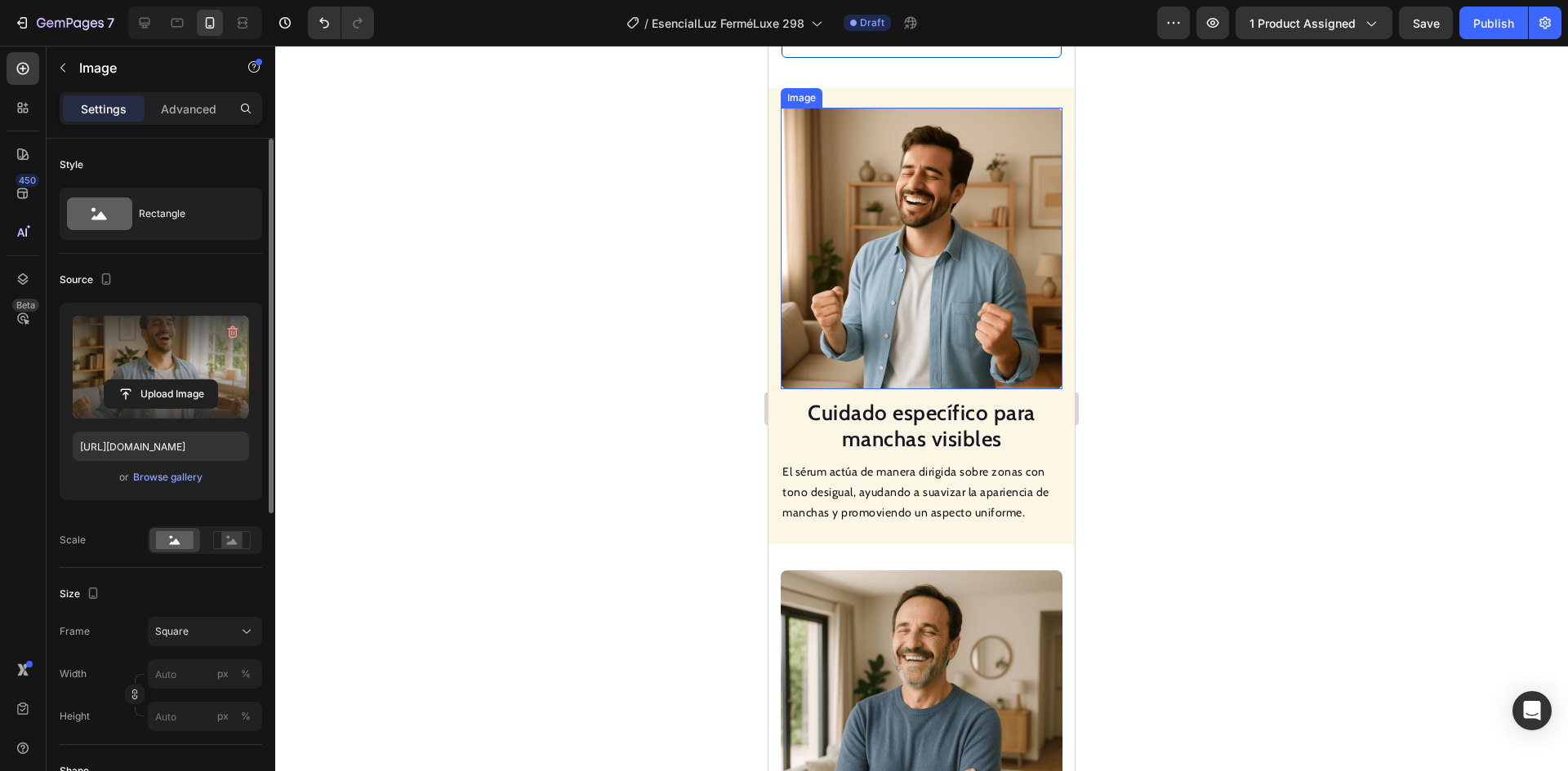
drag, startPoint x: 932, startPoint y: 216, endPoint x: 890, endPoint y: 221, distance: 42.3
click at [932, 214] on img at bounding box center [921, 248] width 282 height 282
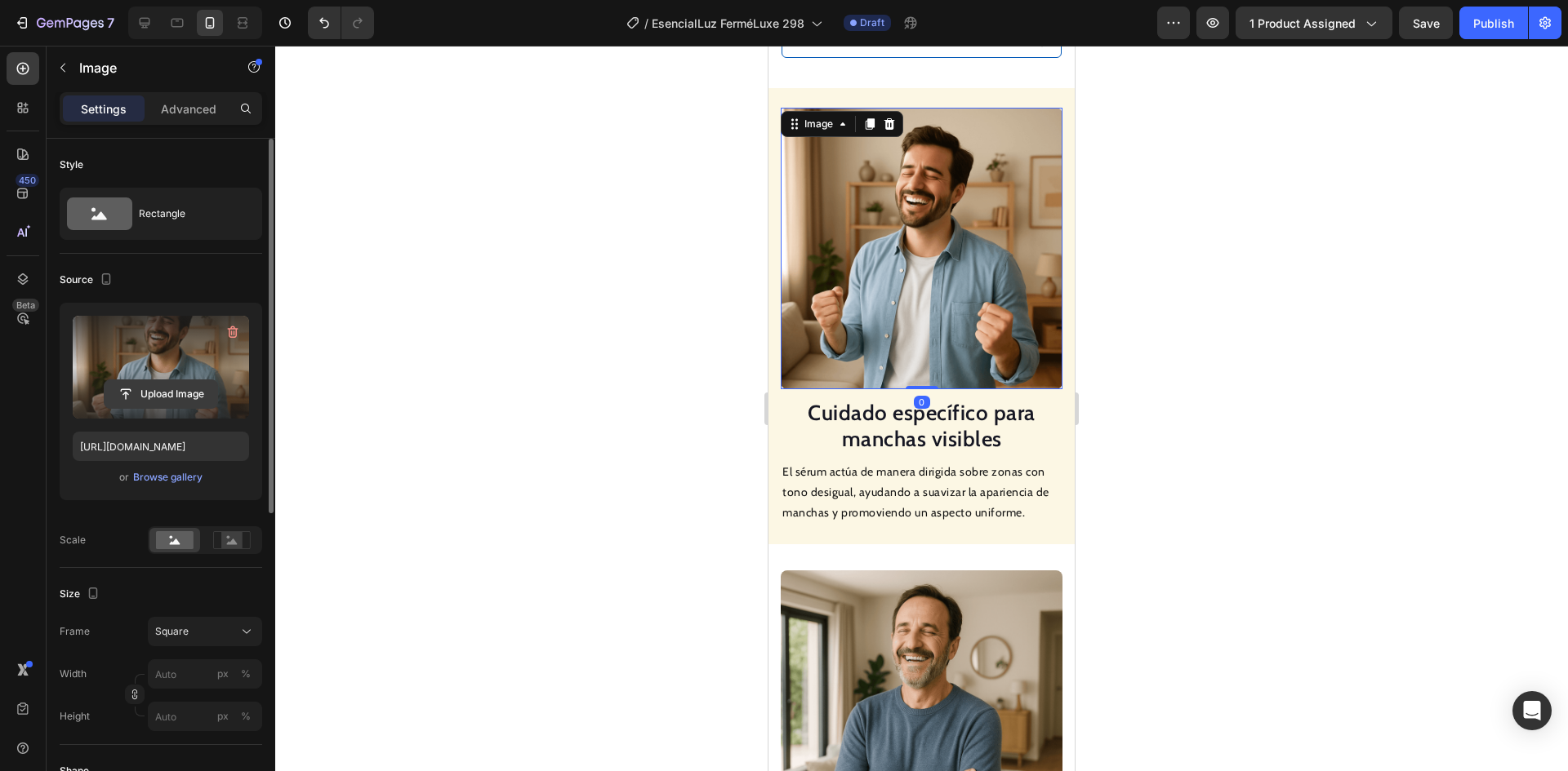
click at [161, 391] on input "file" at bounding box center [161, 394] width 112 height 28
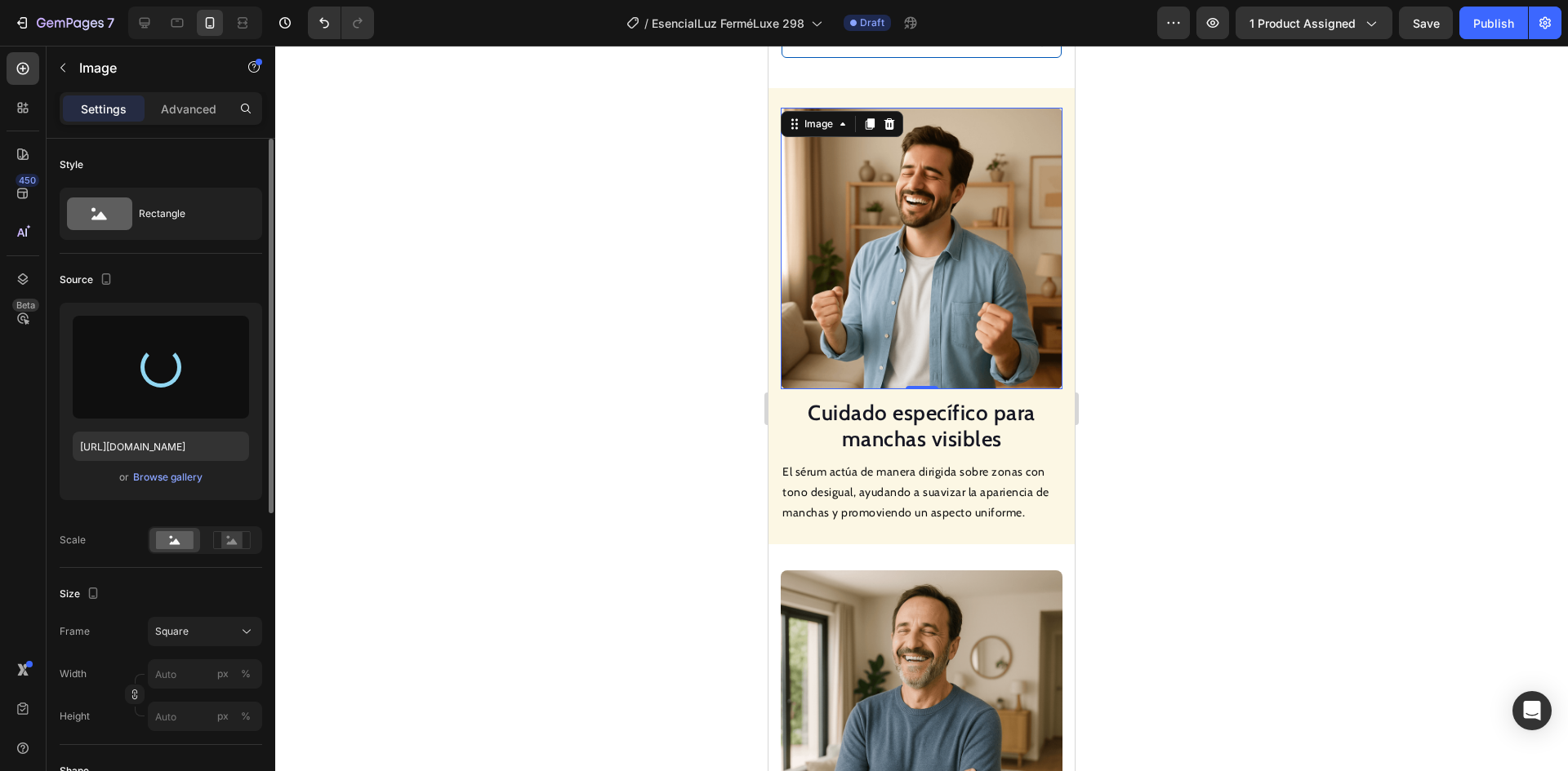
type input "[URL][DOMAIN_NAME]"
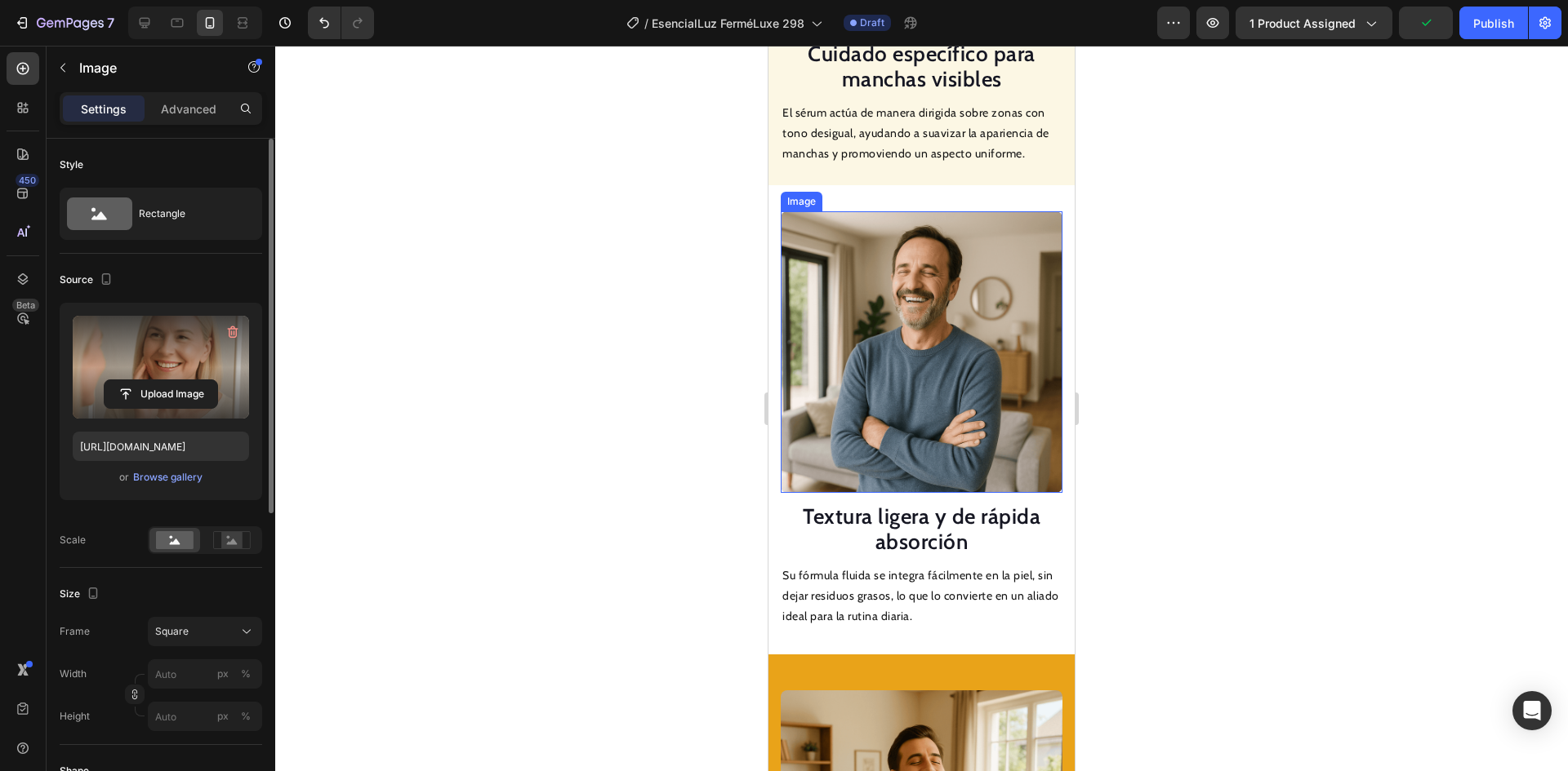
scroll to position [1858, 0]
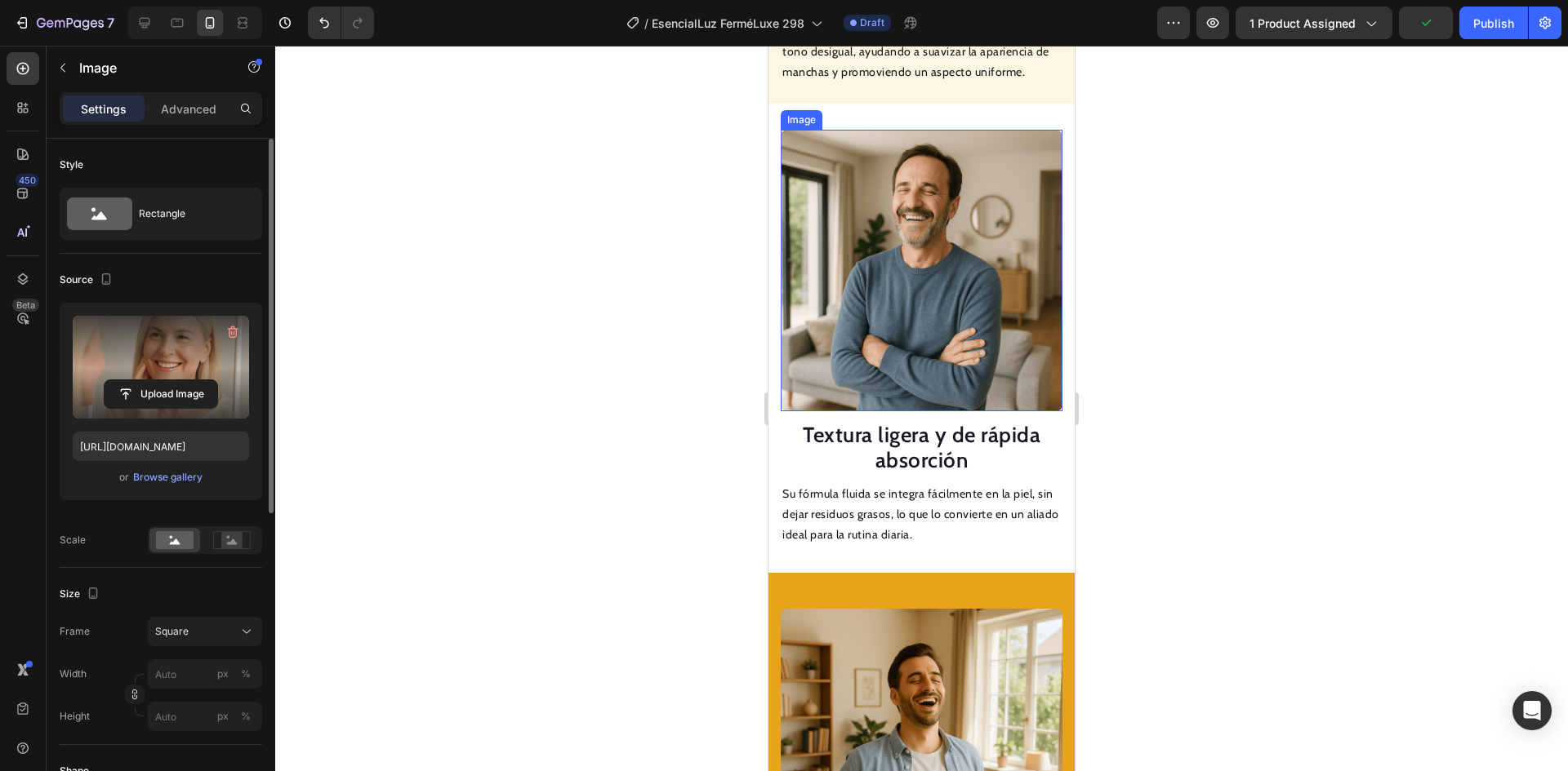
click at [900, 255] on img at bounding box center [921, 271] width 282 height 282
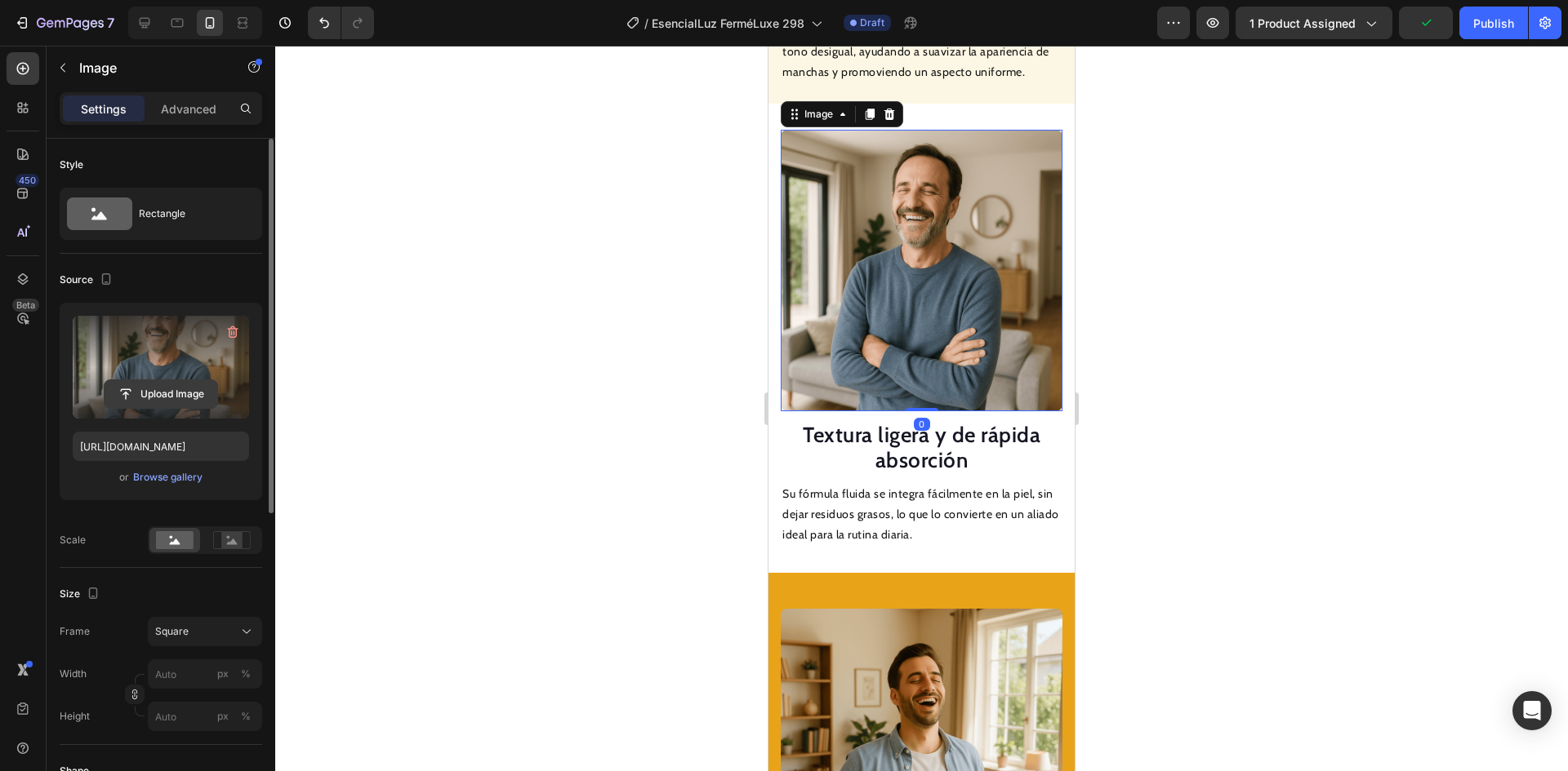
click at [183, 389] on input "file" at bounding box center [161, 394] width 112 height 28
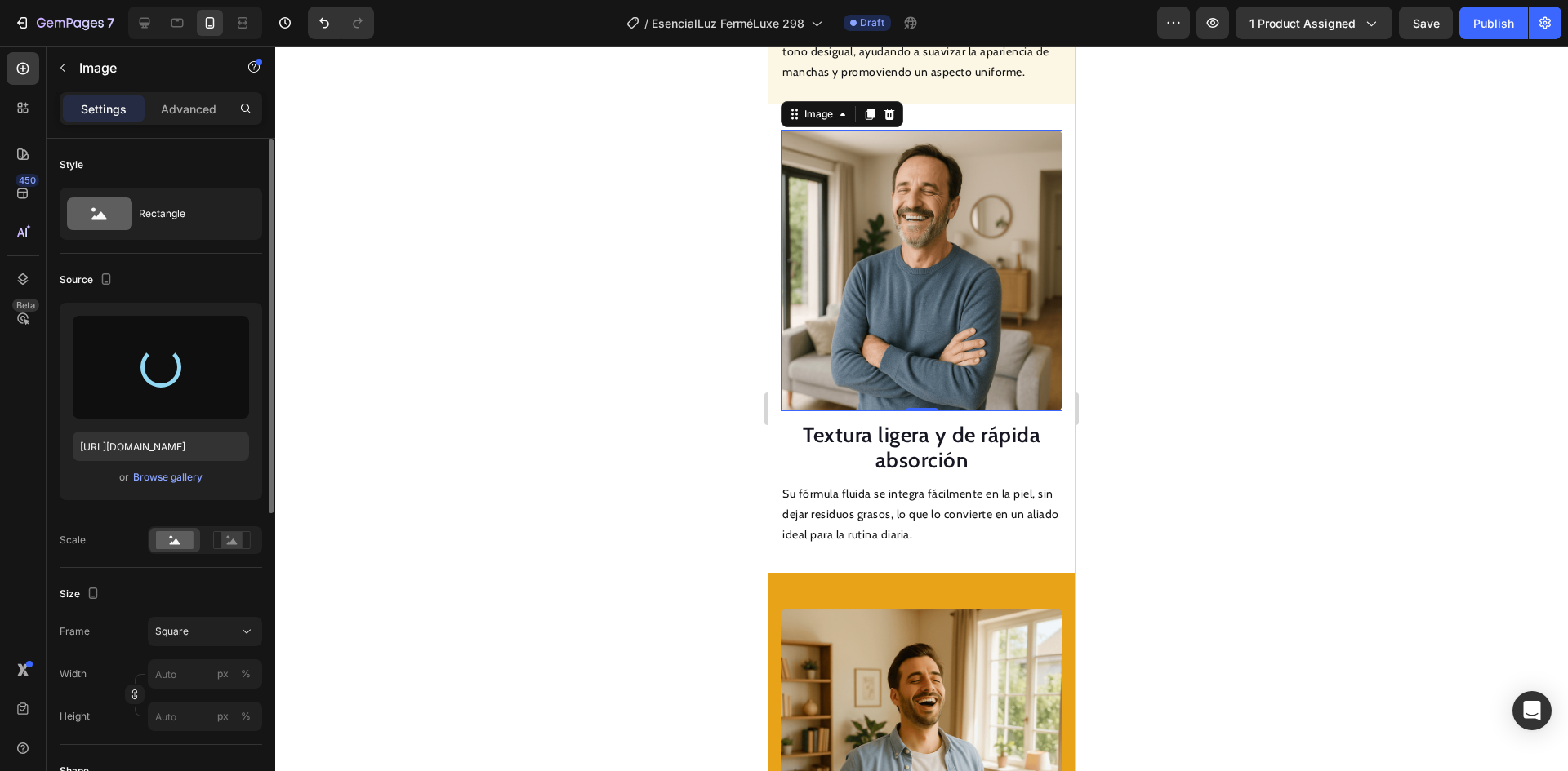
type input "[URL][DOMAIN_NAME]"
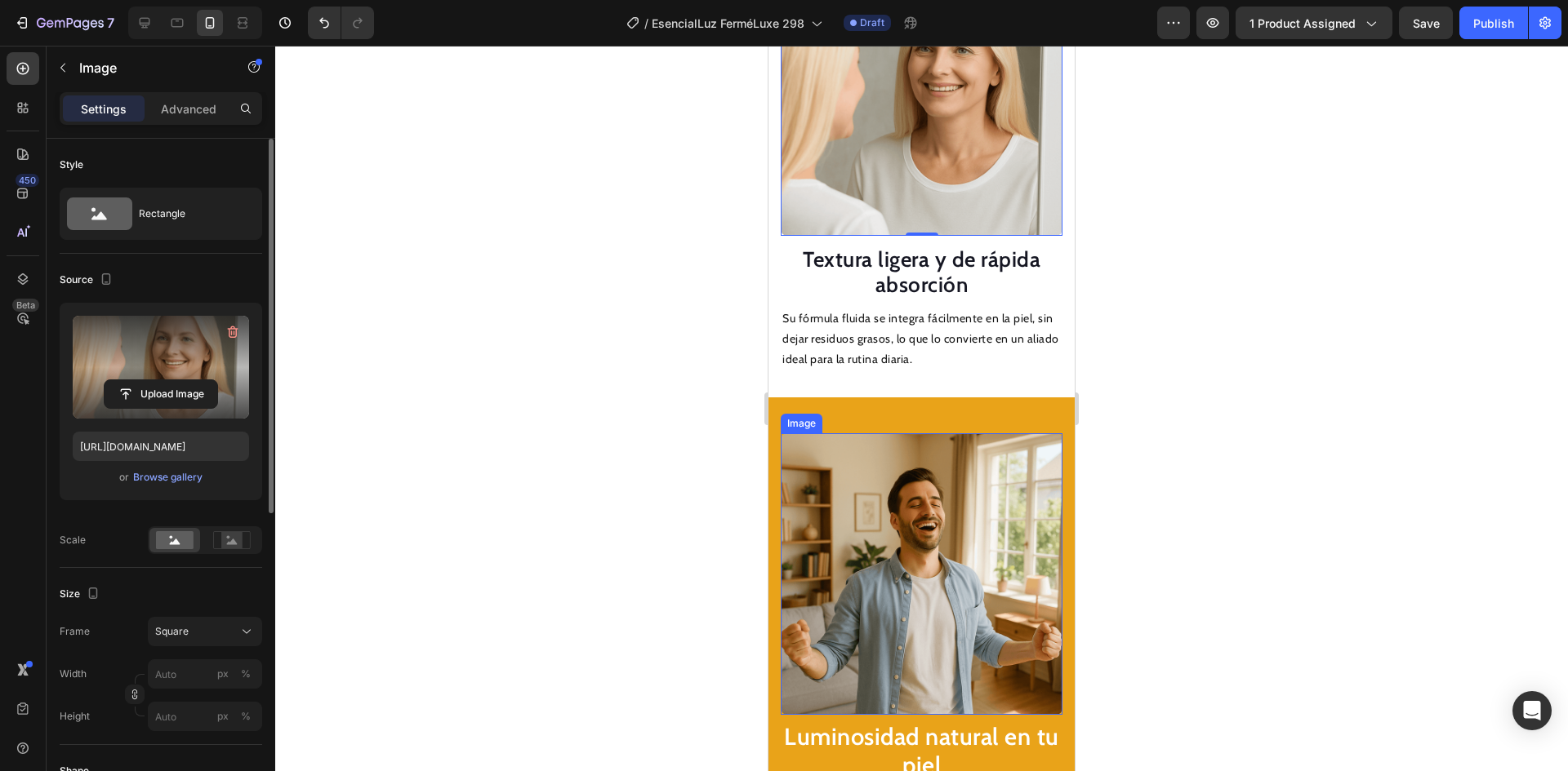
scroll to position [2184, 0]
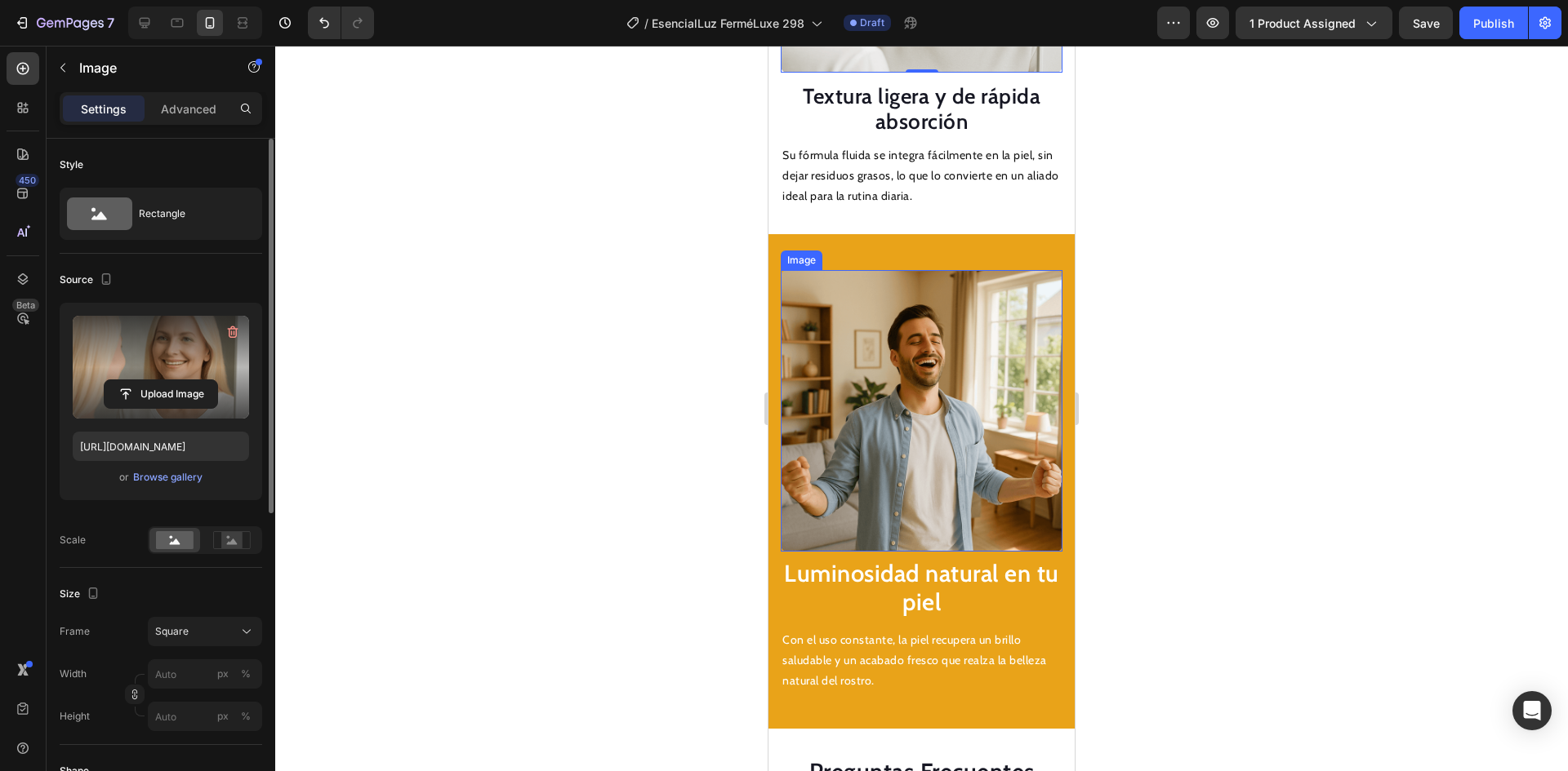
click at [913, 408] on img at bounding box center [921, 411] width 282 height 282
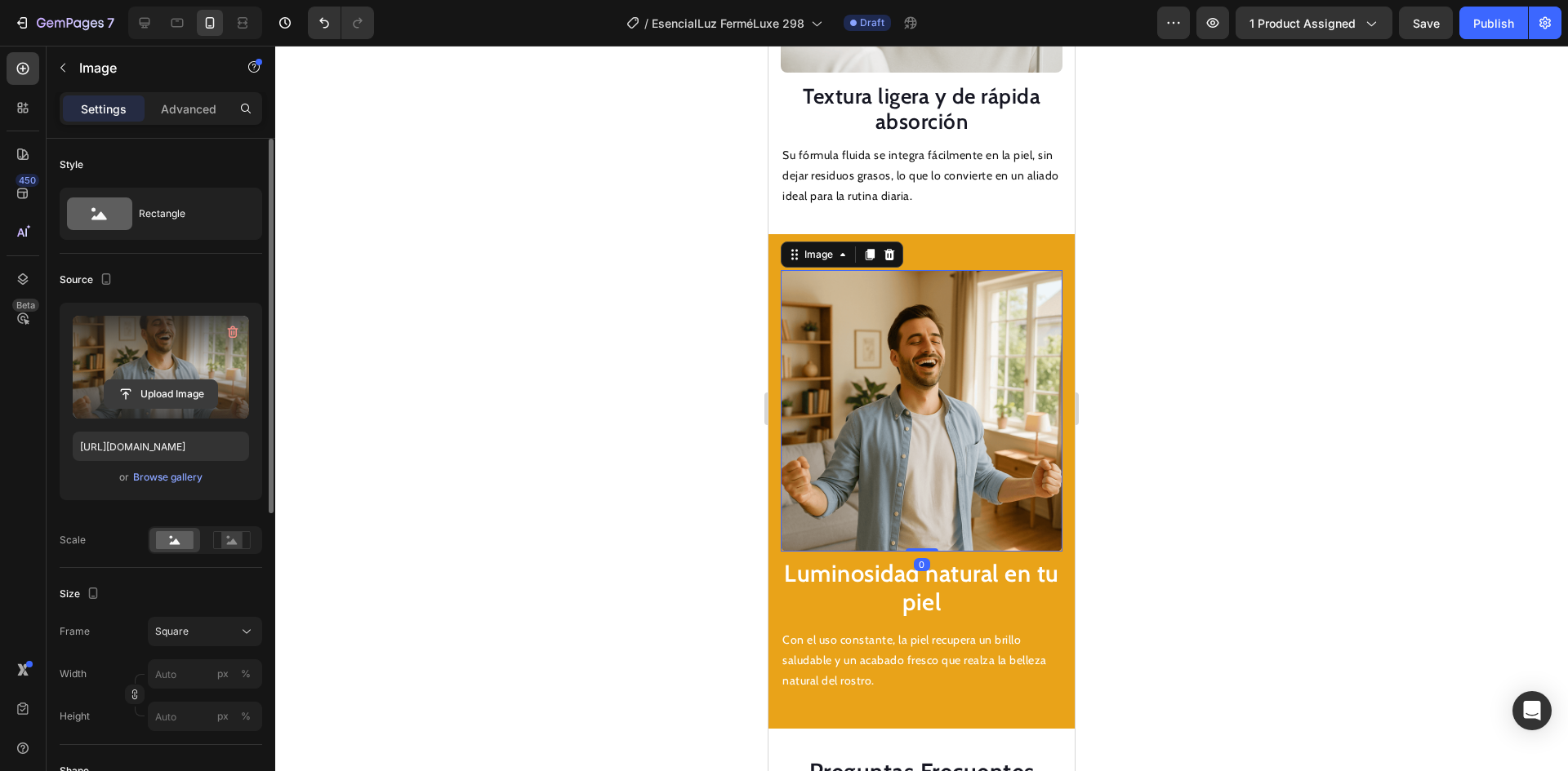
click at [154, 388] on input "file" at bounding box center [161, 394] width 112 height 28
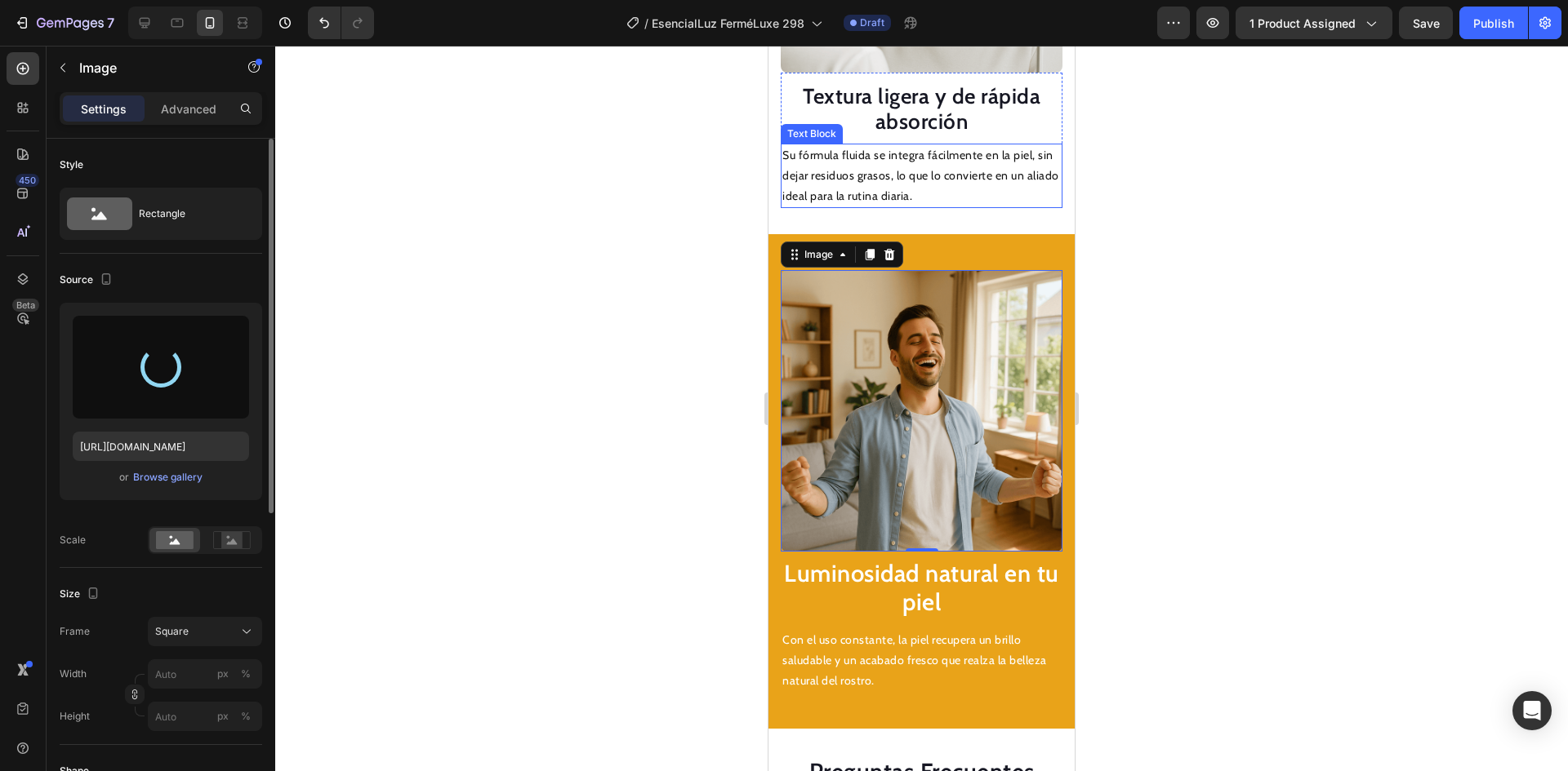
type input "[URL][DOMAIN_NAME]"
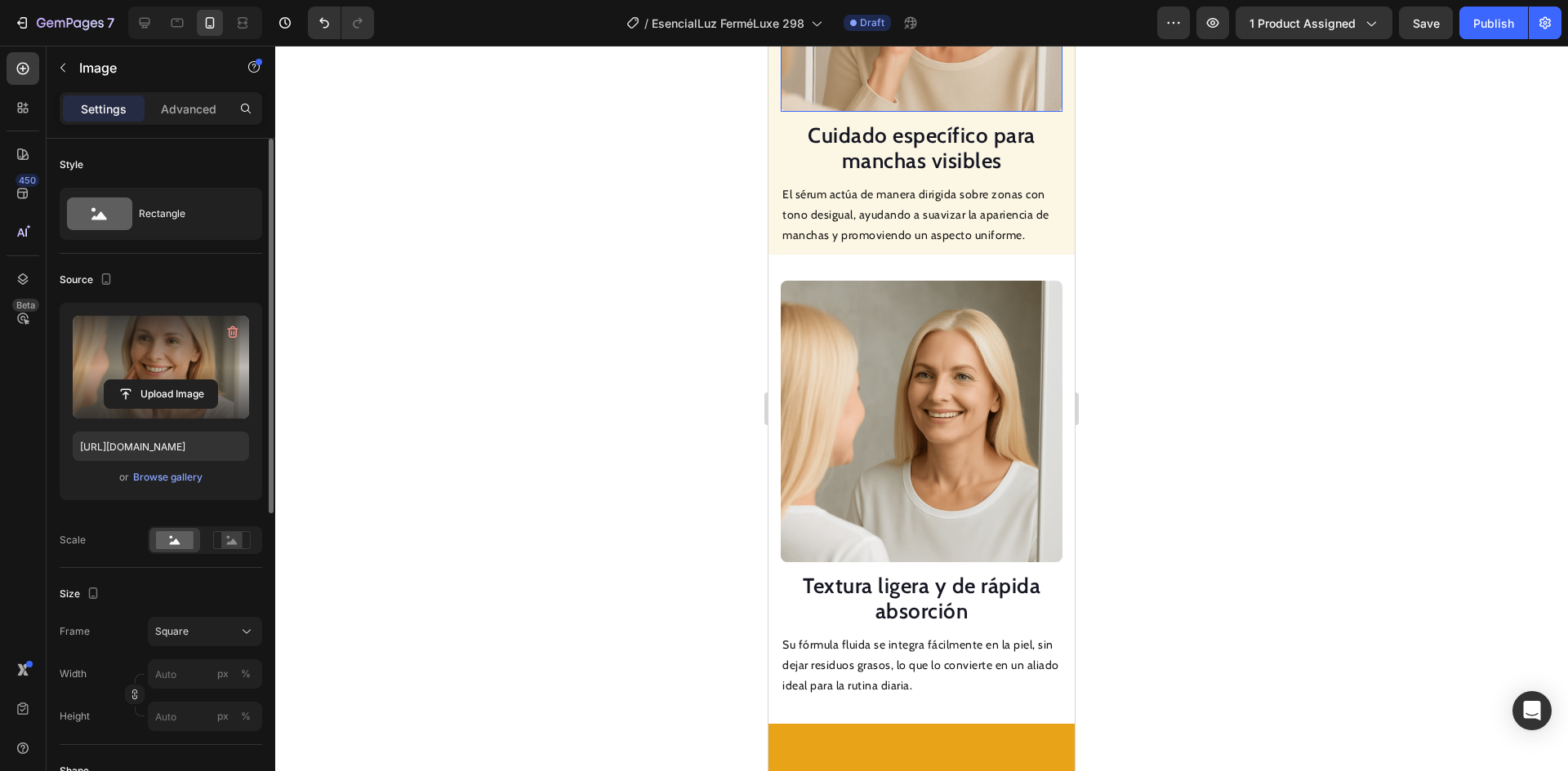
scroll to position [1044, 0]
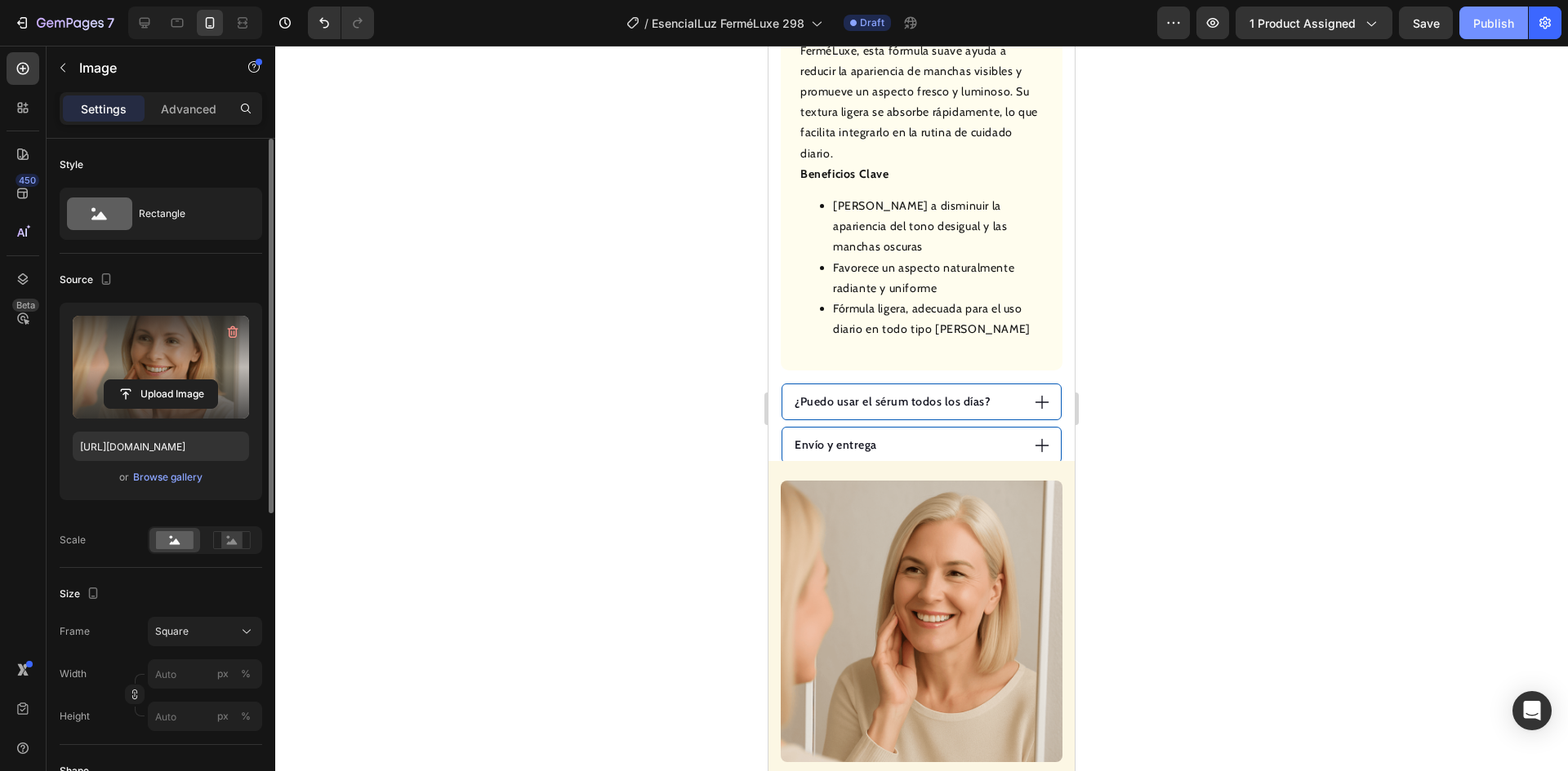
click at [1494, 15] on div "Publish" at bounding box center [1492, 23] width 40 height 17
